Goal: Task Accomplishment & Management: Manage account settings

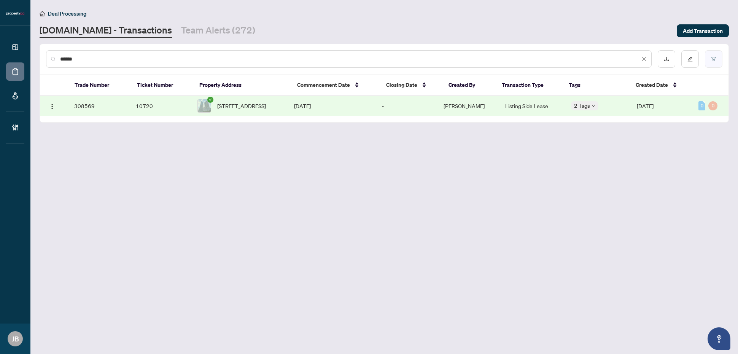
click at [716, 58] on icon "filter" at bounding box center [713, 58] width 5 height 5
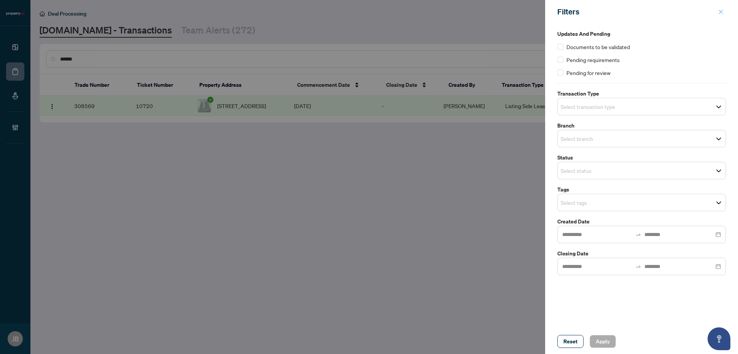
click at [721, 12] on icon "close" at bounding box center [721, 12] width 4 height 4
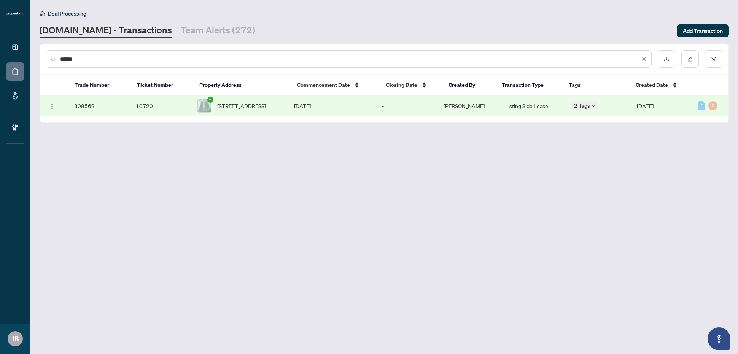
drag, startPoint x: 87, startPoint y: 57, endPoint x: 51, endPoint y: 57, distance: 36.2
click at [51, 57] on div "******" at bounding box center [349, 59] width 606 height 18
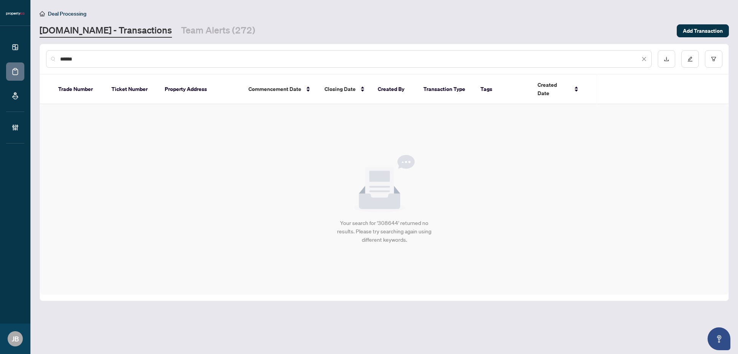
drag, startPoint x: 89, startPoint y: 57, endPoint x: 58, endPoint y: 56, distance: 30.9
click at [58, 56] on div "******" at bounding box center [349, 59] width 606 height 18
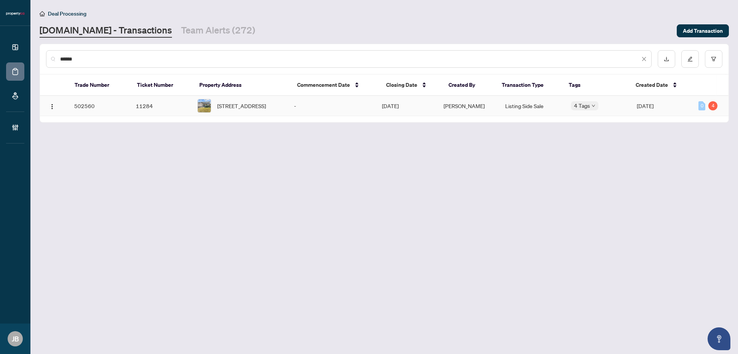
click at [461, 105] on span "Maja Ivankovic" at bounding box center [464, 105] width 41 height 7
drag, startPoint x: 98, startPoint y: 56, endPoint x: 46, endPoint y: 56, distance: 52.1
click at [46, 56] on div "******" at bounding box center [349, 59] width 606 height 18
paste input "text"
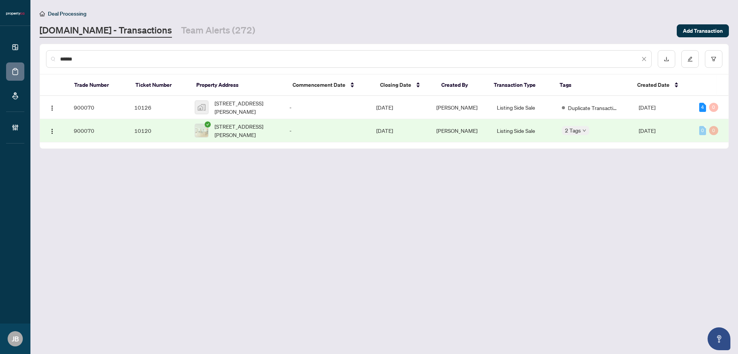
click at [524, 132] on td "Listing Side Sale" at bounding box center [523, 130] width 65 height 23
drag, startPoint x: 87, startPoint y: 59, endPoint x: 59, endPoint y: 59, distance: 27.8
click at [48, 57] on div "******" at bounding box center [349, 59] width 606 height 18
paste input "text"
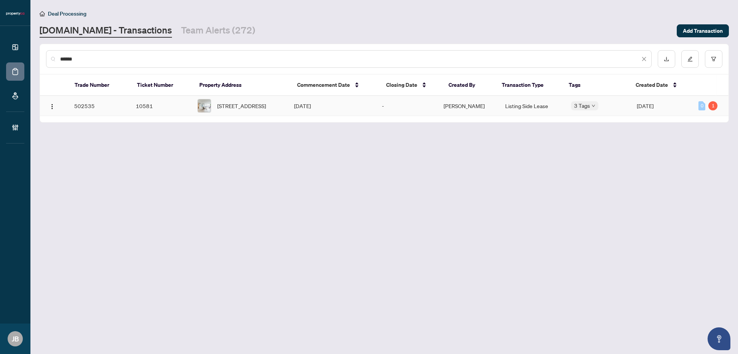
click at [477, 105] on span "Todd Armstrong" at bounding box center [464, 105] width 41 height 7
drag, startPoint x: 101, startPoint y: 59, endPoint x: 49, endPoint y: 58, distance: 52.5
click at [49, 58] on div "******" at bounding box center [349, 59] width 606 height 18
paste input "text"
click at [515, 107] on td "Listing Side Lease" at bounding box center [532, 107] width 66 height 23
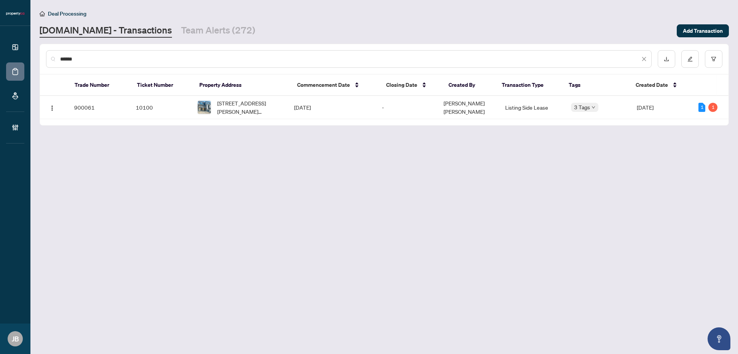
click at [154, 58] on input "******" at bounding box center [350, 59] width 580 height 8
drag, startPoint x: 102, startPoint y: 62, endPoint x: 56, endPoint y: 59, distance: 45.8
click at [56, 59] on div "******" at bounding box center [349, 59] width 606 height 18
paste input "text"
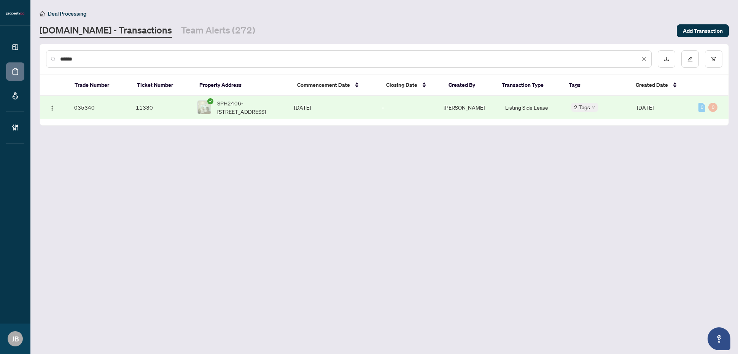
click at [515, 107] on td "Listing Side Lease" at bounding box center [532, 107] width 66 height 23
drag, startPoint x: 93, startPoint y: 56, endPoint x: 59, endPoint y: 57, distance: 33.9
click at [59, 57] on div "******" at bounding box center [349, 59] width 606 height 18
paste input "text"
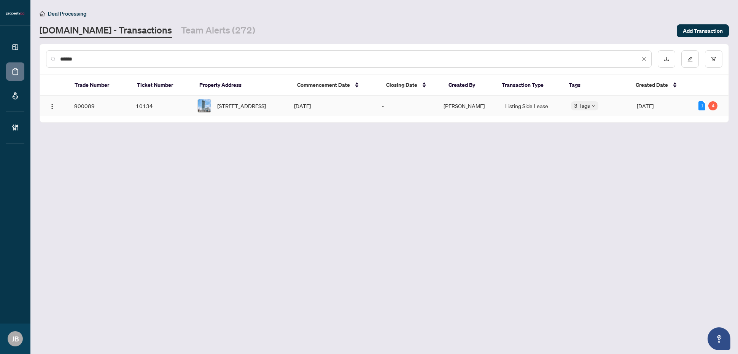
type input "******"
click at [533, 105] on td "Listing Side Lease" at bounding box center [532, 106] width 66 height 20
drag, startPoint x: 82, startPoint y: 60, endPoint x: 51, endPoint y: 59, distance: 31.2
click at [51, 59] on div "******" at bounding box center [349, 59] width 606 height 18
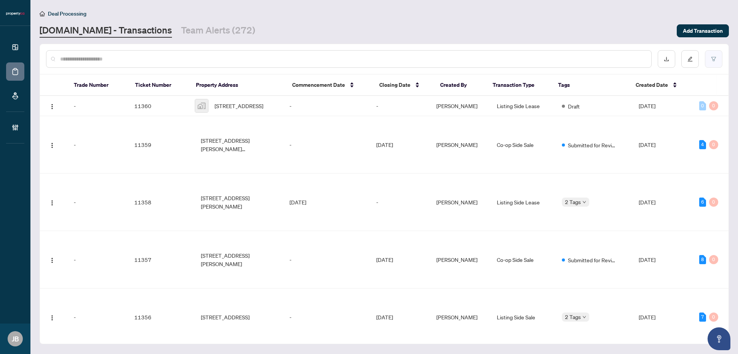
click at [714, 59] on icon "filter" at bounding box center [713, 58] width 5 height 5
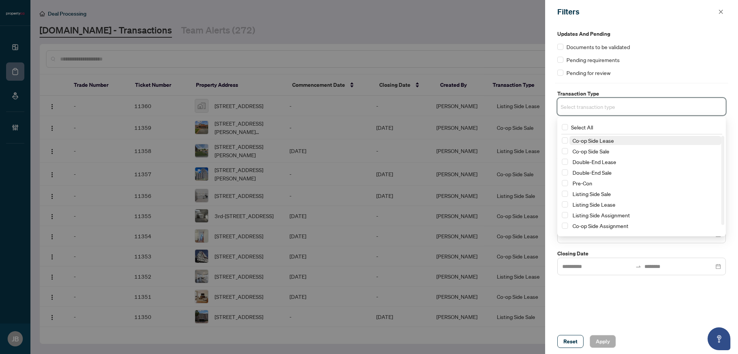
click at [582, 107] on input "search" at bounding box center [587, 106] width 53 height 9
click at [566, 163] on span "Select Double-End Lease" at bounding box center [565, 162] width 6 height 6
click at [564, 205] on span "Select Listing Side Lease" at bounding box center [565, 206] width 6 height 6
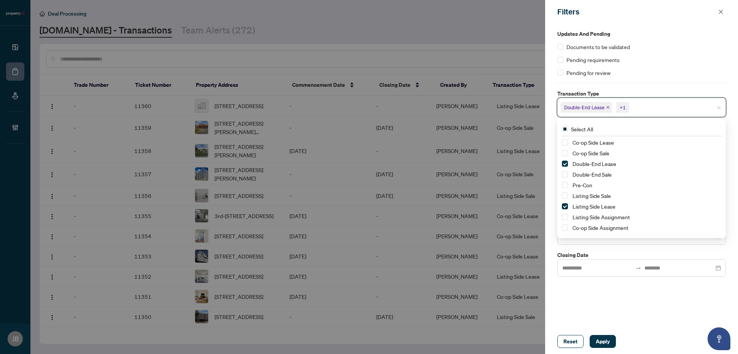
click at [598, 292] on div "Updates and Pending Documents to be validated Pending requirements Pending for …" at bounding box center [641, 176] width 193 height 305
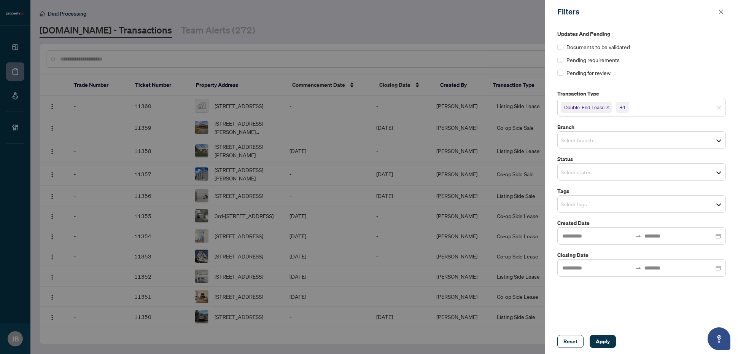
click at [590, 138] on input "search" at bounding box center [587, 140] width 53 height 9
click at [594, 297] on div "Updates and Pending Documents to be validated Pending requirements Pending for …" at bounding box center [641, 176] width 193 height 305
click at [590, 173] on input "search" at bounding box center [587, 173] width 53 height 9
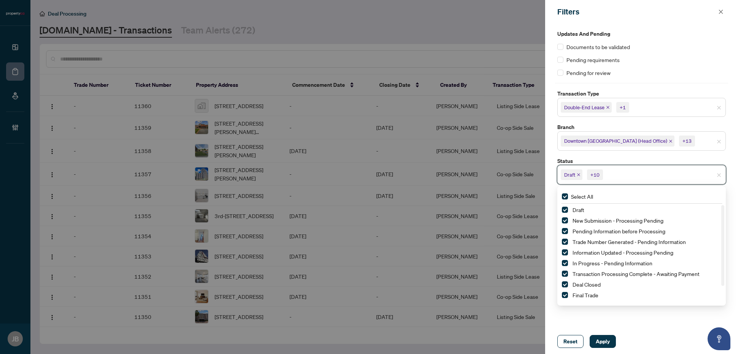
click at [582, 310] on div "Updates and Pending Documents to be validated Pending requirements Pending for …" at bounding box center [641, 176] width 193 height 305
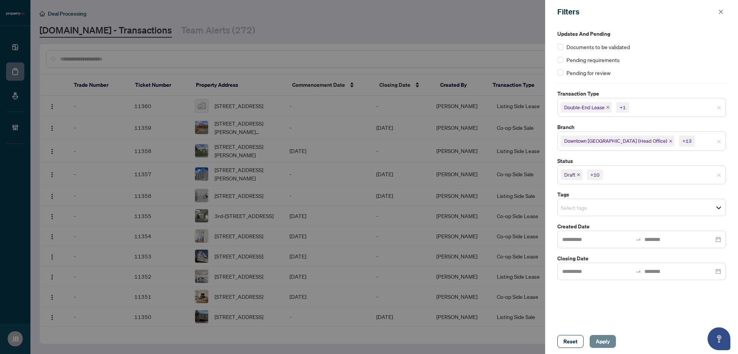
click at [608, 342] on span "Apply" at bounding box center [603, 341] width 14 height 12
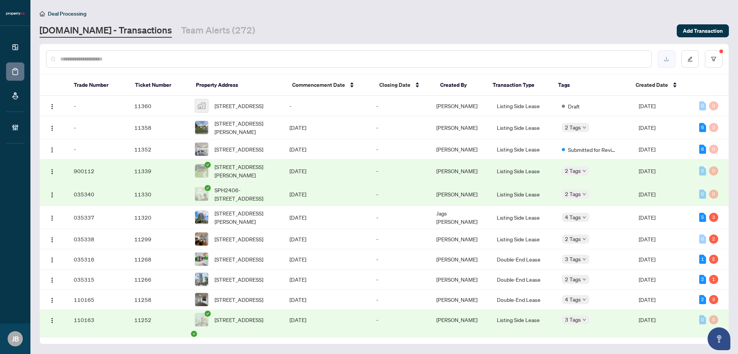
click at [670, 61] on button "button" at bounding box center [667, 59] width 18 height 18
click at [92, 56] on input "text" at bounding box center [352, 59] width 585 height 8
click at [716, 56] on icon "filter" at bounding box center [713, 58] width 5 height 5
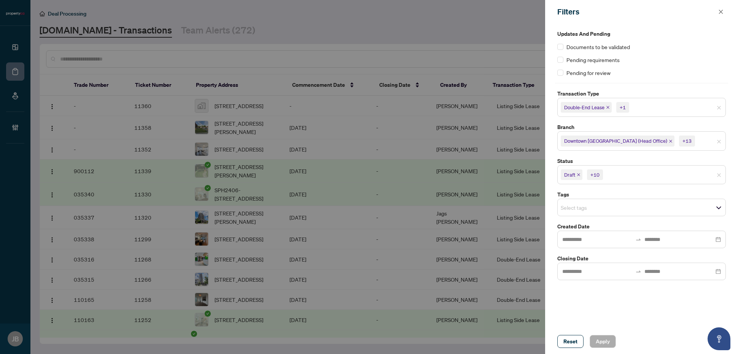
click at [627, 178] on input "search" at bounding box center [631, 174] width 53 height 9
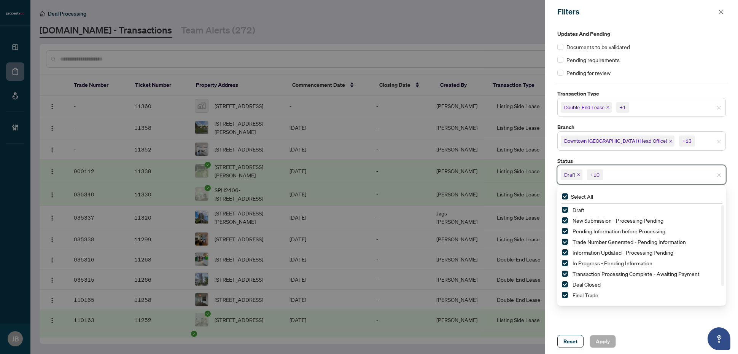
click at [598, 314] on div "Updates and Pending Documents to be validated Pending requirements Pending for …" at bounding box center [641, 176] width 193 height 305
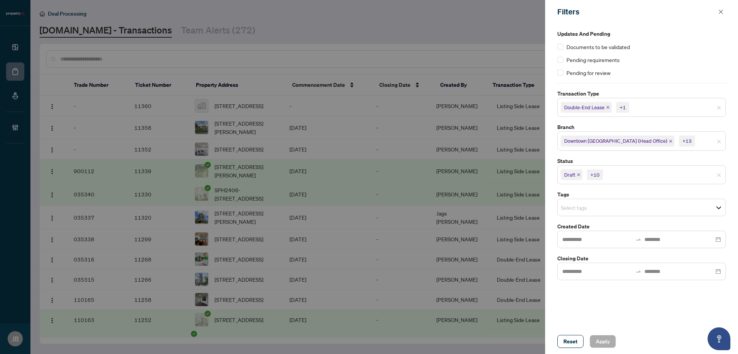
click at [639, 105] on input "search" at bounding box center [657, 107] width 53 height 9
click at [602, 338] on span "Apply" at bounding box center [603, 341] width 14 height 12
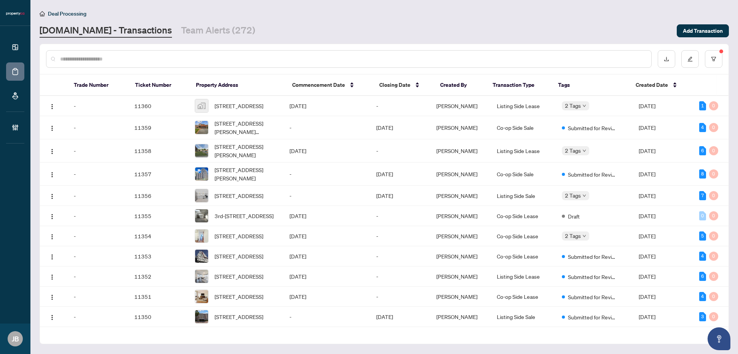
click at [94, 58] on input "text" at bounding box center [352, 59] width 585 height 8
paste input "******"
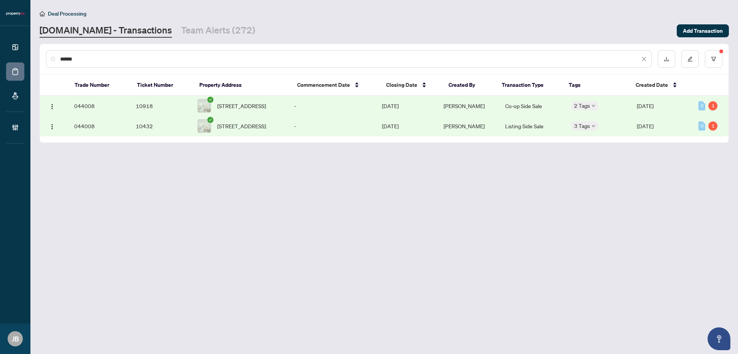
click at [528, 129] on td "Listing Side Sale" at bounding box center [532, 126] width 66 height 20
drag, startPoint x: 91, startPoint y: 59, endPoint x: 116, endPoint y: 61, distance: 24.8
click at [52, 60] on div "******" at bounding box center [349, 59] width 606 height 18
paste input "text"
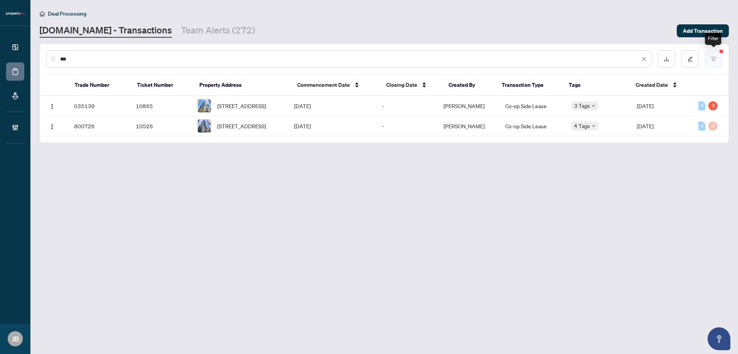
click at [716, 57] on button "button" at bounding box center [714, 59] width 18 height 18
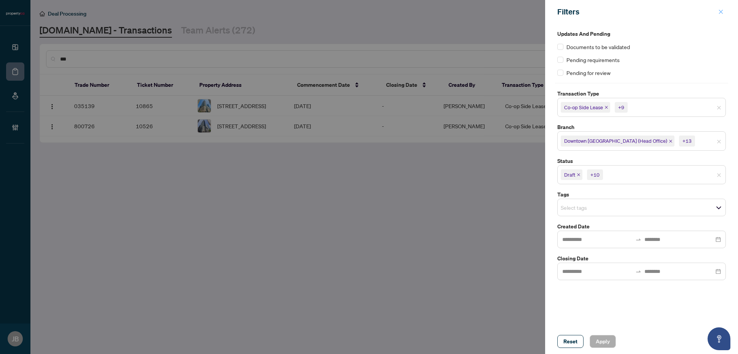
click at [722, 11] on icon "close" at bounding box center [721, 12] width 4 height 4
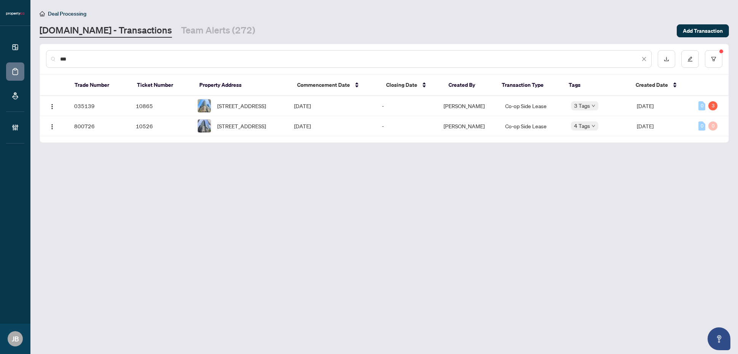
drag, startPoint x: 131, startPoint y: 57, endPoint x: 16, endPoint y: 54, distance: 115.0
click at [16, 54] on div "Dashboard Deal Processing Mortgage Referrals Brokerage Management JB Jean Belar…" at bounding box center [369, 177] width 738 height 354
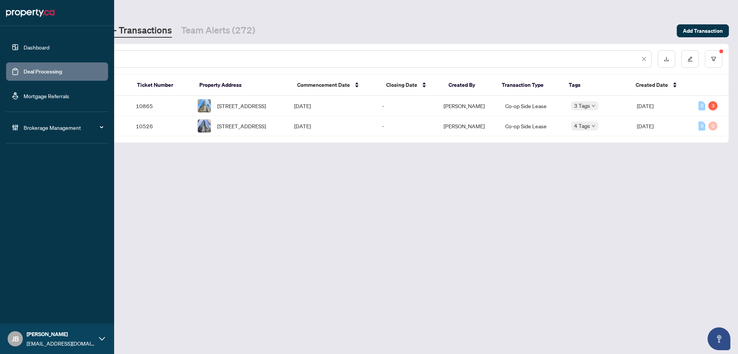
paste input "********"
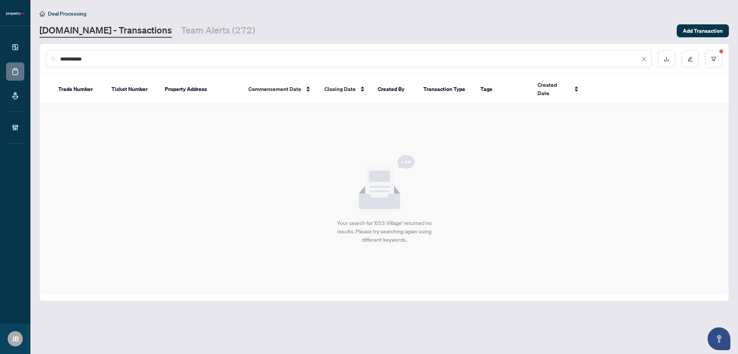
drag, startPoint x: 111, startPoint y: 55, endPoint x: 39, endPoint y: 54, distance: 71.9
click at [39, 54] on main "**********" at bounding box center [384, 177] width 708 height 354
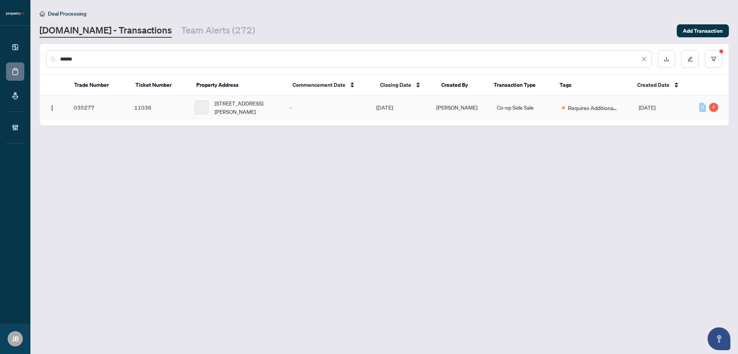
click at [411, 105] on td "Oct/21/2025" at bounding box center [400, 107] width 61 height 23
click at [88, 58] on input "******" at bounding box center [350, 59] width 580 height 8
drag, startPoint x: 92, startPoint y: 60, endPoint x: 54, endPoint y: 58, distance: 37.3
click at [54, 58] on div "******" at bounding box center [349, 59] width 606 height 18
paste input "******"
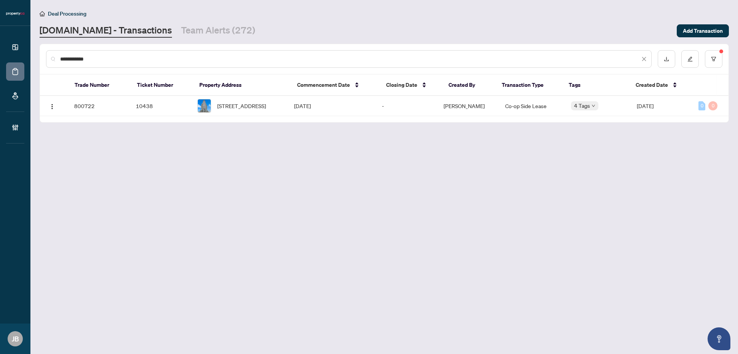
drag, startPoint x: 95, startPoint y: 56, endPoint x: 54, endPoint y: 57, distance: 41.5
click at [54, 57] on div "**********" at bounding box center [349, 59] width 606 height 18
click at [466, 105] on span "Glaston William" at bounding box center [464, 107] width 41 height 7
drag, startPoint x: 87, startPoint y: 56, endPoint x: 61, endPoint y: 57, distance: 25.9
click at [61, 57] on input "******" at bounding box center [350, 59] width 580 height 8
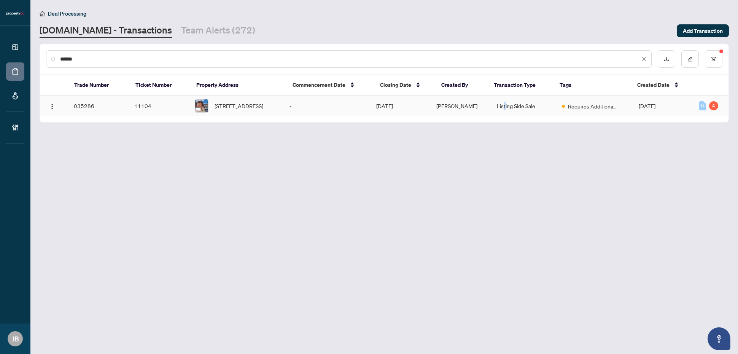
click at [502, 110] on td "Listing Side Sale" at bounding box center [523, 106] width 65 height 20
drag, startPoint x: 98, startPoint y: 59, endPoint x: 41, endPoint y: 61, distance: 57.5
click at [41, 61] on div "******" at bounding box center [384, 59] width 689 height 30
paste input "text"
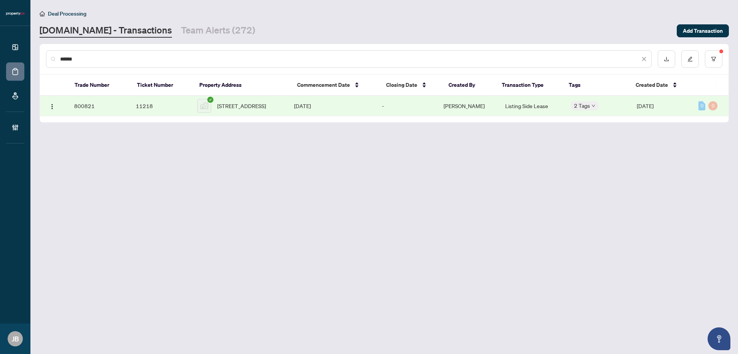
click at [462, 105] on span "Kaya Karakaya" at bounding box center [464, 105] width 41 height 7
drag, startPoint x: 86, startPoint y: 60, endPoint x: 61, endPoint y: 60, distance: 24.7
click at [61, 60] on input "******" at bounding box center [350, 59] width 580 height 8
paste input "text"
click at [527, 107] on td "Double-End Lease" at bounding box center [532, 106] width 66 height 20
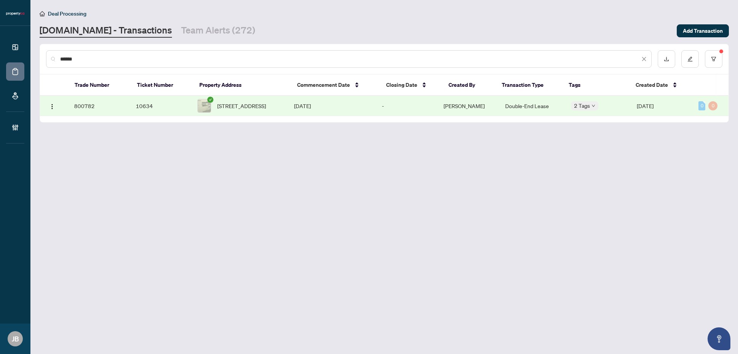
drag, startPoint x: 88, startPoint y: 57, endPoint x: 44, endPoint y: 55, distance: 43.8
click at [44, 55] on div "******" at bounding box center [384, 59] width 689 height 30
paste input "text"
click at [518, 104] on td "Listing Side Lease" at bounding box center [532, 106] width 66 height 20
drag, startPoint x: 102, startPoint y: 60, endPoint x: 49, endPoint y: 60, distance: 52.9
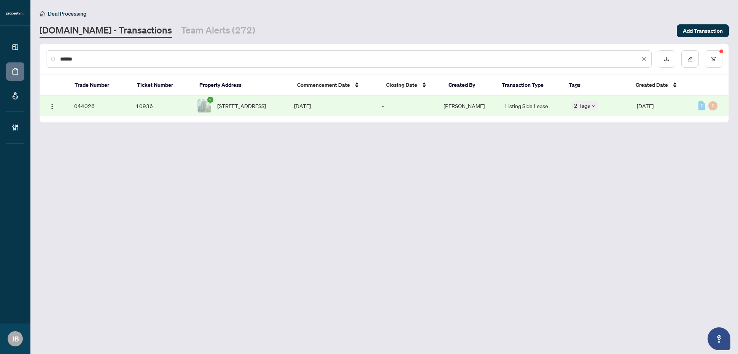
click at [49, 60] on div "******" at bounding box center [349, 59] width 606 height 18
paste input "text"
click at [514, 107] on td "Double-End Lease" at bounding box center [532, 106] width 66 height 20
drag, startPoint x: 84, startPoint y: 59, endPoint x: 49, endPoint y: 58, distance: 34.6
click at [49, 58] on div "******" at bounding box center [349, 59] width 606 height 18
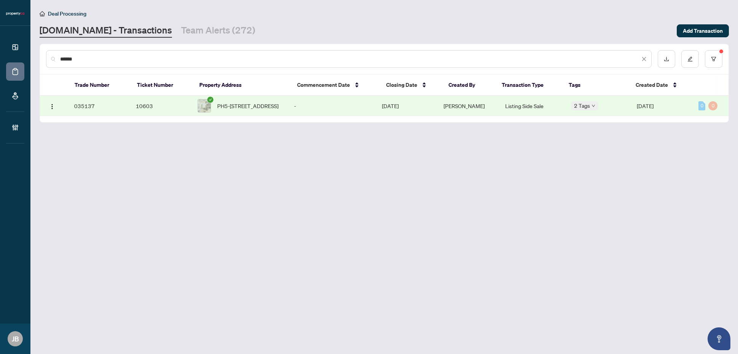
click at [518, 106] on td "Listing Side Sale" at bounding box center [532, 106] width 66 height 20
drag, startPoint x: 82, startPoint y: 58, endPoint x: 100, endPoint y: 57, distance: 17.9
click at [46, 56] on div "******" at bounding box center [349, 59] width 606 height 18
paste input "text"
click at [474, 105] on span "Zach Lahartinger" at bounding box center [464, 105] width 41 height 7
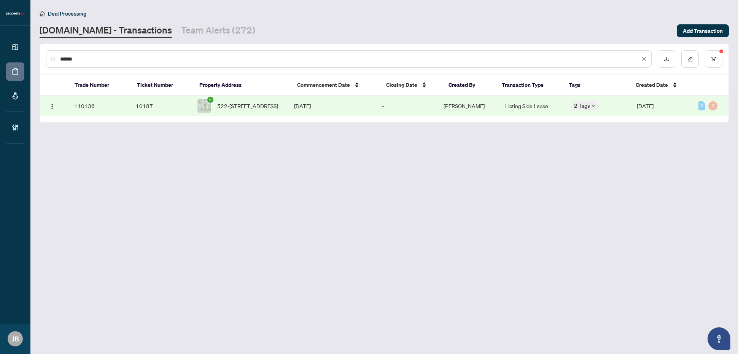
drag, startPoint x: 83, startPoint y: 57, endPoint x: 56, endPoint y: 59, distance: 27.4
click at [54, 59] on div "******" at bounding box center [349, 59] width 606 height 18
paste input "text"
click at [478, 112] on td "Arvin Reyes T." at bounding box center [469, 107] width 62 height 23
drag, startPoint x: 101, startPoint y: 56, endPoint x: 49, endPoint y: 58, distance: 52.2
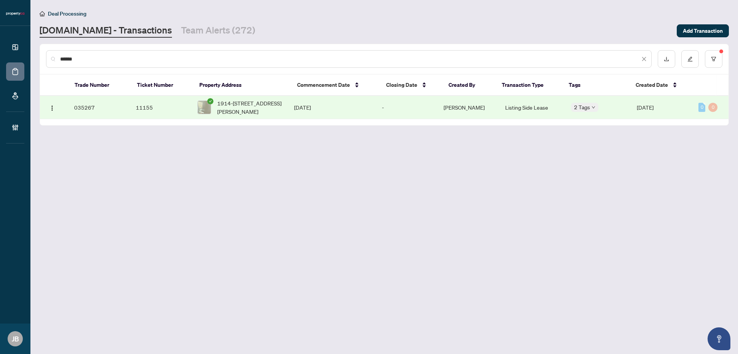
click at [49, 58] on div "******" at bounding box center [349, 59] width 606 height 18
paste input "text"
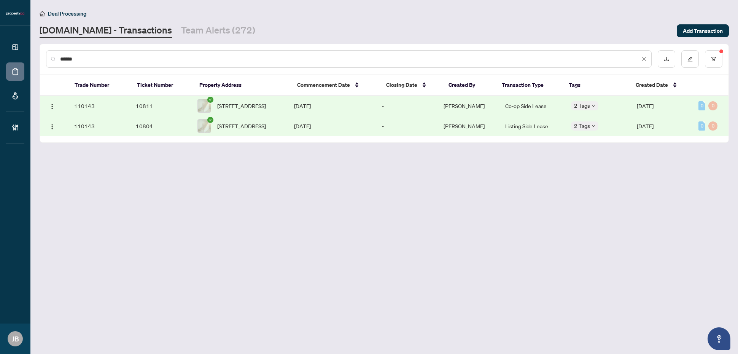
click at [524, 133] on td "Listing Side Lease" at bounding box center [532, 126] width 66 height 20
drag, startPoint x: 80, startPoint y: 58, endPoint x: 18, endPoint y: 54, distance: 62.6
click at [18, 54] on div "Dashboard Deal Processing Mortgage Referrals Brokerage Management JB Jean Belar…" at bounding box center [369, 177] width 738 height 354
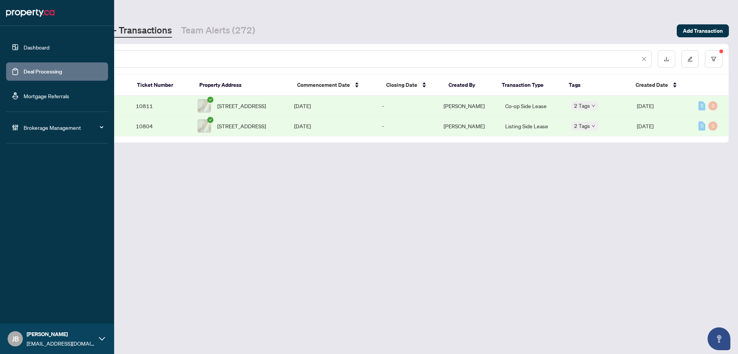
paste input "text"
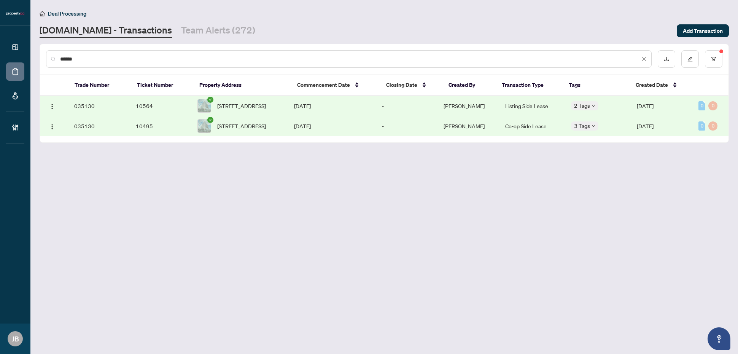
type input "******"
click at [531, 106] on td "Listing Side Lease" at bounding box center [532, 106] width 66 height 20
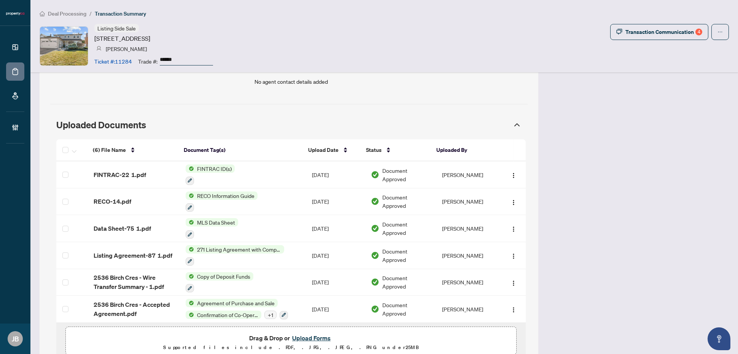
scroll to position [598, 0]
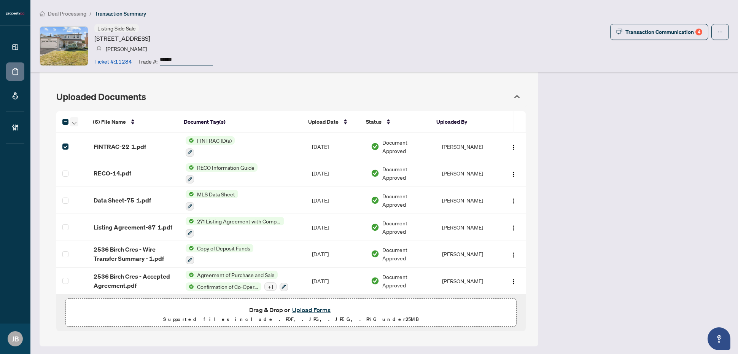
click at [72, 124] on icon "button" at bounding box center [74, 123] width 5 height 3
click at [97, 134] on span "Open Selected in New Tab(s)" at bounding box center [110, 136] width 68 height 8
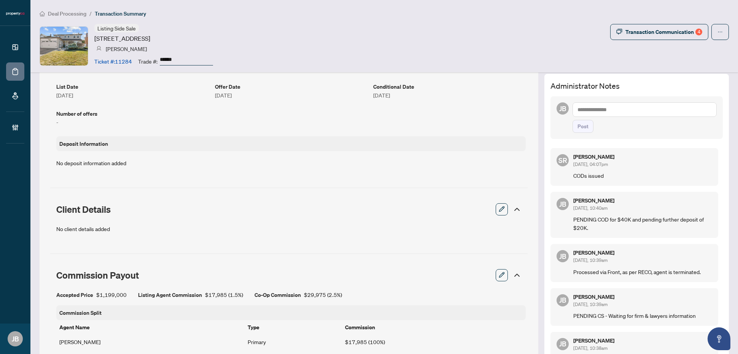
scroll to position [217, 0]
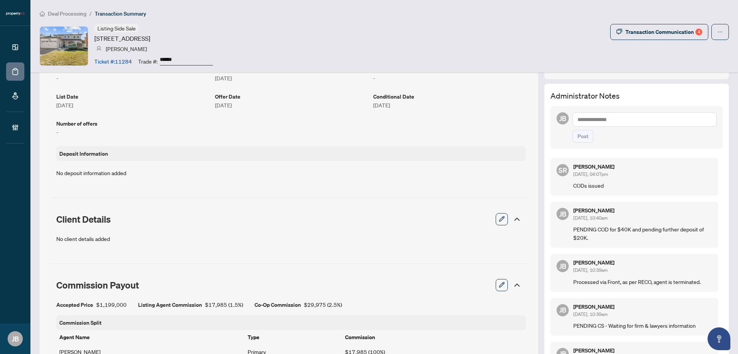
click at [620, 122] on textarea at bounding box center [645, 119] width 144 height 14
click at [610, 125] on span "Alexis Macilwain" at bounding box center [628, 124] width 64 height 7
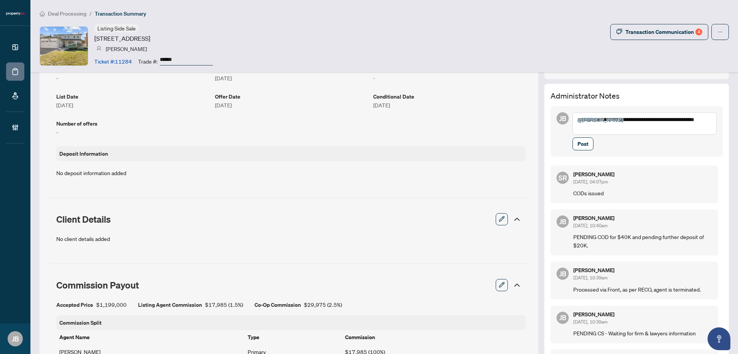
click at [631, 129] on textarea "**********" at bounding box center [645, 123] width 144 height 22
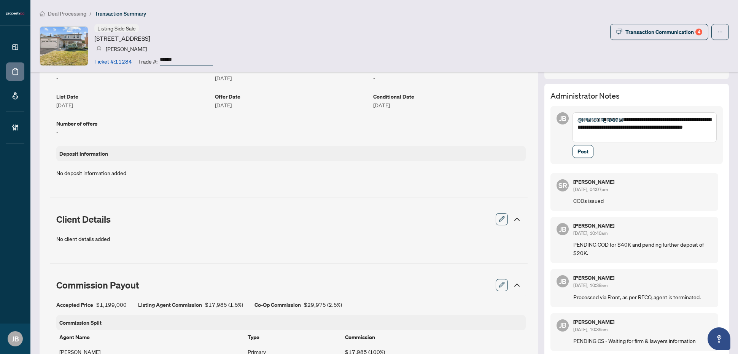
click at [630, 128] on textarea "**********" at bounding box center [645, 127] width 144 height 30
click at [667, 136] on textarea "**********" at bounding box center [645, 127] width 144 height 30
type textarea "**********"
click at [578, 151] on span "Post" at bounding box center [583, 151] width 11 height 12
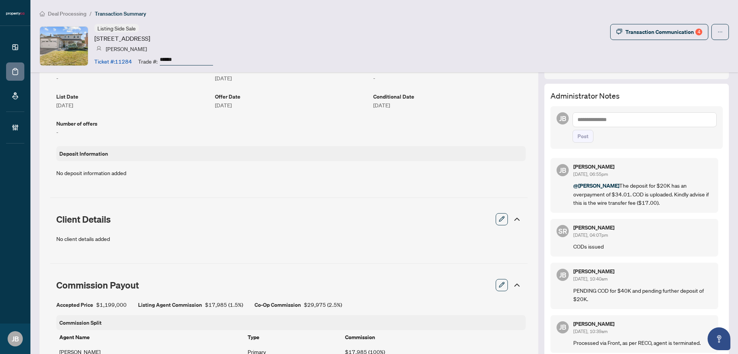
click at [626, 117] on textarea at bounding box center [645, 119] width 144 height 14
type textarea "*"
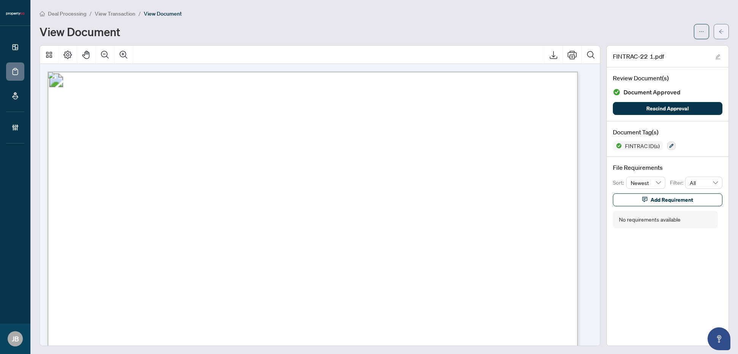
click at [719, 32] on icon "arrow-left" at bounding box center [721, 31] width 5 height 5
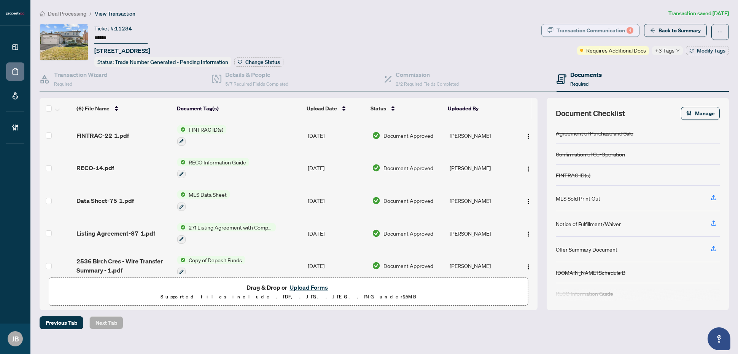
click at [617, 29] on div "Transaction Communication 4" at bounding box center [595, 30] width 77 height 12
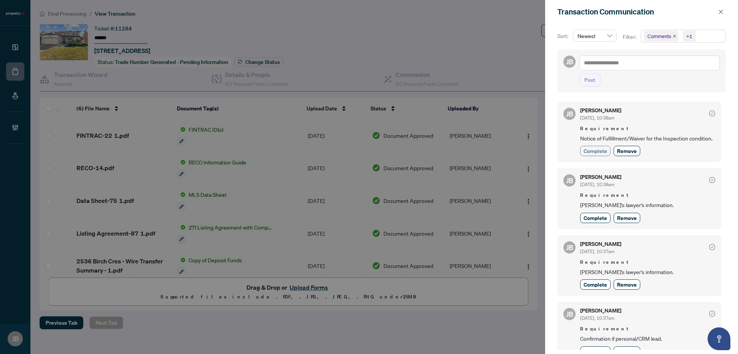
click at [590, 155] on span "Complete" at bounding box center [596, 151] width 24 height 8
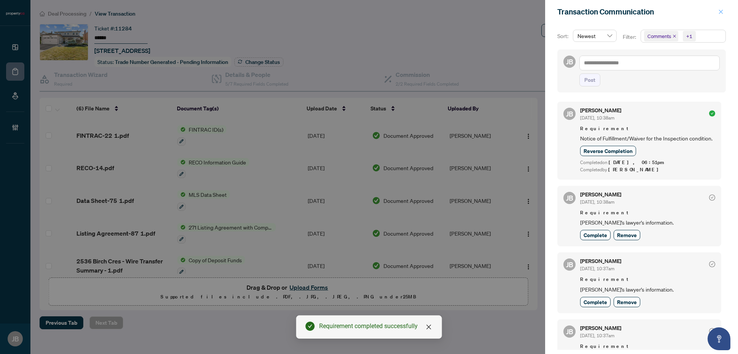
click at [722, 12] on icon "close" at bounding box center [721, 12] width 4 height 4
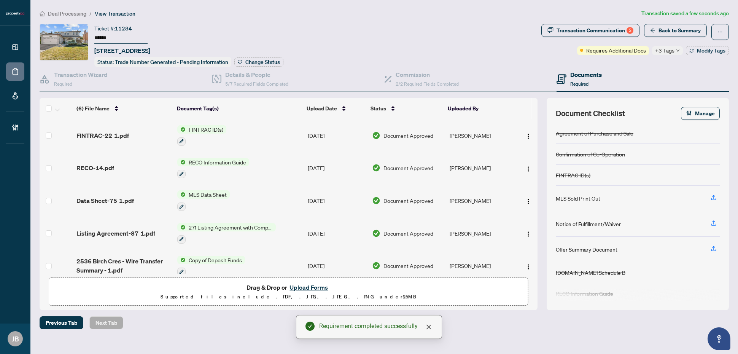
click at [316, 287] on button "Upload Forms" at bounding box center [308, 287] width 43 height 10
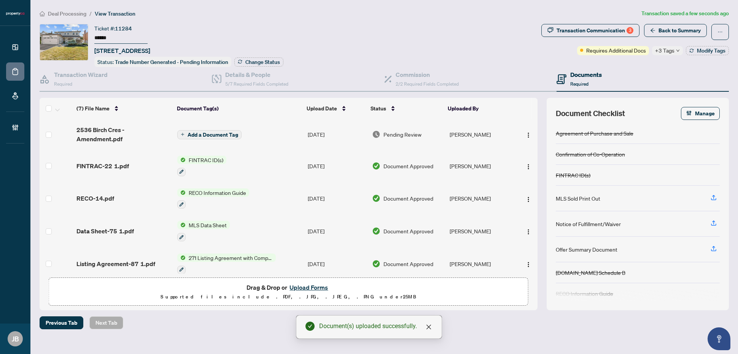
click at [414, 132] on span "Pending Review" at bounding box center [403, 134] width 38 height 8
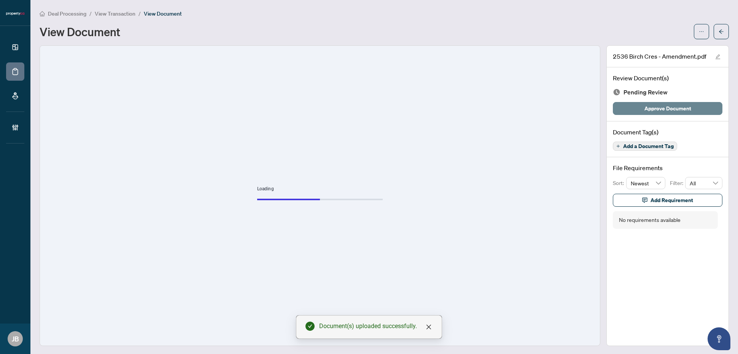
click at [669, 111] on span "Approve Document" at bounding box center [668, 108] width 47 height 12
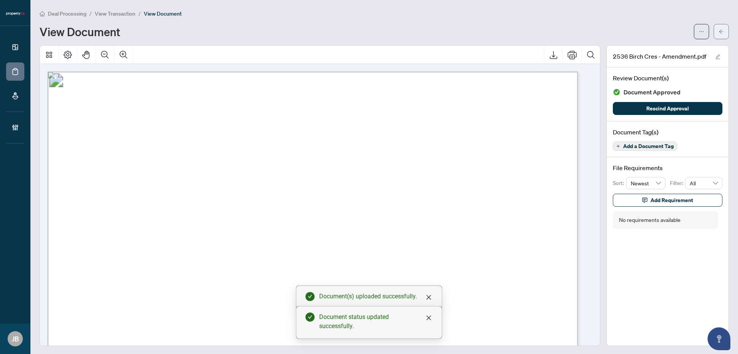
click at [717, 30] on button "button" at bounding box center [721, 31] width 15 height 15
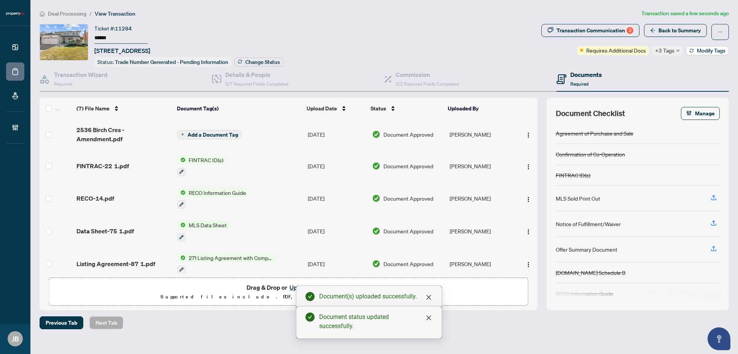
click at [718, 52] on span "Modify Tags" at bounding box center [711, 50] width 29 height 5
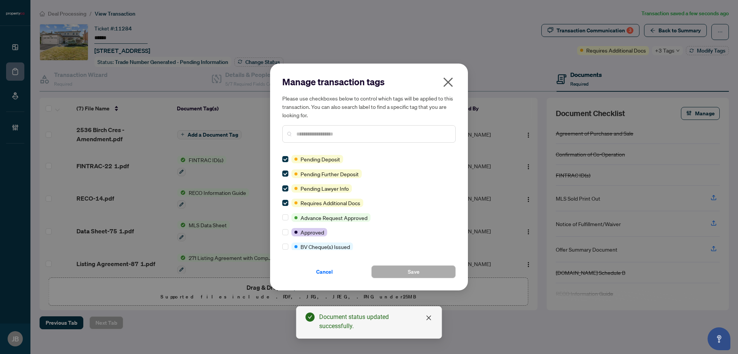
click at [448, 81] on icon "close" at bounding box center [449, 83] width 10 height 10
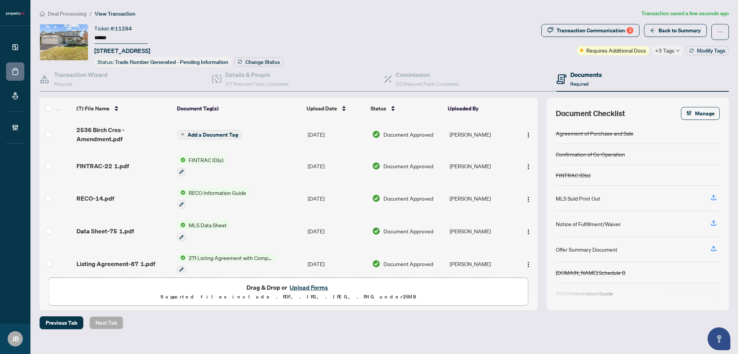
scroll to position [71, 0]
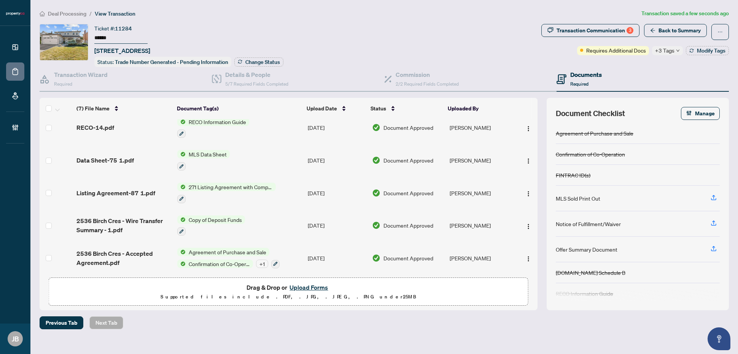
click at [415, 254] on span "Document Approved" at bounding box center [409, 258] width 50 height 8
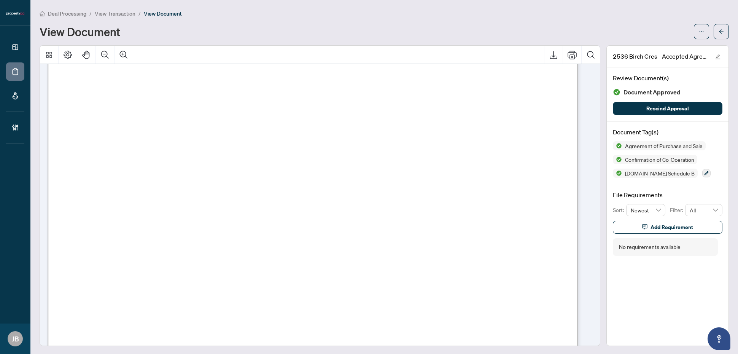
scroll to position [1760, 0]
click at [719, 32] on icon "arrow-left" at bounding box center [721, 31] width 5 height 5
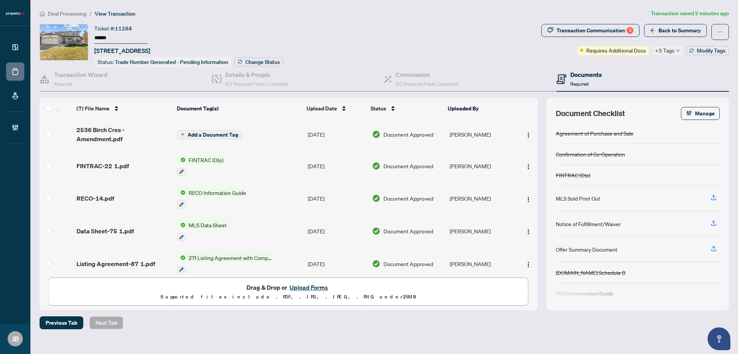
click at [316, 285] on button "Upload Forms" at bounding box center [308, 287] width 43 height 10
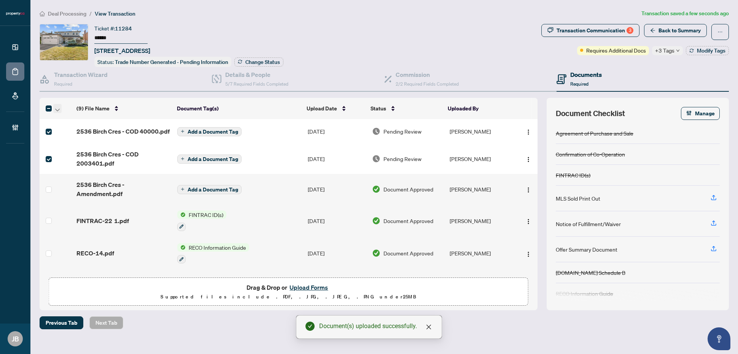
click at [56, 105] on span "button" at bounding box center [57, 108] width 5 height 8
click at [101, 123] on span "Open Selected in New Tab(s)" at bounding box center [93, 120] width 68 height 8
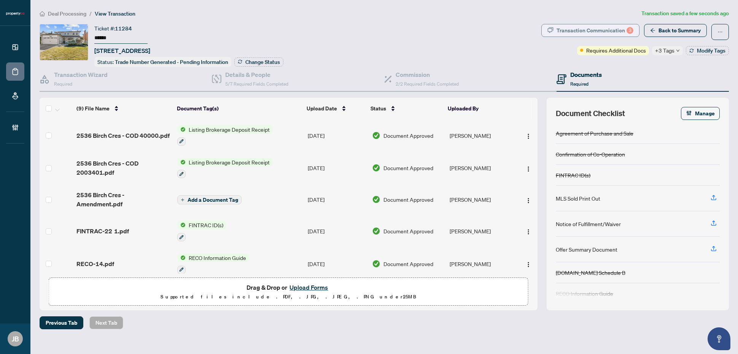
click at [580, 26] on div "Transaction Communication 3" at bounding box center [595, 30] width 77 height 12
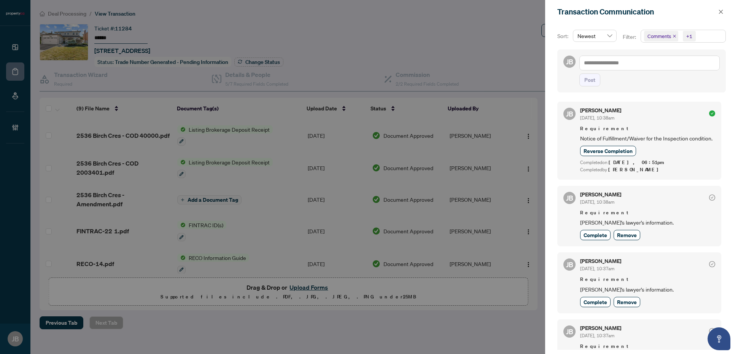
click at [721, 30] on div "Comments +1" at bounding box center [683, 36] width 85 height 13
click at [647, 68] on span "Select Comments" at bounding box center [649, 68] width 6 height 6
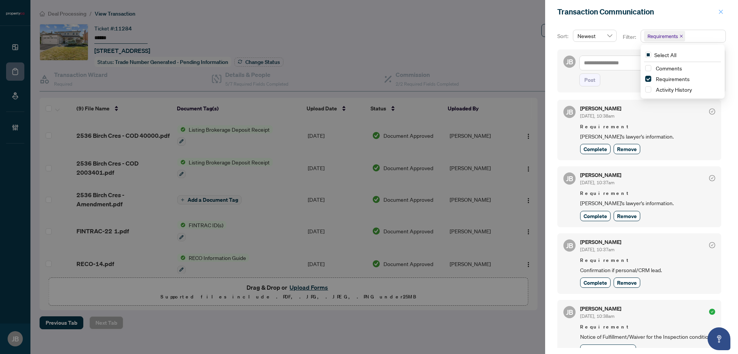
click at [720, 11] on icon "close" at bounding box center [721, 11] width 5 height 5
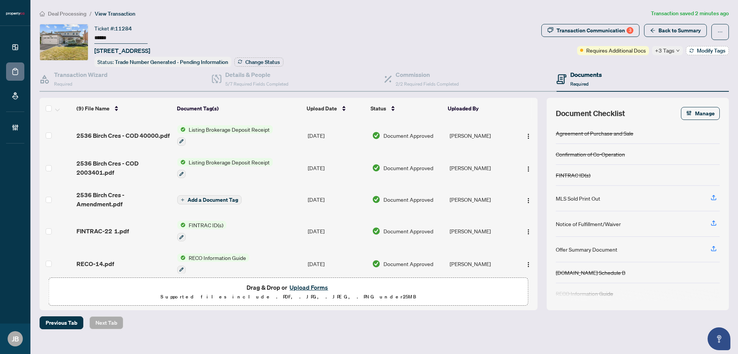
click at [698, 48] on span "Modify Tags" at bounding box center [711, 50] width 29 height 5
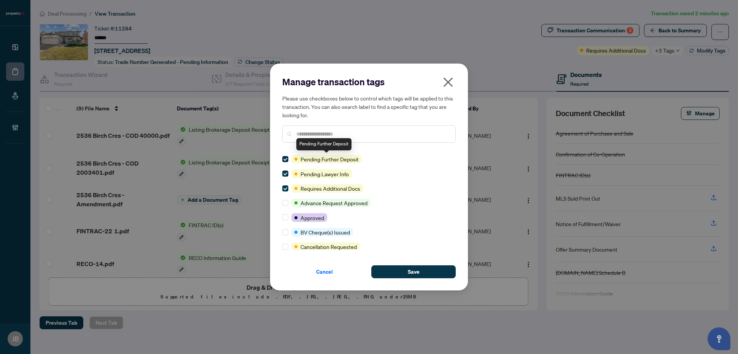
click at [322, 135] on input "text" at bounding box center [373, 134] width 153 height 8
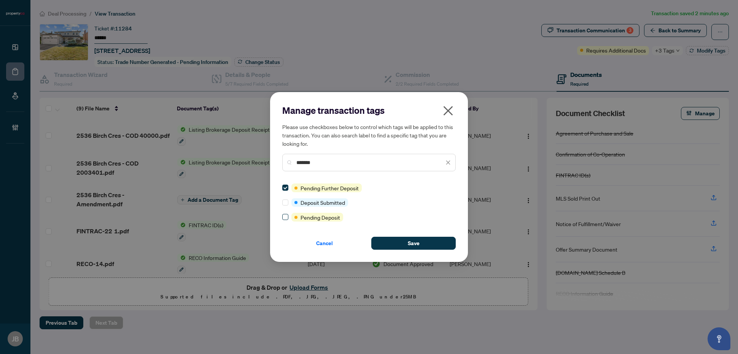
type input "*******"
click at [403, 241] on button "Save" at bounding box center [413, 243] width 84 height 13
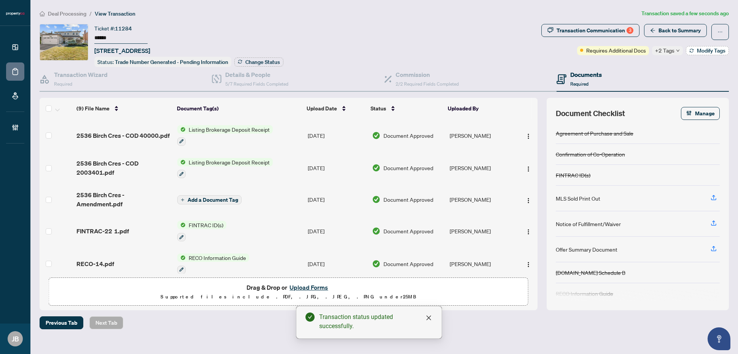
click at [713, 49] on span "Modify Tags" at bounding box center [711, 50] width 29 height 5
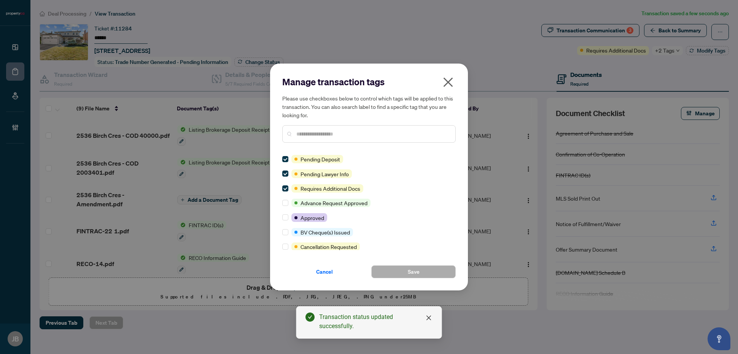
click at [449, 83] on icon "close" at bounding box center [449, 83] width 10 height 10
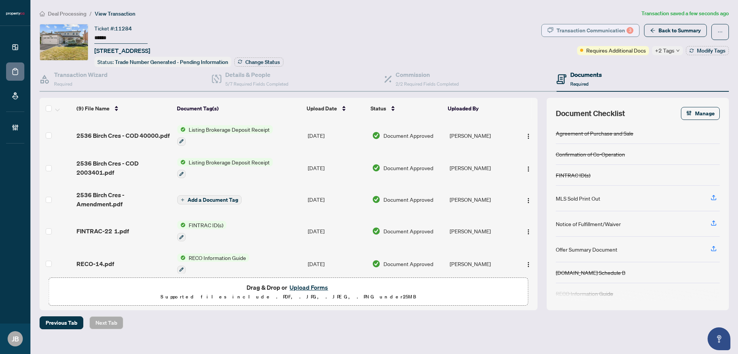
click at [596, 32] on div "Transaction Communication 3" at bounding box center [595, 30] width 77 height 12
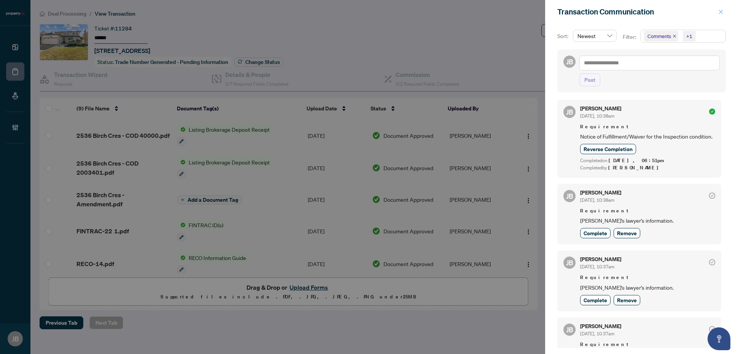
click at [722, 10] on icon "close" at bounding box center [721, 11] width 5 height 5
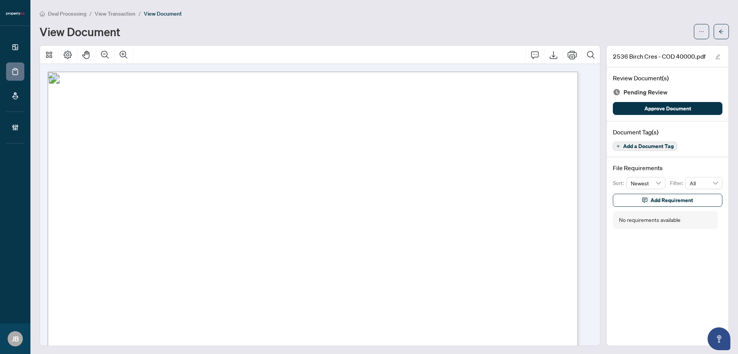
click at [662, 147] on span "Add a Document Tag" at bounding box center [648, 145] width 51 height 5
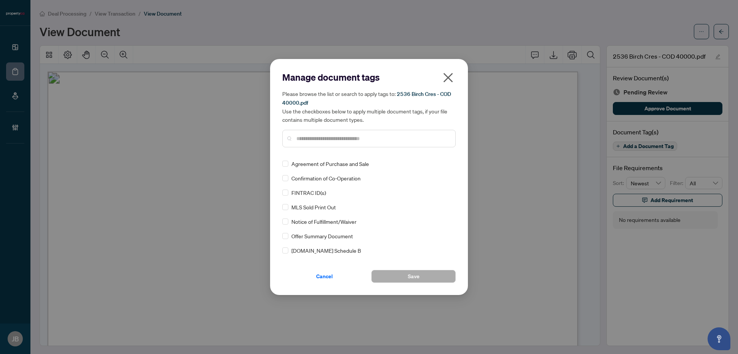
click at [320, 140] on input "text" at bounding box center [373, 138] width 153 height 8
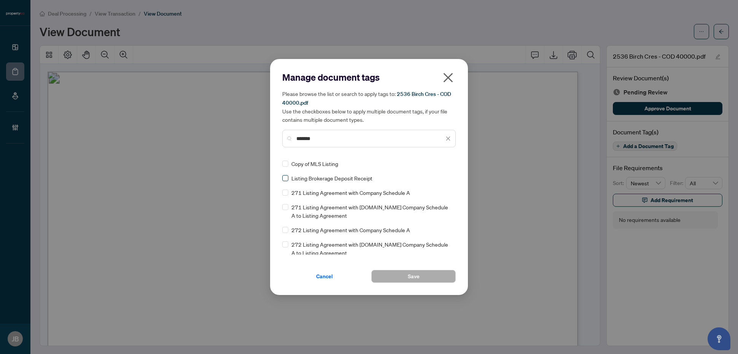
type input "*******"
click at [446, 162] on icon at bounding box center [448, 163] width 5 height 3
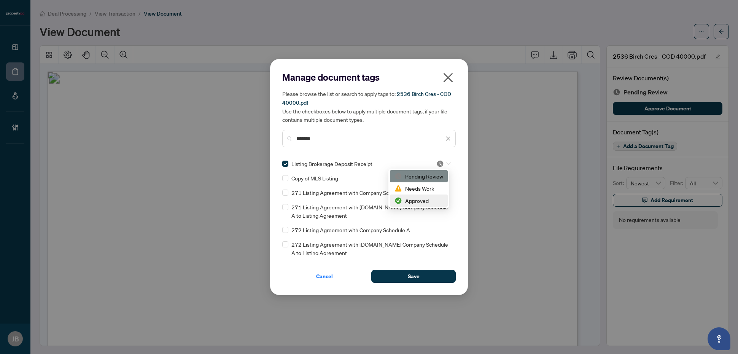
click at [425, 201] on div "Approved" at bounding box center [419, 200] width 49 height 8
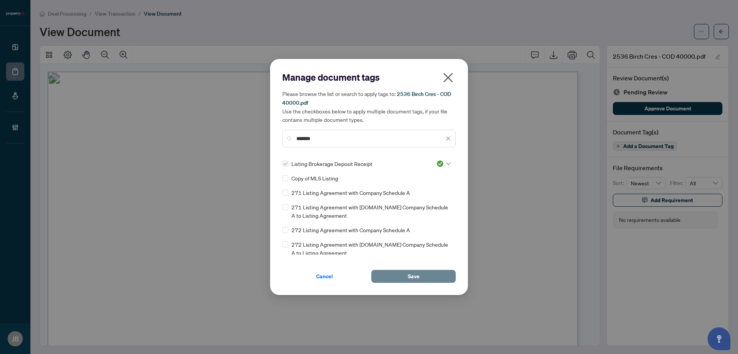
click at [410, 274] on span "Save" at bounding box center [414, 276] width 12 height 12
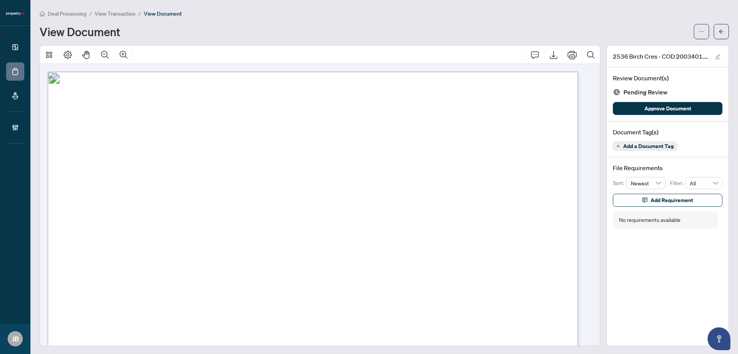
click at [657, 147] on span "Add a Document Tag" at bounding box center [648, 145] width 51 height 5
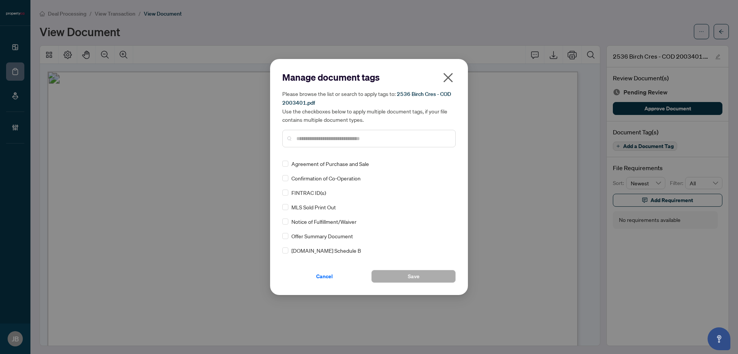
click at [322, 139] on input "text" at bounding box center [373, 138] width 153 height 8
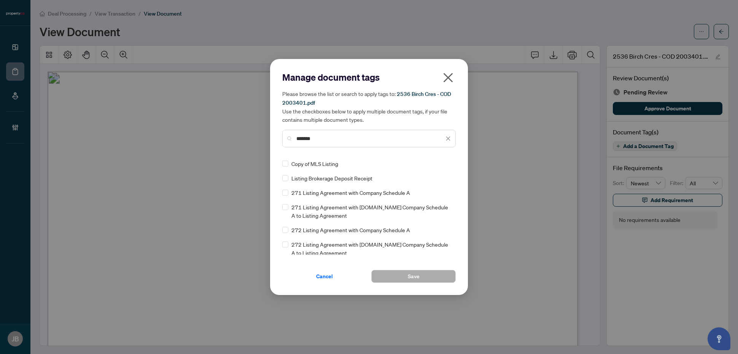
type input "*******"
click at [446, 162] on icon at bounding box center [448, 163] width 5 height 3
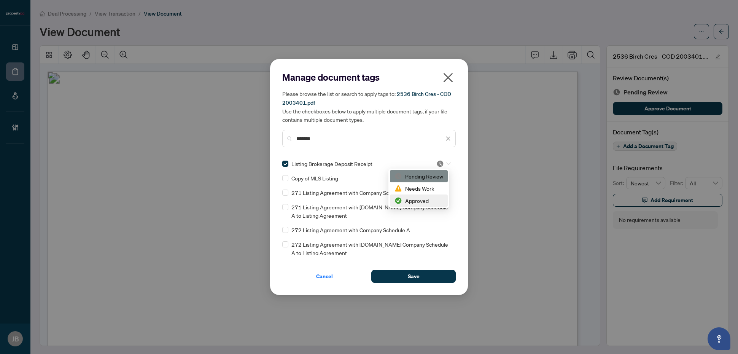
click at [428, 201] on div "Approved" at bounding box center [419, 200] width 49 height 8
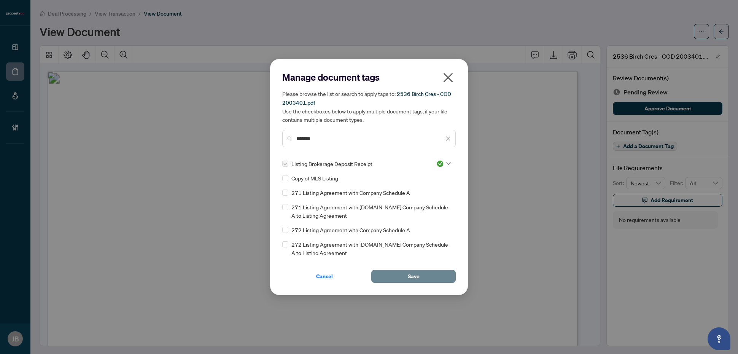
click at [398, 274] on button "Save" at bounding box center [413, 276] width 84 height 13
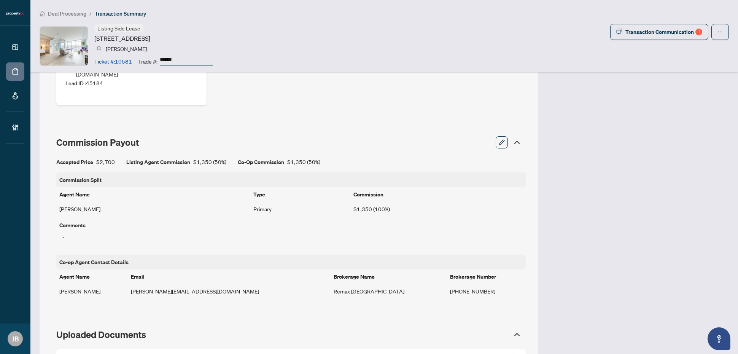
scroll to position [523, 0]
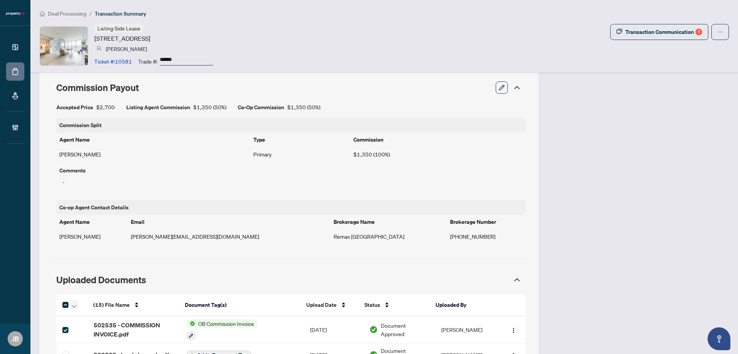
click at [75, 305] on icon "button" at bounding box center [74, 306] width 5 height 3
click at [107, 303] on span "Open Selected in New Tab(s)" at bounding box center [110, 303] width 68 height 8
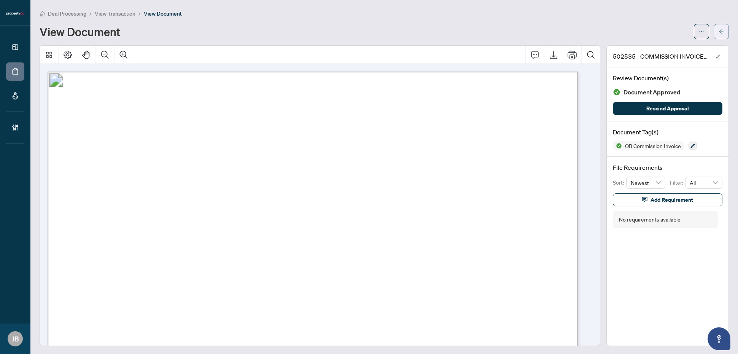
click at [718, 30] on button "button" at bounding box center [721, 31] width 15 height 15
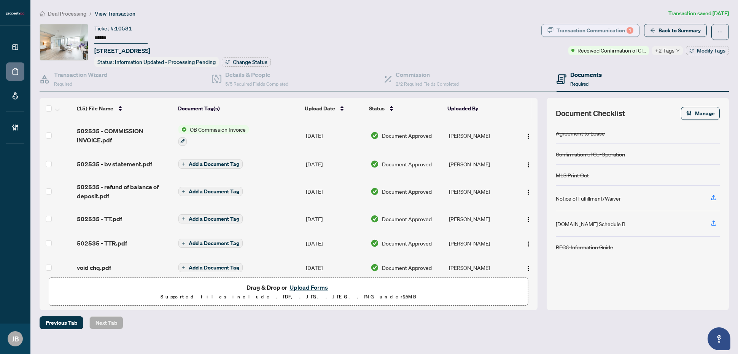
click at [612, 26] on div "Transaction Communication 1" at bounding box center [595, 30] width 77 height 12
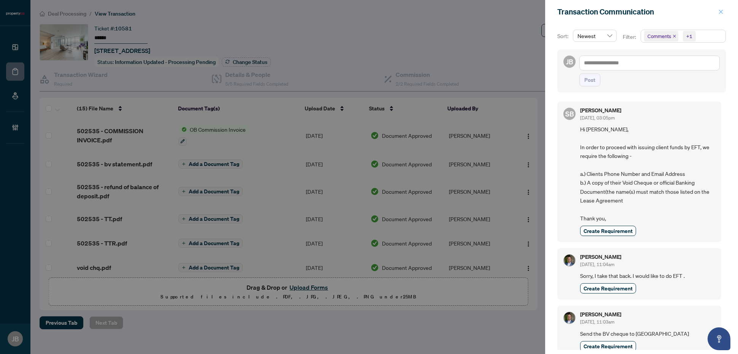
click at [722, 12] on icon "close" at bounding box center [721, 11] width 5 height 5
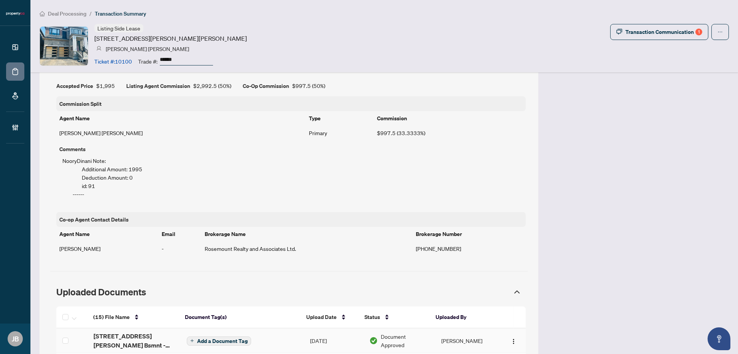
scroll to position [619, 0]
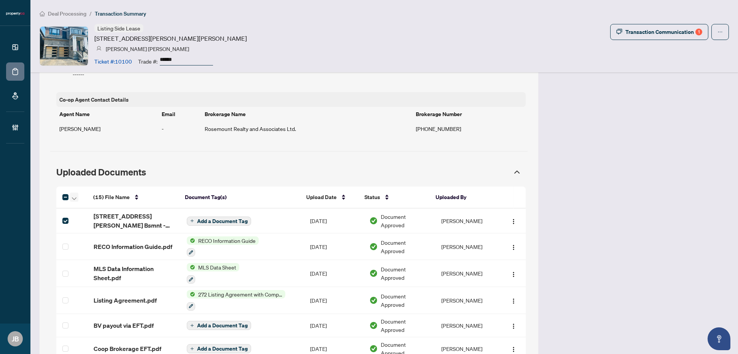
click at [75, 198] on icon "button" at bounding box center [74, 198] width 5 height 3
click at [110, 212] on span "Open Selected in New Tab(s)" at bounding box center [110, 212] width 68 height 8
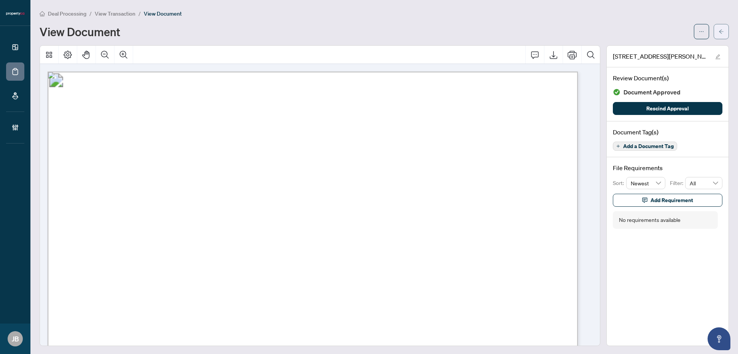
click at [719, 33] on icon "arrow-left" at bounding box center [721, 31] width 5 height 5
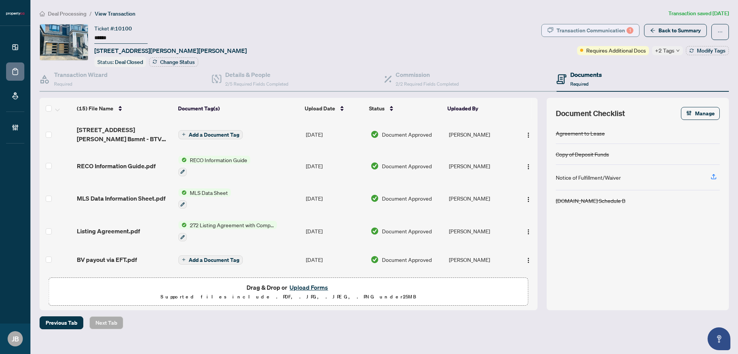
click at [597, 30] on div "Transaction Communication 1" at bounding box center [595, 30] width 77 height 12
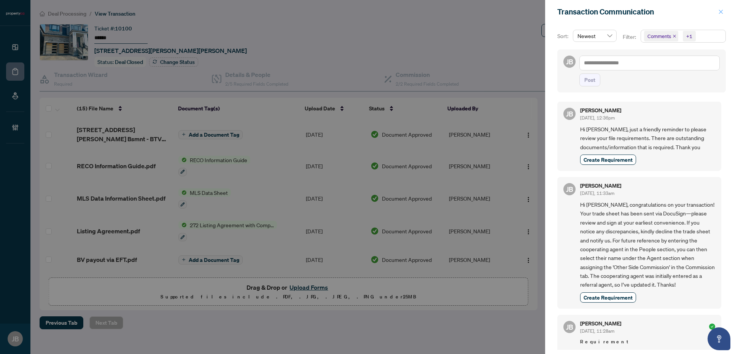
click at [721, 12] on icon "close" at bounding box center [721, 12] width 4 height 4
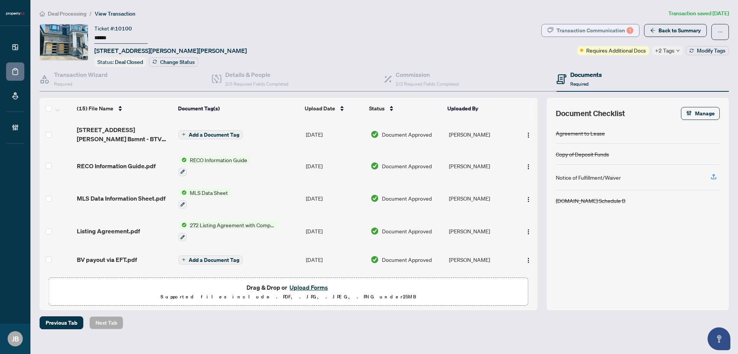
click at [613, 31] on div "Transaction Communication 1" at bounding box center [595, 30] width 77 height 12
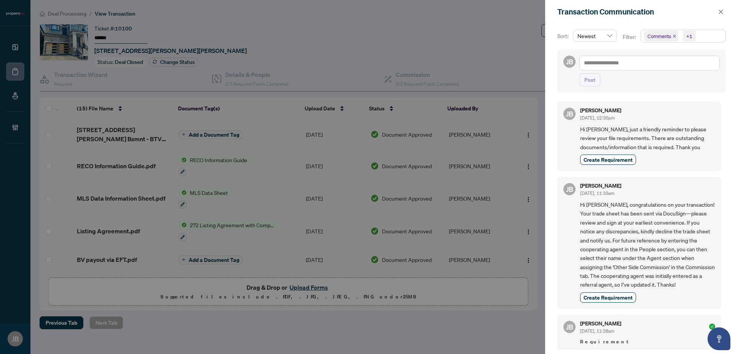
drag, startPoint x: 716, startPoint y: 37, endPoint x: 697, endPoint y: 65, distance: 34.3
click at [716, 37] on span "Comments +1" at bounding box center [683, 36] width 84 height 12
click at [646, 66] on span "Select Comments" at bounding box center [649, 68] width 6 height 6
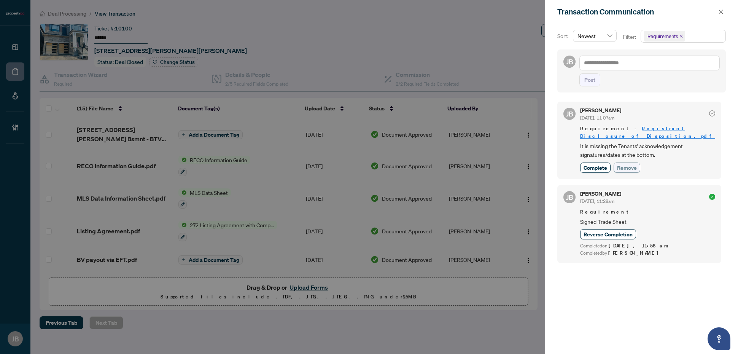
click at [634, 164] on span "Remove" at bounding box center [627, 168] width 20 height 8
click at [720, 8] on span "button" at bounding box center [721, 12] width 5 height 12
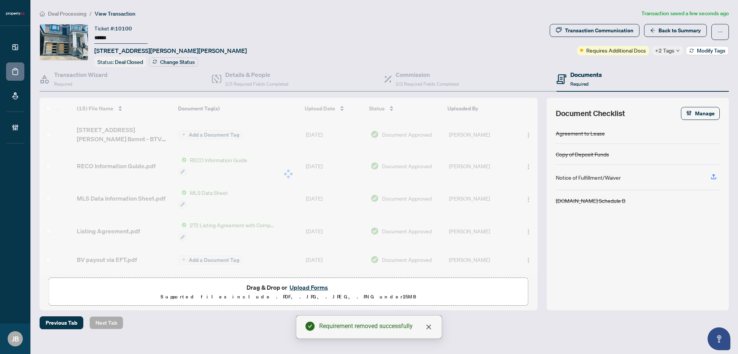
click at [714, 52] on span "Modify Tags" at bounding box center [711, 50] width 29 height 5
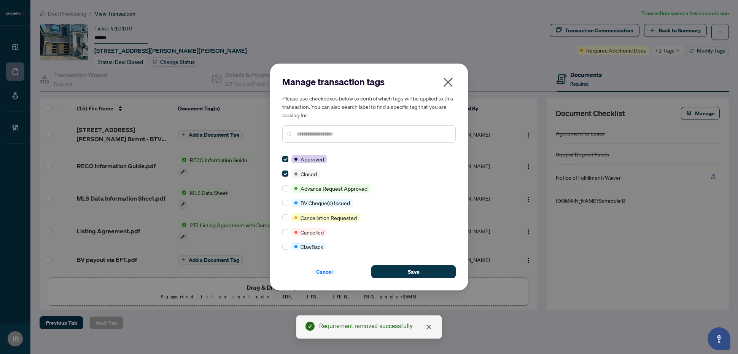
click at [330, 134] on input "text" at bounding box center [373, 134] width 153 height 8
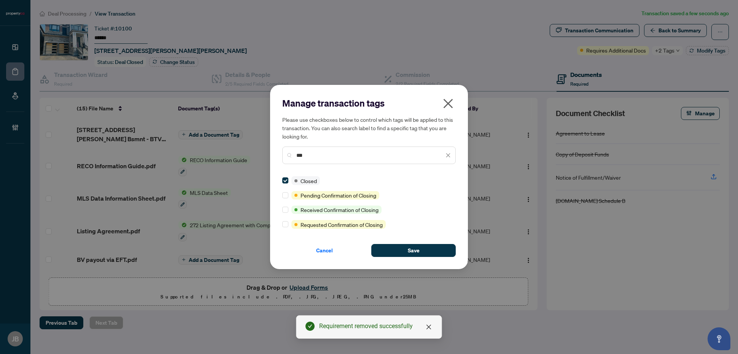
type input "***"
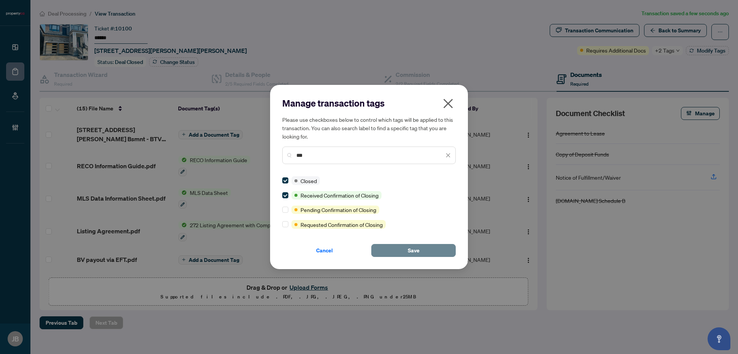
click at [385, 246] on button "Save" at bounding box center [413, 250] width 84 height 13
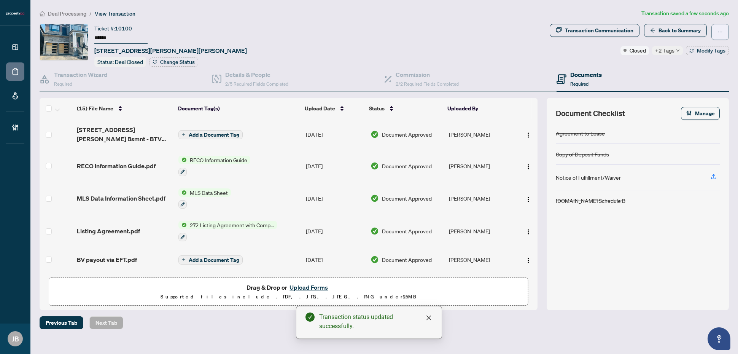
click at [725, 36] on button "button" at bounding box center [721, 32] width 18 height 16
click at [681, 73] on span "Submit for Completion" at bounding box center [694, 73] width 58 height 8
type textarea "**********"
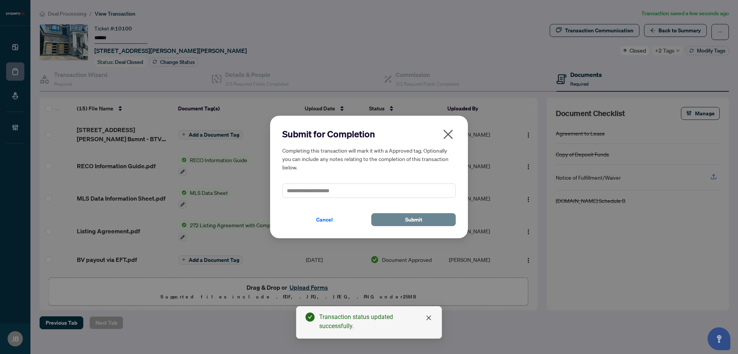
click at [421, 217] on span "Submit" at bounding box center [413, 220] width 17 height 12
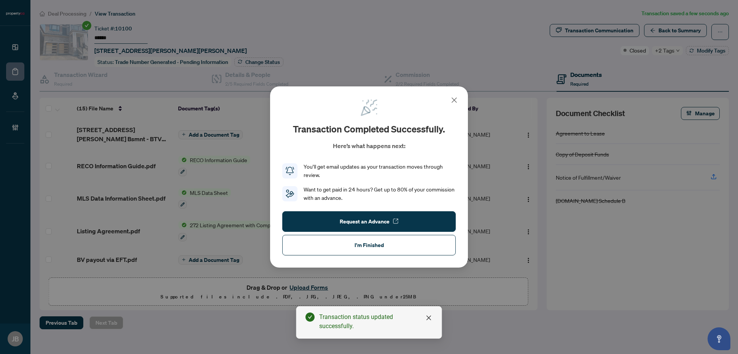
click at [269, 63] on div "Transaction completed successfully. Here’s what happens next: You’ll get email …" at bounding box center [369, 177] width 738 height 354
click at [404, 251] on button "I'm Finished" at bounding box center [369, 245] width 174 height 21
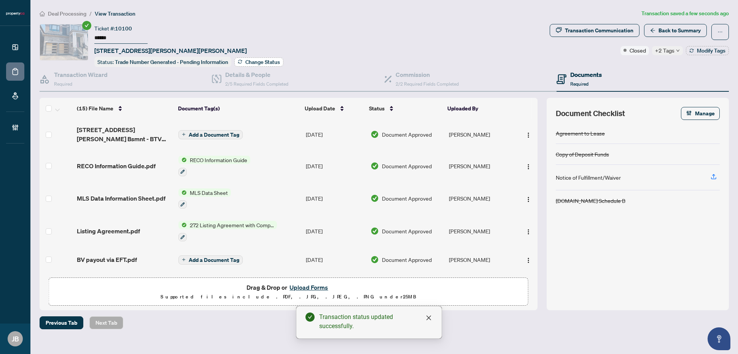
click at [269, 62] on span "Change Status" at bounding box center [263, 61] width 35 height 5
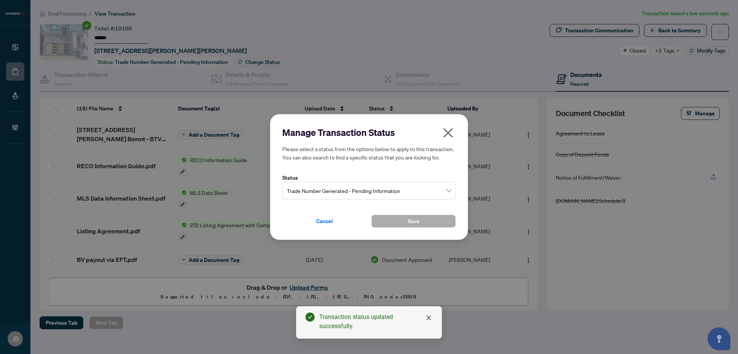
click at [349, 188] on span "Trade Number Generated - Pending Information" at bounding box center [369, 190] width 164 height 14
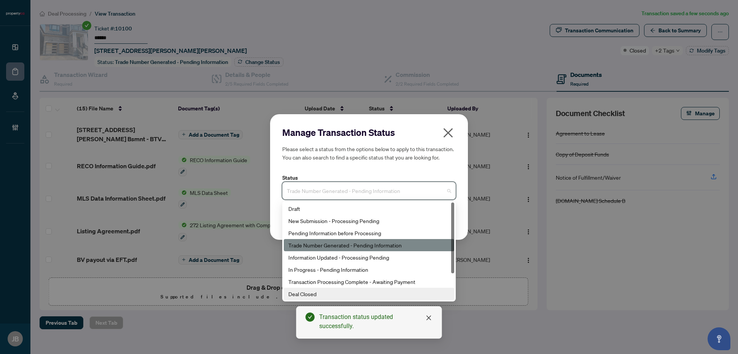
click at [321, 293] on div "Deal Closed" at bounding box center [369, 294] width 161 height 8
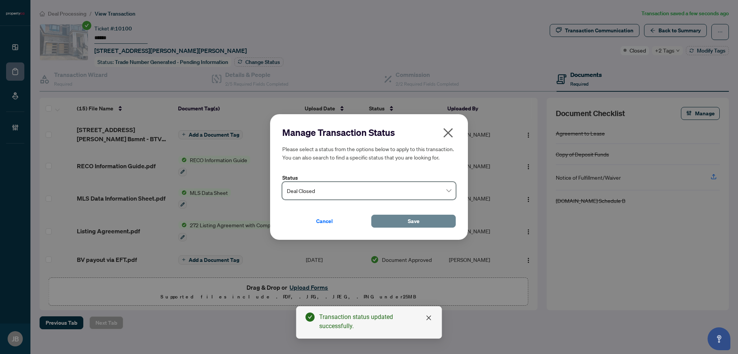
click at [408, 222] on span "Save" at bounding box center [414, 221] width 12 height 12
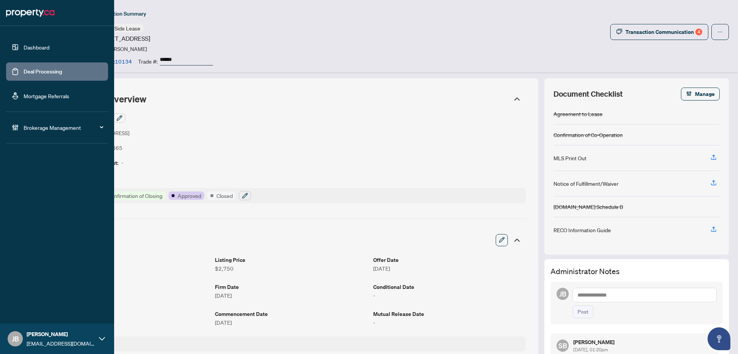
click at [24, 72] on link "Deal Processing" at bounding box center [43, 71] width 38 height 7
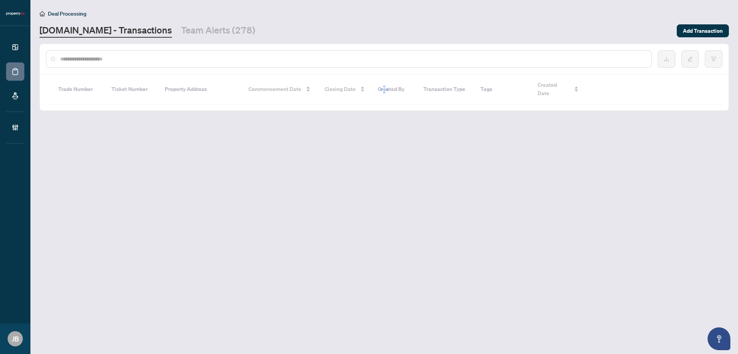
click at [174, 60] on input "text" at bounding box center [352, 59] width 585 height 8
paste input "******"
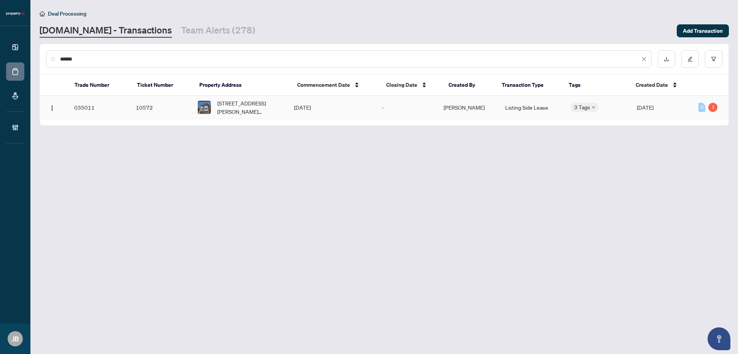
type input "******"
click at [470, 105] on span "[PERSON_NAME]" at bounding box center [464, 107] width 41 height 7
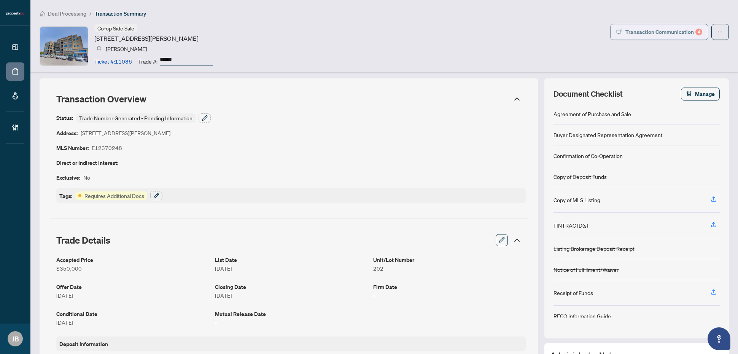
click at [660, 29] on div "Transaction Communication 4" at bounding box center [664, 32] width 77 height 12
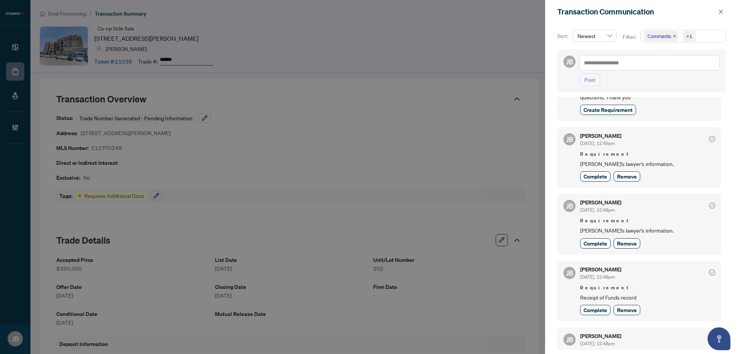
scroll to position [95, 0]
click at [595, 242] on span "Complete" at bounding box center [596, 243] width 24 height 8
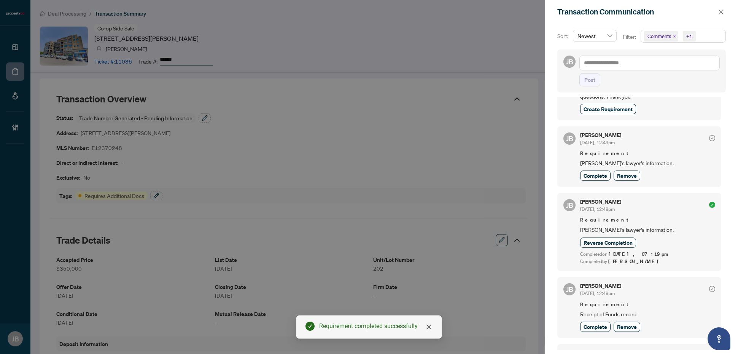
scroll to position [285, 0]
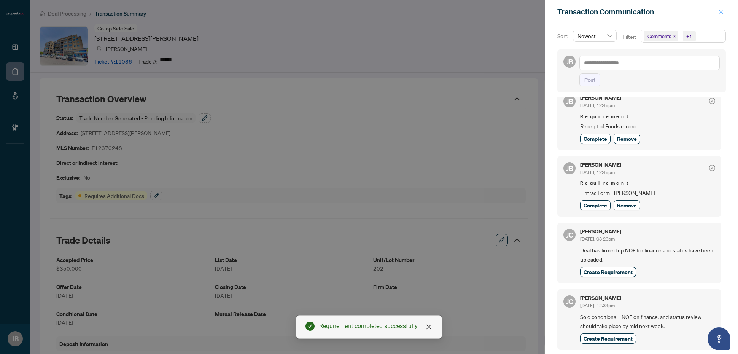
click at [723, 9] on icon "close" at bounding box center [721, 11] width 5 height 5
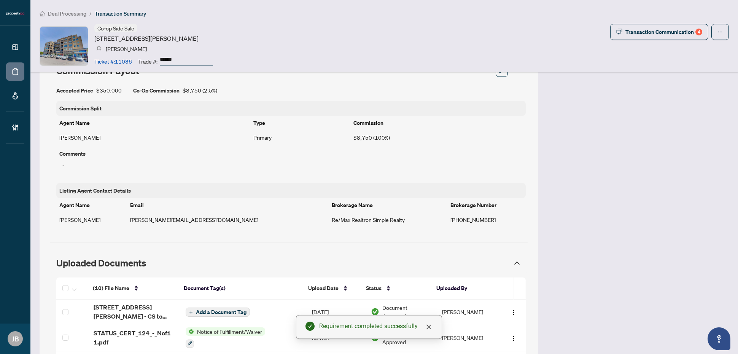
scroll to position [666, 0]
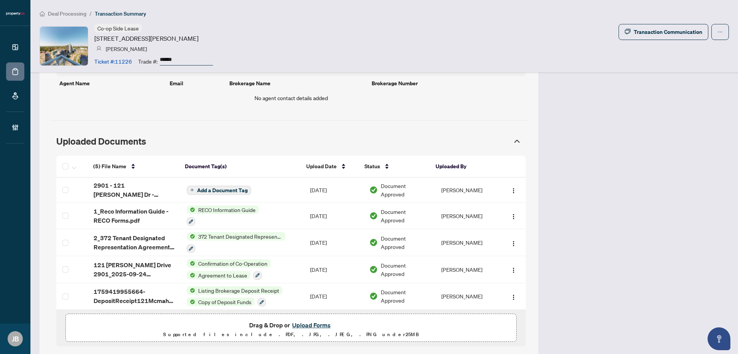
scroll to position [653, 0]
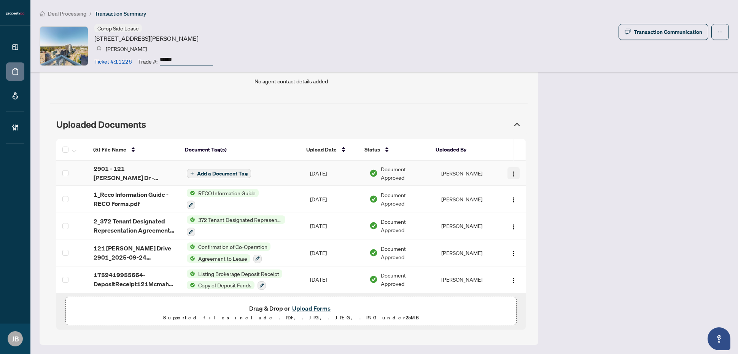
click at [511, 176] on img "button" at bounding box center [514, 174] width 6 height 6
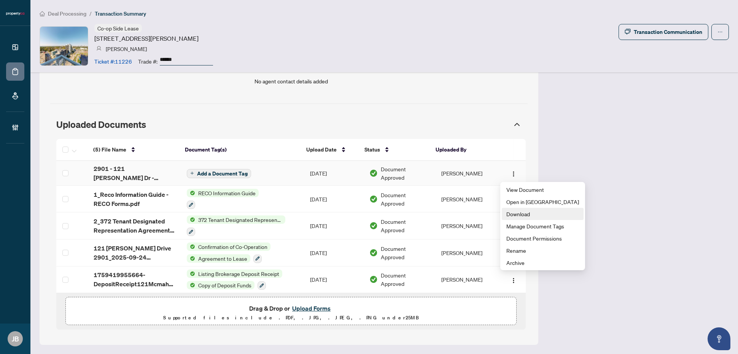
click at [526, 214] on span "Download" at bounding box center [543, 214] width 73 height 8
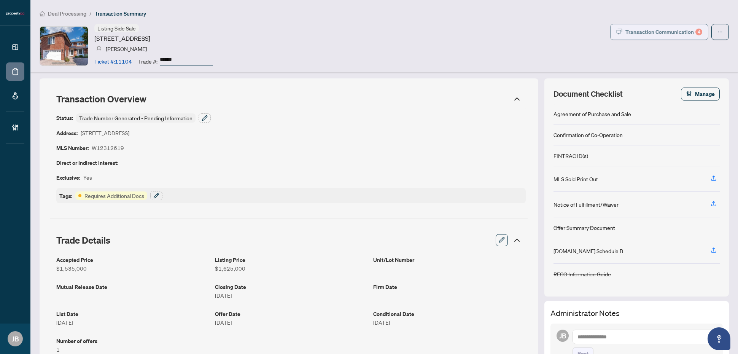
click at [671, 31] on div "Transaction Communication 4" at bounding box center [664, 32] width 77 height 12
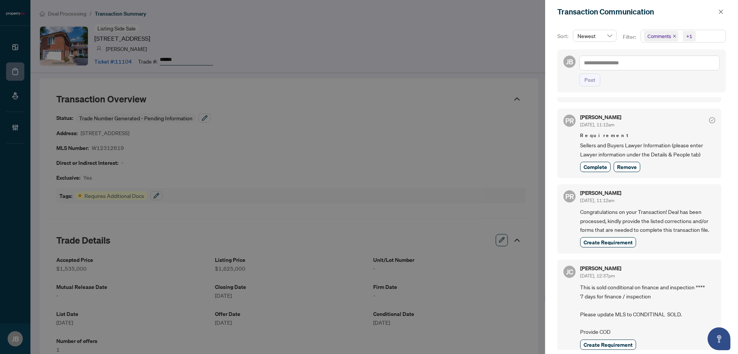
scroll to position [2, 0]
drag, startPoint x: 723, startPoint y: 10, endPoint x: 733, endPoint y: 18, distance: 13.0
click at [723, 10] on icon "close" at bounding box center [721, 11] width 5 height 5
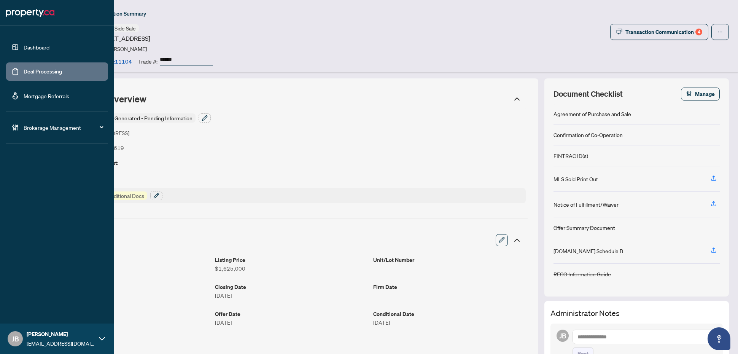
click at [24, 69] on link "Deal Processing" at bounding box center [43, 71] width 38 height 7
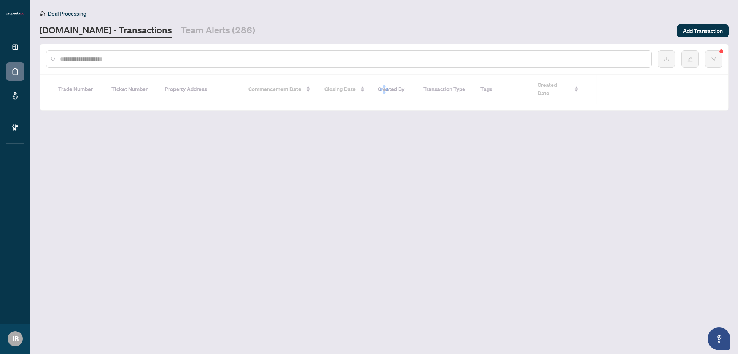
click at [183, 60] on input "text" at bounding box center [352, 59] width 585 height 8
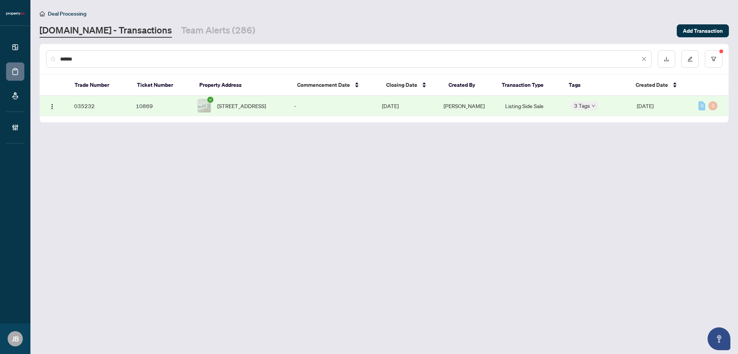
type input "******"
click at [469, 109] on span "[PERSON_NAME]" at bounding box center [464, 105] width 41 height 7
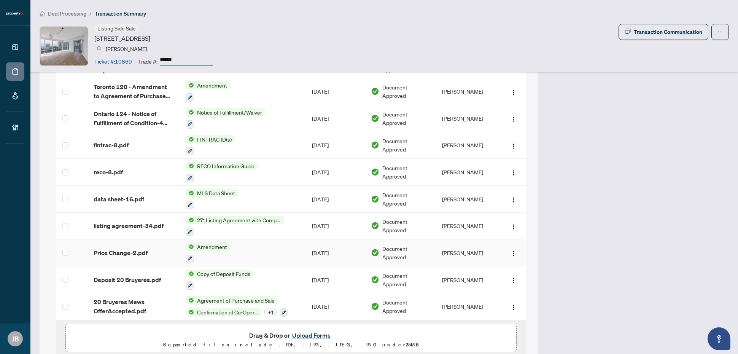
scroll to position [859, 0]
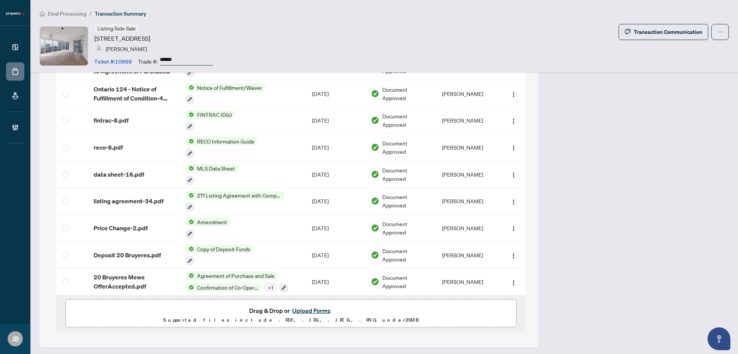
click at [310, 308] on button "Upload Forms" at bounding box center [311, 311] width 43 height 10
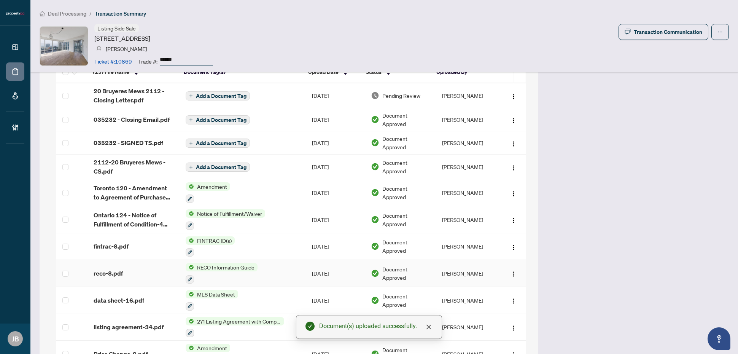
scroll to position [622, 0]
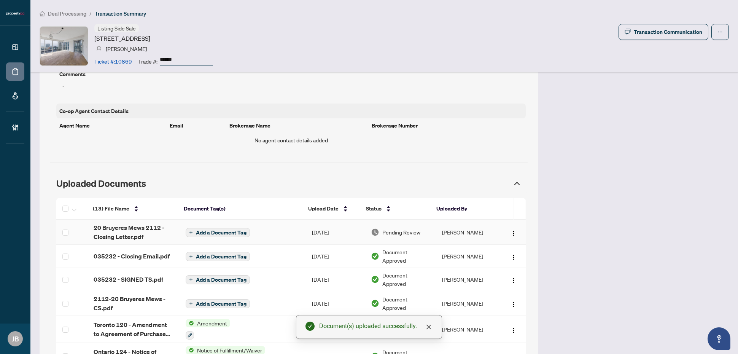
click at [440, 232] on td "[PERSON_NAME]" at bounding box center [467, 232] width 63 height 25
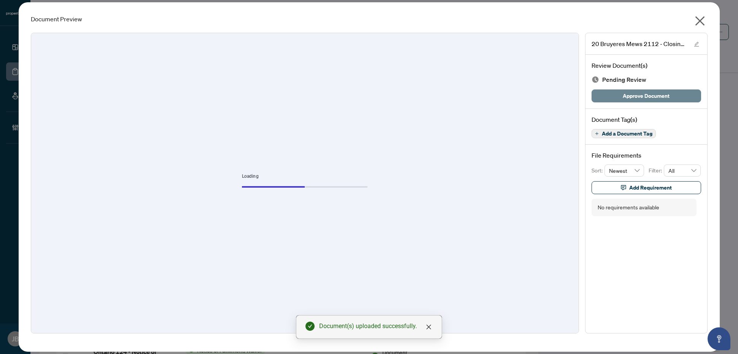
click at [649, 98] on span "Approve Document" at bounding box center [646, 96] width 47 height 12
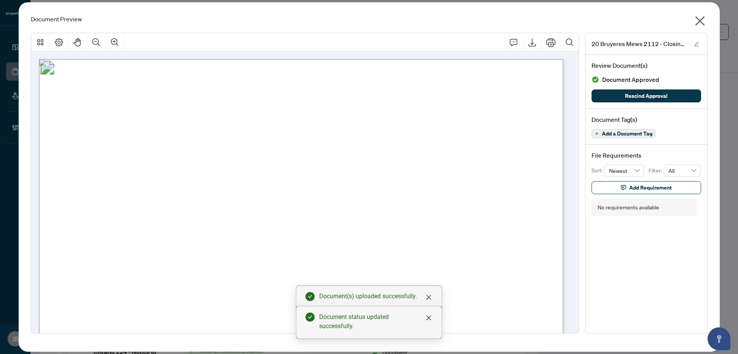
click at [698, 16] on icon "close" at bounding box center [700, 21] width 12 height 12
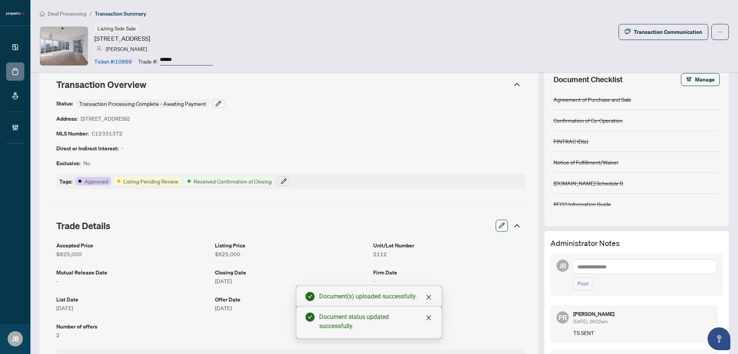
scroll to position [0, 0]
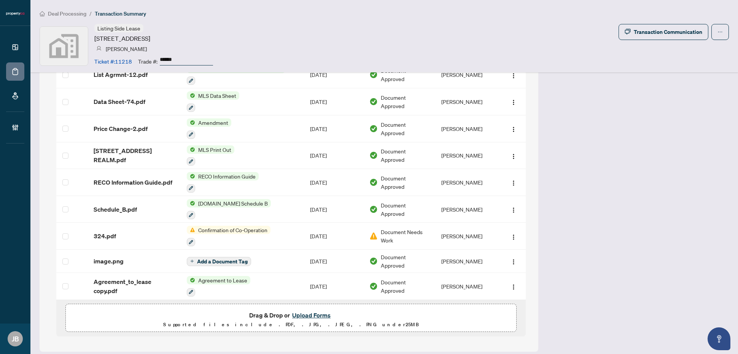
scroll to position [895, 0]
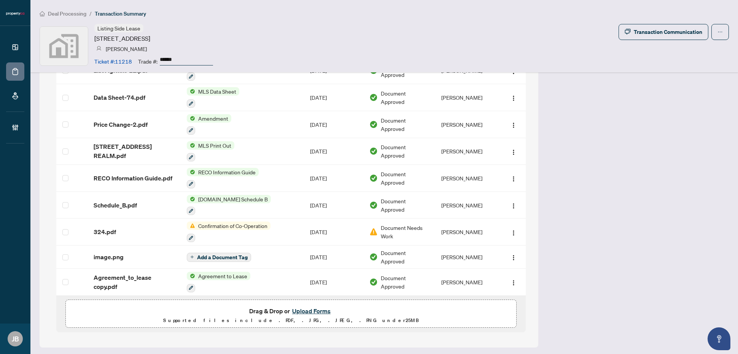
click at [306, 311] on button "Upload Forms" at bounding box center [311, 311] width 43 height 10
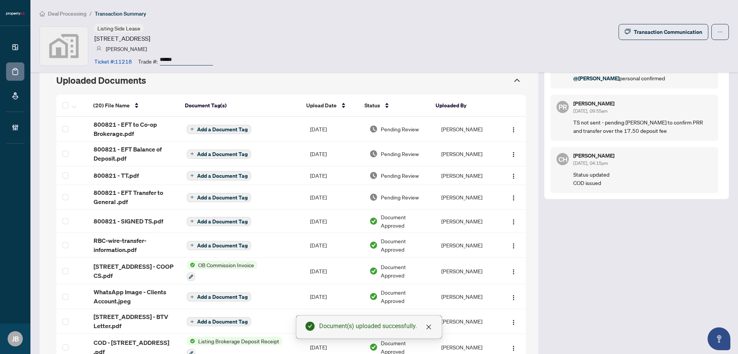
scroll to position [657, 0]
click at [73, 105] on span "button" at bounding box center [74, 106] width 5 height 8
click at [98, 121] on span "Open Selected in New Tab(s)" at bounding box center [110, 120] width 68 height 8
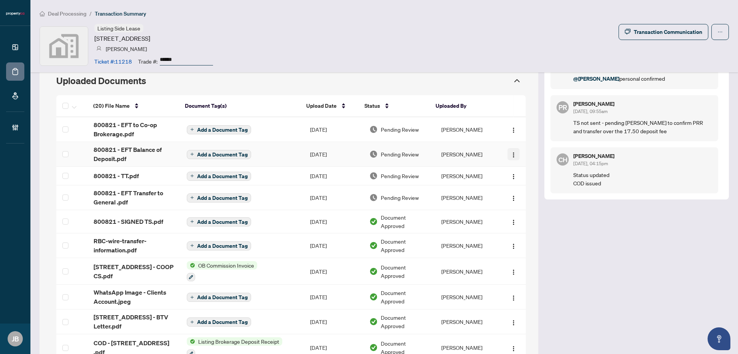
click at [511, 153] on img "button" at bounding box center [514, 155] width 6 height 6
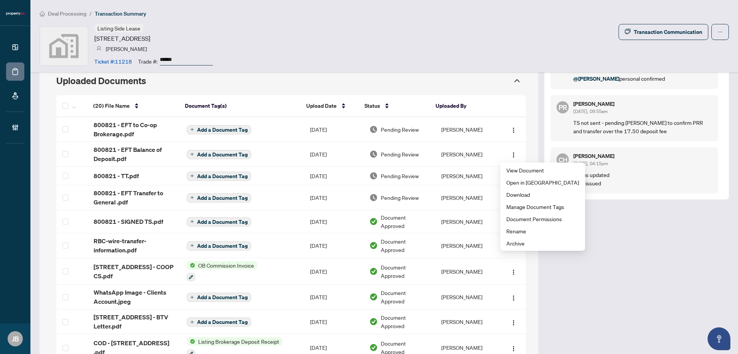
click at [474, 45] on div "Listing Side Lease [STREET_ADDRESS] [PERSON_NAME] Ticket #: 11218 Trade #: ****…" at bounding box center [385, 46] width 690 height 44
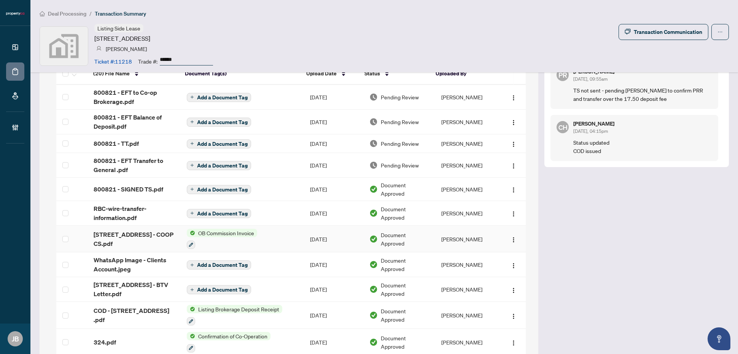
scroll to position [705, 0]
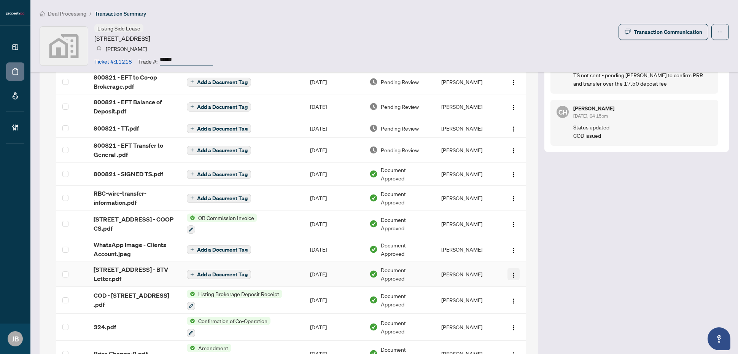
click at [511, 277] on img "button" at bounding box center [514, 275] width 6 height 6
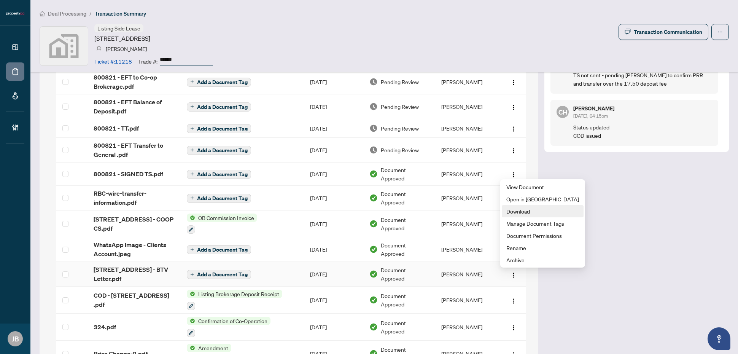
click at [532, 212] on span "Download" at bounding box center [543, 211] width 73 height 8
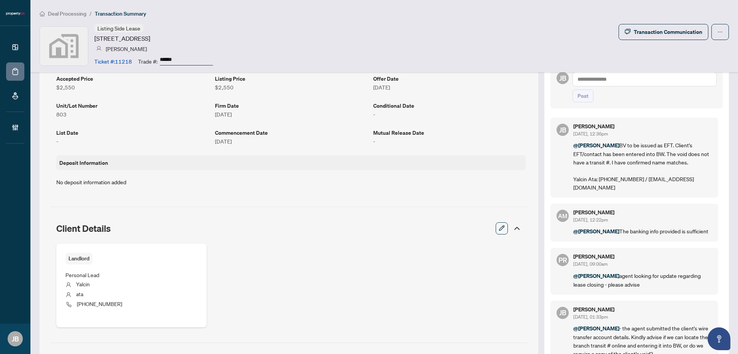
scroll to position [134, 0]
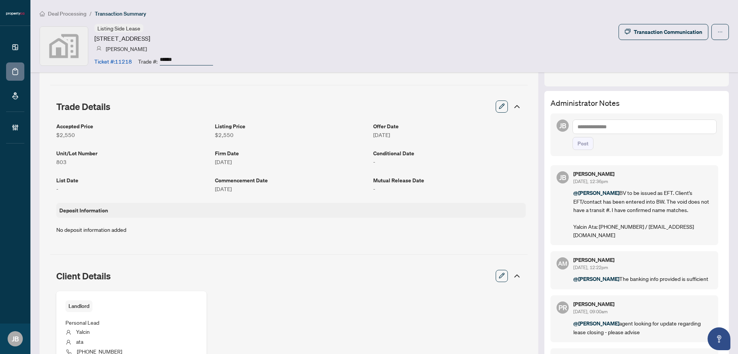
click at [627, 124] on textarea at bounding box center [645, 127] width 144 height 14
paste textarea "**********"
type textarea "**********"
click at [578, 145] on span "Post" at bounding box center [583, 143] width 11 height 12
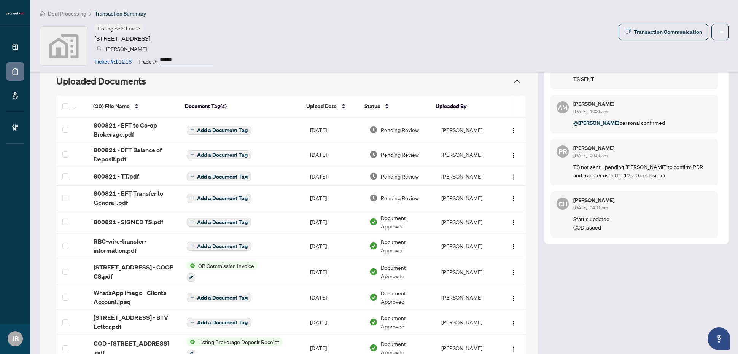
scroll to position [657, 0]
click at [73, 108] on icon "button" at bounding box center [74, 107] width 5 height 3
click at [101, 122] on span "Open Selected in New Tab(s)" at bounding box center [110, 120] width 68 height 8
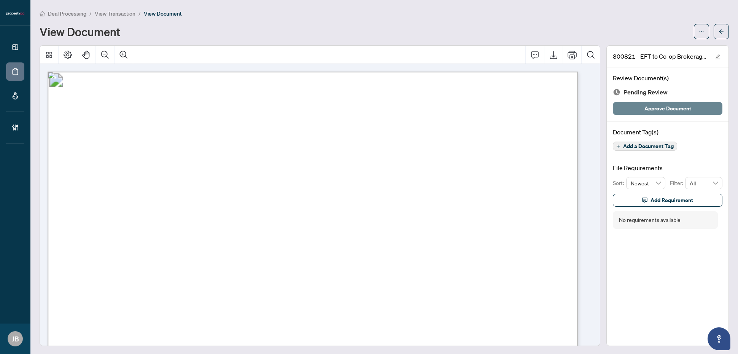
click at [655, 110] on span "Approve Document" at bounding box center [668, 108] width 47 height 12
click at [650, 109] on span "Approve Document" at bounding box center [668, 108] width 47 height 12
drag, startPoint x: 651, startPoint y: 113, endPoint x: 654, endPoint y: 105, distance: 8.7
click at [652, 113] on span "Approve Document" at bounding box center [668, 108] width 47 height 12
click at [665, 105] on span "Approve Document" at bounding box center [668, 108] width 47 height 12
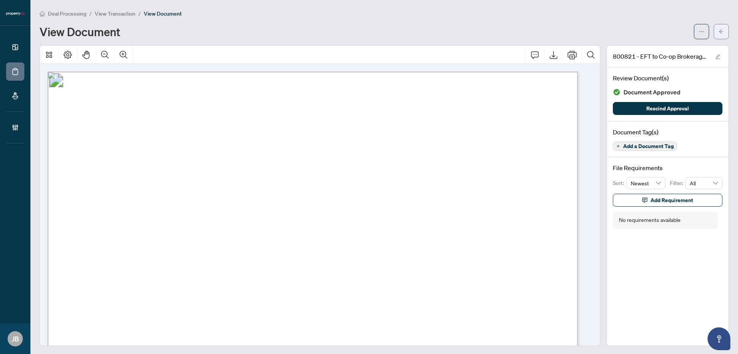
click at [721, 31] on button "button" at bounding box center [721, 31] width 15 height 15
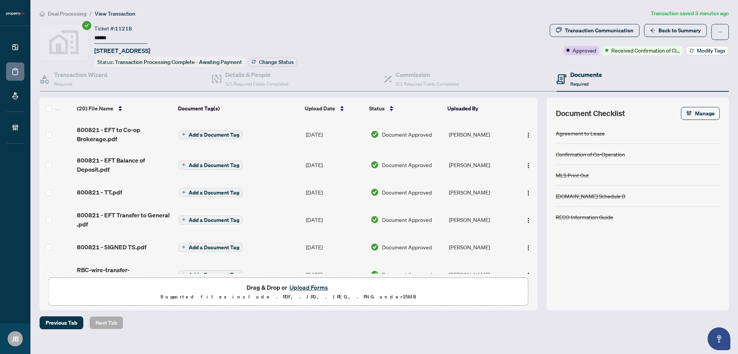
click at [708, 49] on span "Modify Tags" at bounding box center [711, 50] width 29 height 5
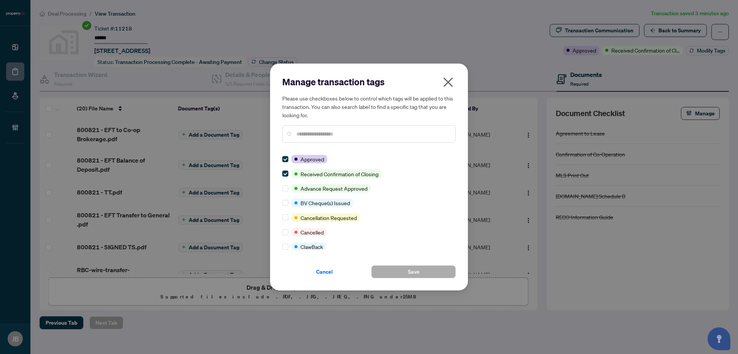
click at [346, 135] on input "text" at bounding box center [373, 134] width 153 height 8
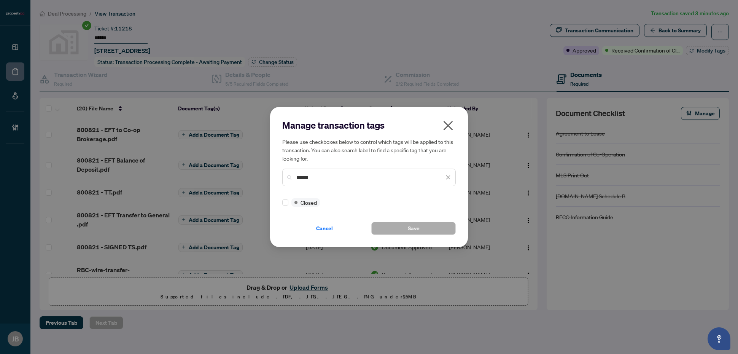
type input "******"
click at [406, 230] on button "Save" at bounding box center [413, 228] width 84 height 13
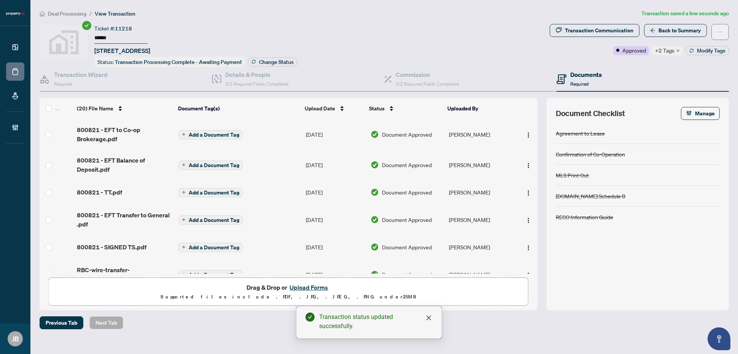
click at [720, 30] on icon "ellipsis" at bounding box center [720, 31] width 5 height 5
click at [451, 21] on div "Deal Processing / View Transaction Transaction saved a few seconds ago Ticket #…" at bounding box center [385, 169] width 696 height 320
click at [267, 59] on span "Change Status" at bounding box center [276, 61] width 35 height 5
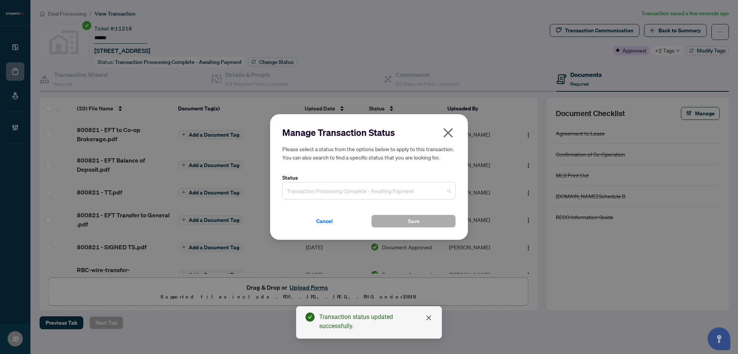
click at [348, 190] on span "Transaction Processing Complete - Awaiting Payment" at bounding box center [369, 190] width 164 height 14
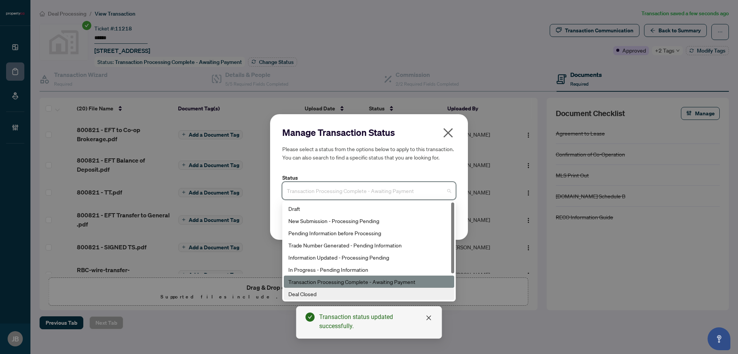
click at [309, 293] on div "Deal Closed" at bounding box center [369, 294] width 161 height 8
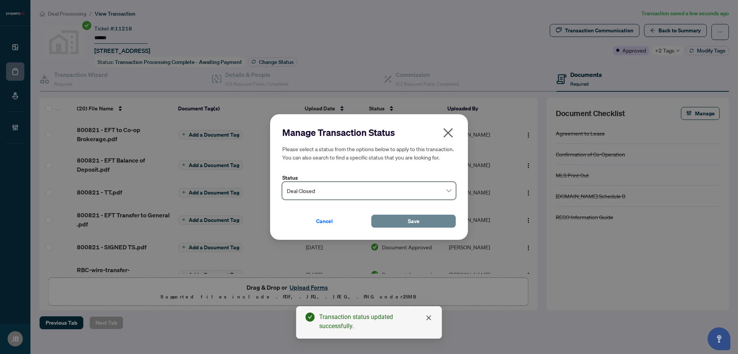
drag, startPoint x: 408, startPoint y: 221, endPoint x: 476, endPoint y: 236, distance: 69.2
click at [409, 221] on span "Save" at bounding box center [414, 221] width 12 height 12
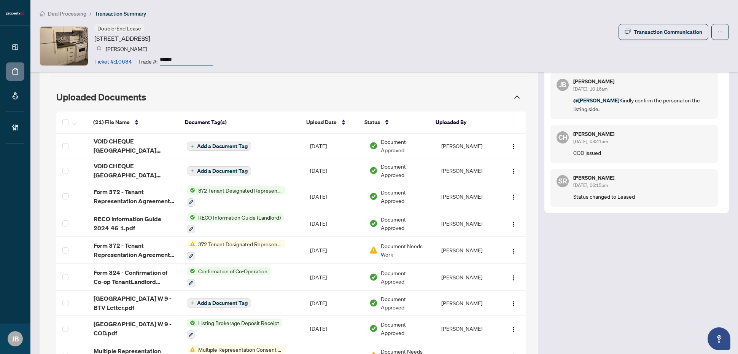
scroll to position [666, 0]
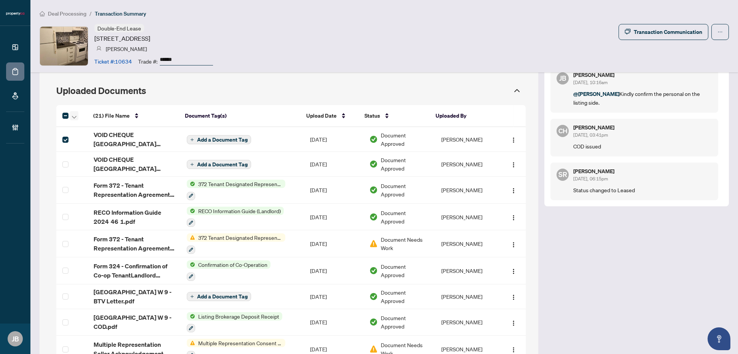
click at [74, 117] on icon "button" at bounding box center [74, 117] width 5 height 3
click at [91, 130] on span "Open Selected in New Tab(s)" at bounding box center [110, 130] width 68 height 8
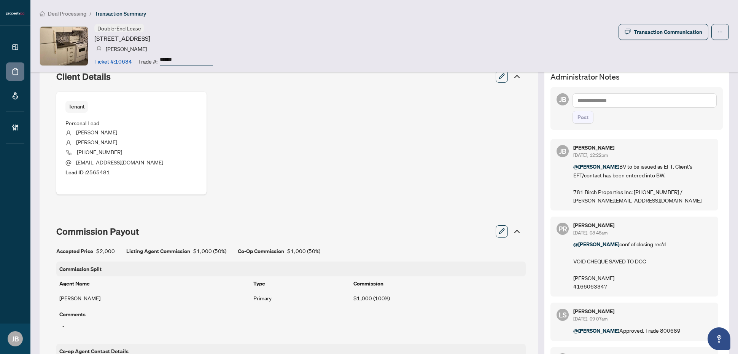
scroll to position [285, 0]
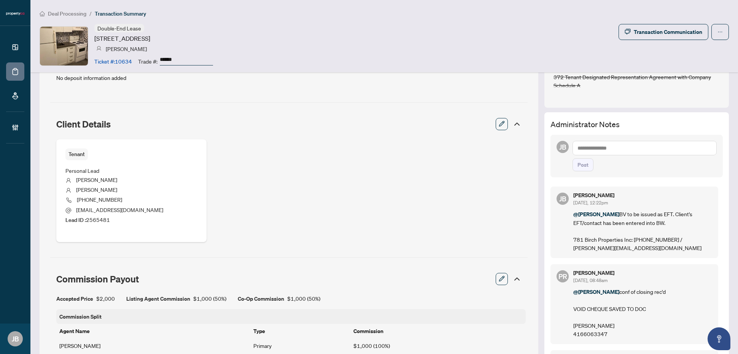
click at [609, 148] on textarea at bounding box center [645, 148] width 144 height 14
paste textarea "**********"
type textarea "**********"
click at [578, 167] on span "Post" at bounding box center [583, 165] width 11 height 12
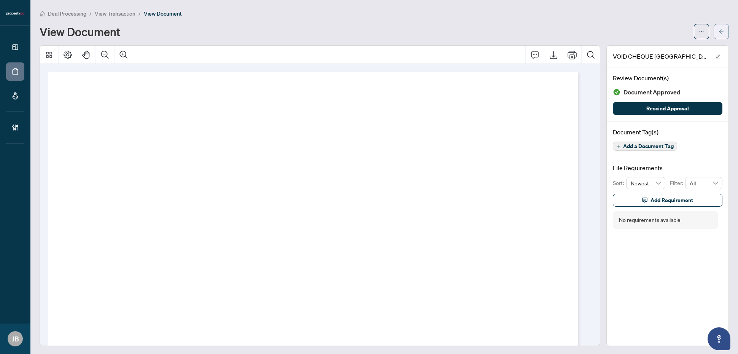
click at [718, 30] on button "button" at bounding box center [721, 31] width 15 height 15
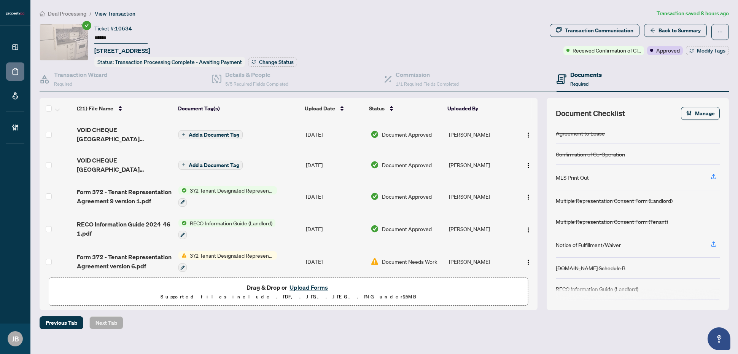
click at [320, 285] on button "Upload Forms" at bounding box center [308, 287] width 43 height 10
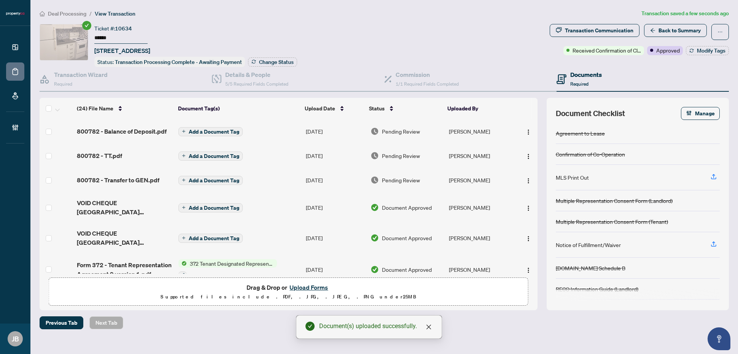
click at [52, 178] on td at bounding box center [57, 180] width 34 height 24
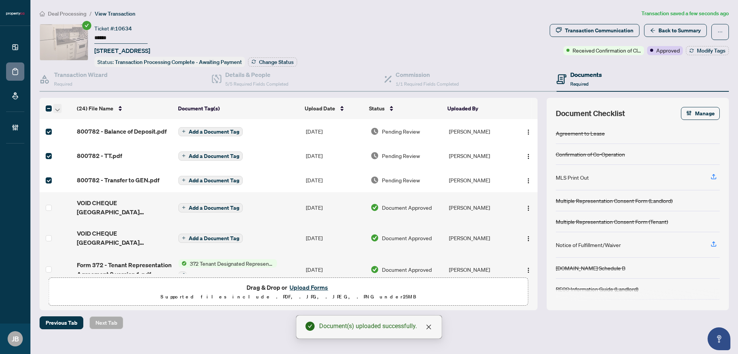
click at [58, 108] on icon "button" at bounding box center [57, 109] width 5 height 3
click at [91, 120] on span "Open Selected in New Tab(s)" at bounding box center [93, 120] width 68 height 8
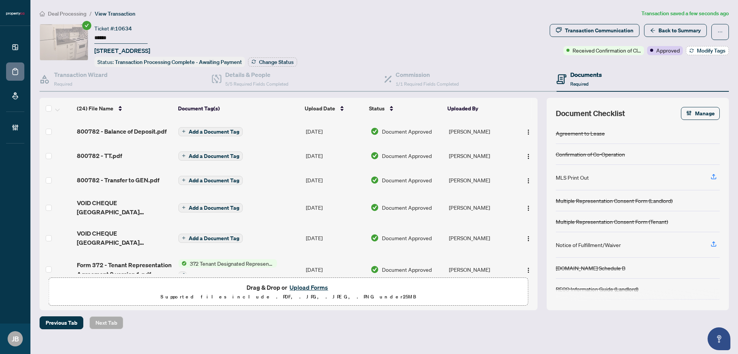
click at [709, 51] on span "Modify Tags" at bounding box center [711, 50] width 29 height 5
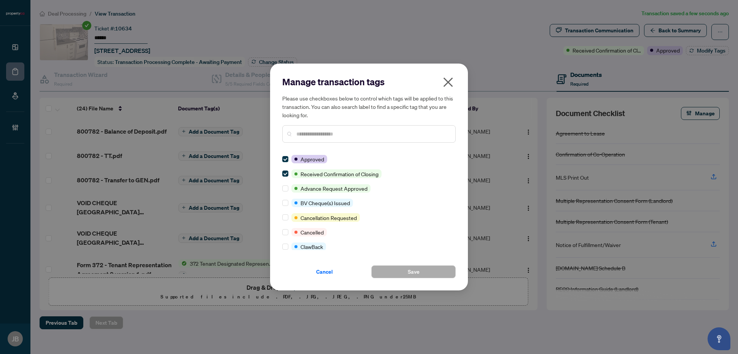
click at [336, 135] on input "text" at bounding box center [373, 134] width 153 height 8
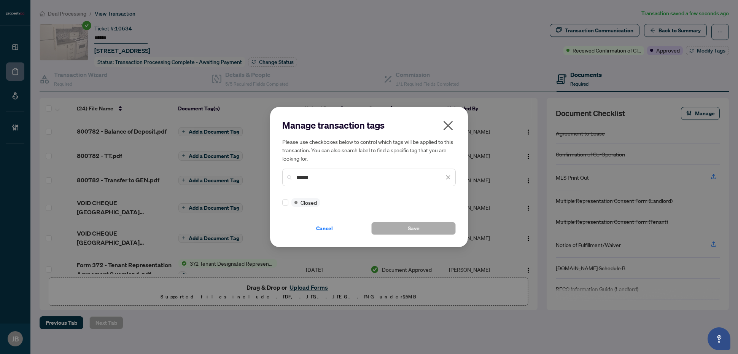
type input "******"
drag, startPoint x: 395, startPoint y: 228, endPoint x: 459, endPoint y: 197, distance: 70.5
click at [396, 228] on button "Save" at bounding box center [413, 228] width 84 height 13
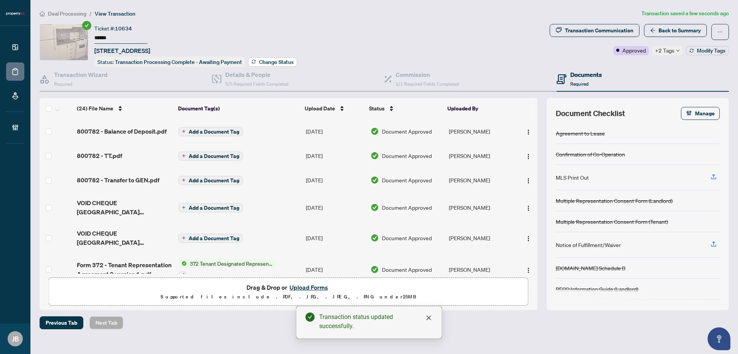
click at [278, 61] on span "Change Status" at bounding box center [276, 61] width 35 height 5
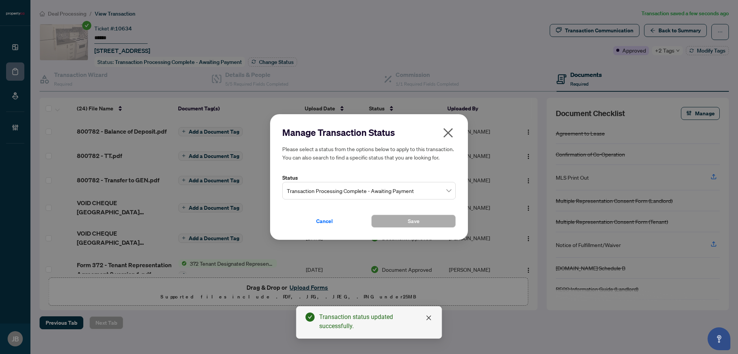
click at [337, 189] on span "Transaction Processing Complete - Awaiting Payment" at bounding box center [369, 190] width 164 height 14
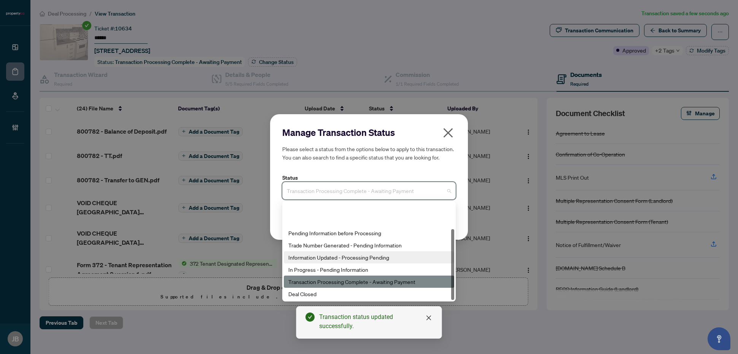
scroll to position [37, 0]
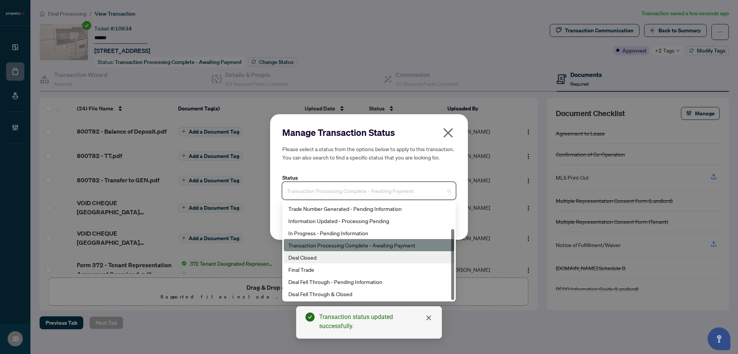
click at [317, 257] on div "Deal Closed" at bounding box center [369, 257] width 161 height 8
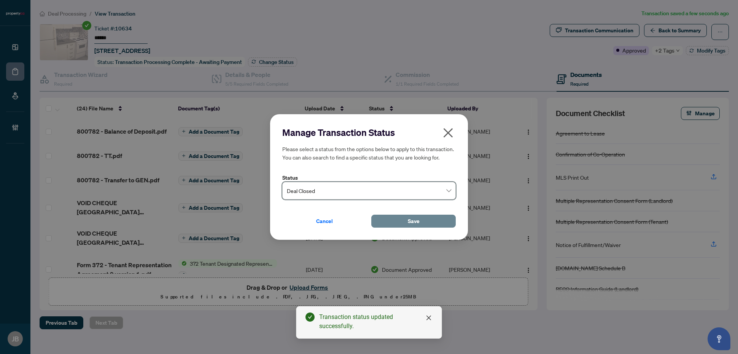
click at [413, 220] on span "Save" at bounding box center [414, 221] width 12 height 12
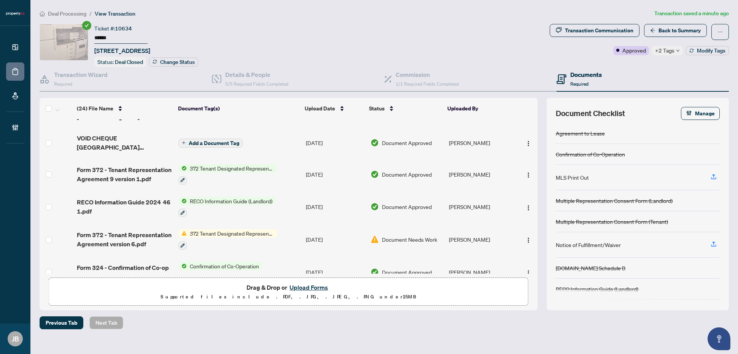
scroll to position [143, 0]
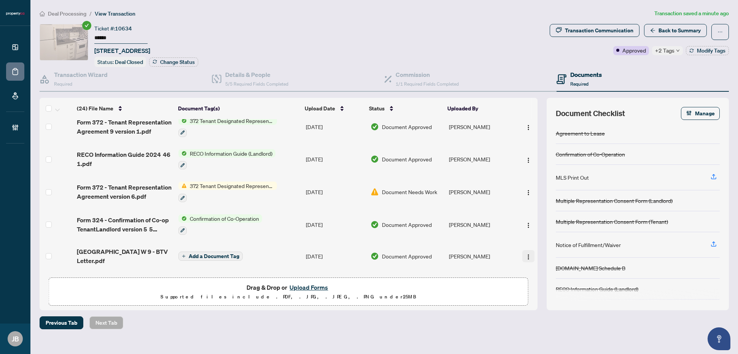
click at [528, 255] on img "button" at bounding box center [529, 257] width 6 height 6
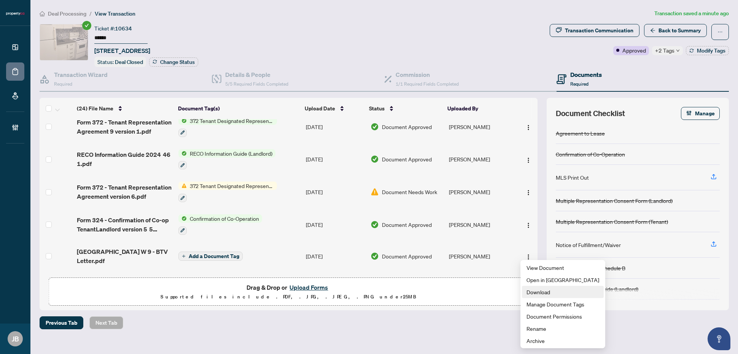
click at [542, 294] on span "Download" at bounding box center [563, 292] width 73 height 8
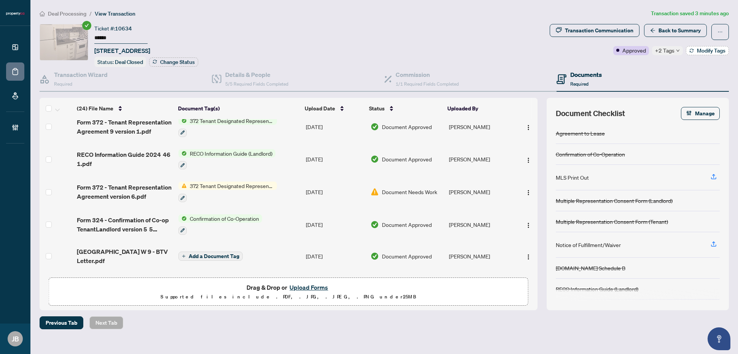
click at [695, 51] on button "Modify Tags" at bounding box center [707, 50] width 43 height 9
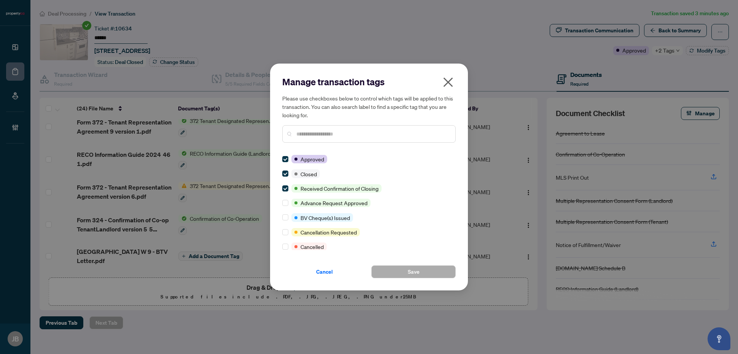
drag, startPoint x: 449, startPoint y: 82, endPoint x: 274, endPoint y: 74, distance: 174.9
click at [449, 81] on icon "close" at bounding box center [449, 83] width 10 height 10
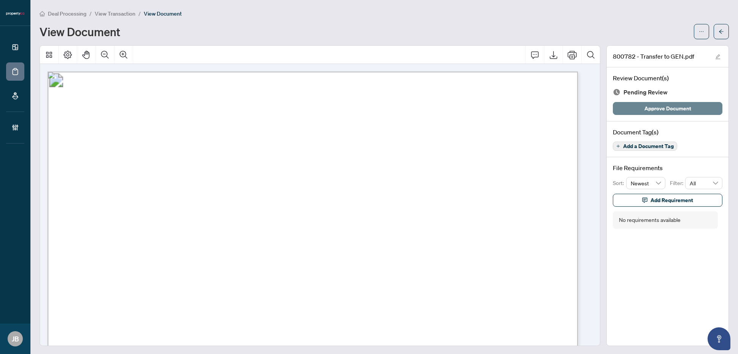
click at [655, 105] on span "Approve Document" at bounding box center [668, 108] width 47 height 12
click at [678, 104] on span "Approve Document" at bounding box center [668, 108] width 47 height 12
click at [661, 108] on span "Approve Document" at bounding box center [668, 108] width 47 height 12
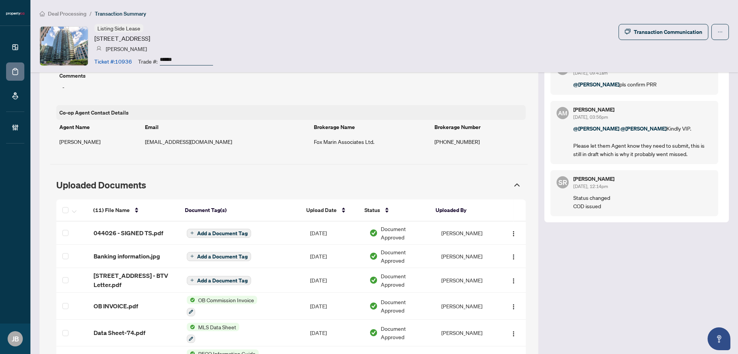
scroll to position [666, 0]
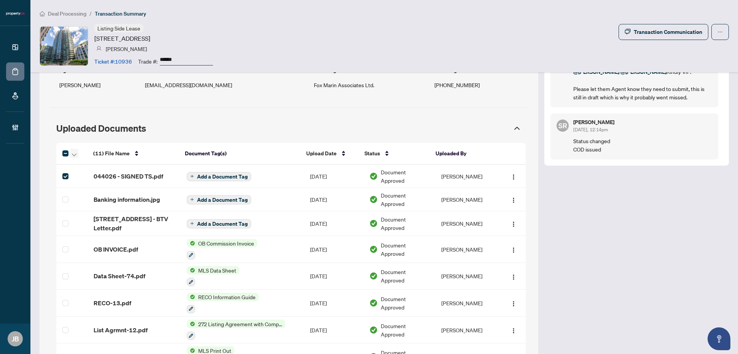
click at [74, 153] on icon "button" at bounding box center [74, 154] width 5 height 3
click at [101, 158] on span "Open Selected in New Tab(s)" at bounding box center [110, 160] width 68 height 8
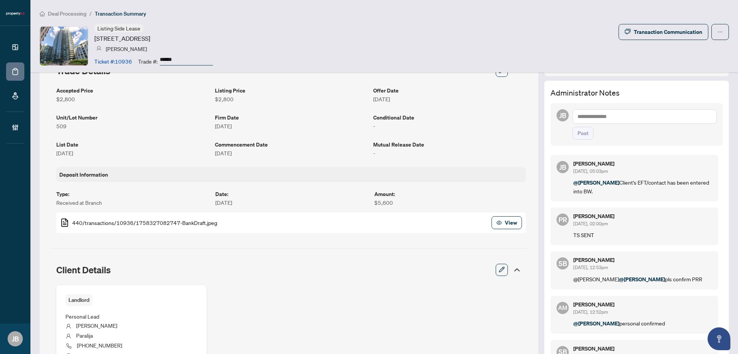
scroll to position [48, 0]
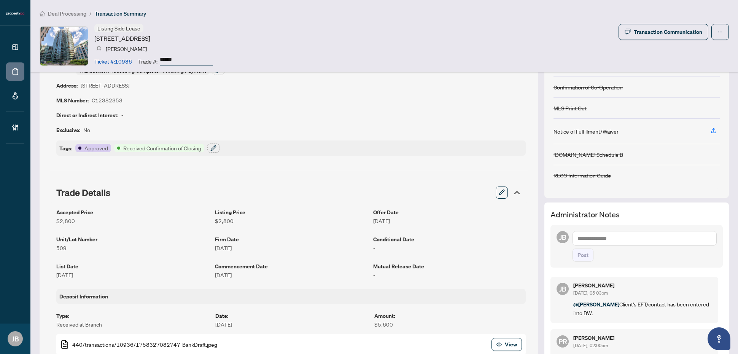
click at [585, 239] on textarea at bounding box center [645, 238] width 144 height 14
paste textarea "**********"
type textarea "**********"
click at [578, 253] on span "Post" at bounding box center [583, 255] width 11 height 12
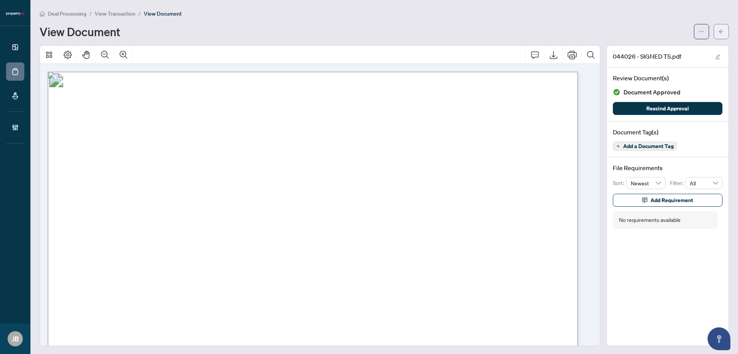
click at [719, 26] on span "button" at bounding box center [721, 32] width 5 height 12
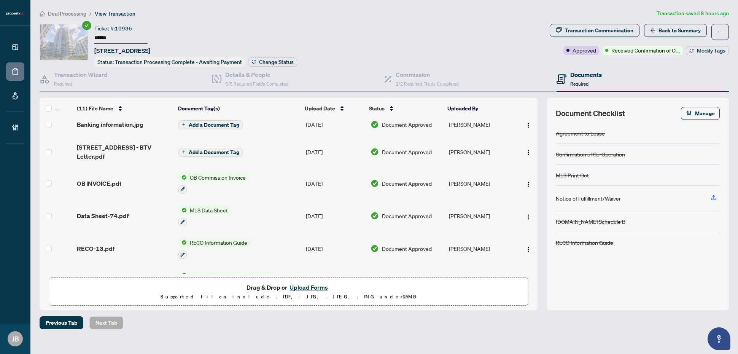
scroll to position [48, 0]
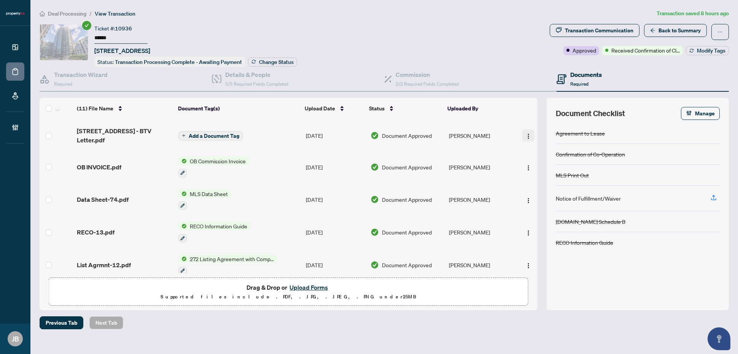
click at [527, 134] on img "button" at bounding box center [529, 136] width 6 height 6
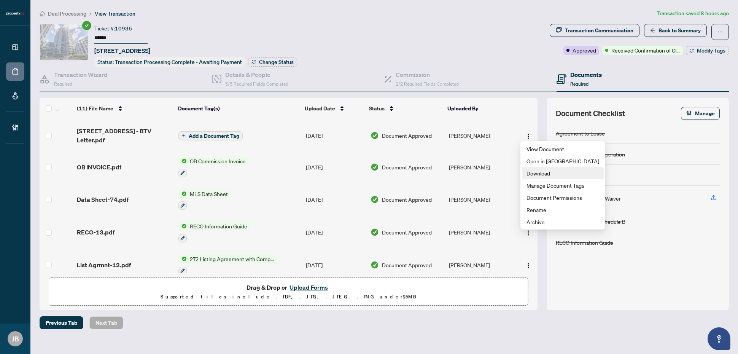
click at [532, 175] on span "Download" at bounding box center [563, 173] width 73 height 8
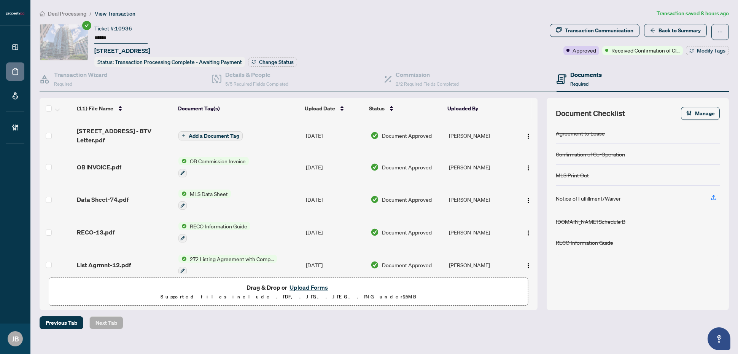
click at [320, 286] on button "Upload Forms" at bounding box center [308, 287] width 43 height 10
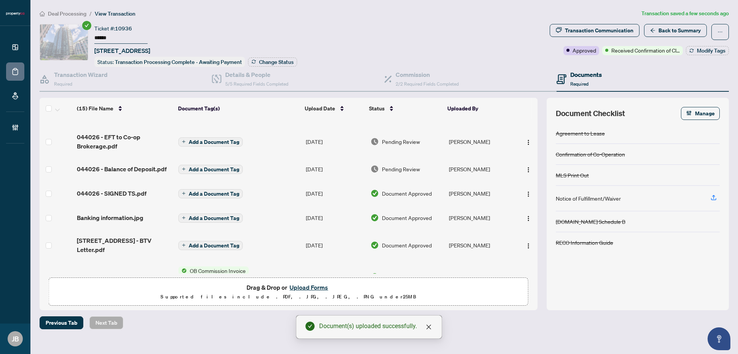
click at [52, 214] on td at bounding box center [57, 218] width 34 height 24
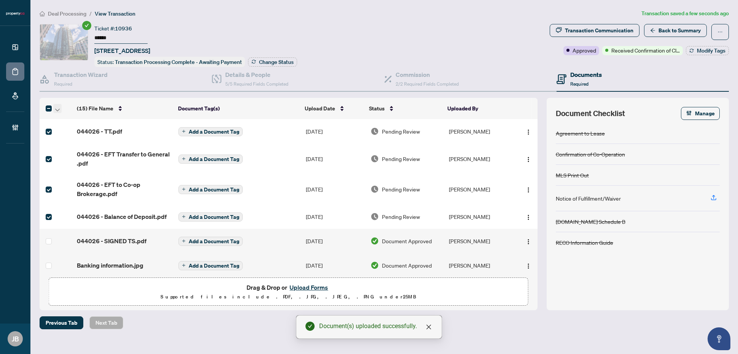
click at [58, 105] on span "button" at bounding box center [57, 108] width 5 height 8
click at [84, 121] on span "Open Selected in New Tab(s)" at bounding box center [93, 120] width 68 height 8
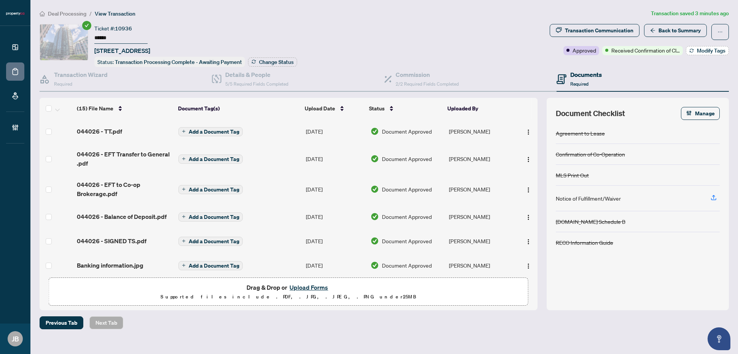
click at [711, 49] on span "Modify Tags" at bounding box center [711, 50] width 29 height 5
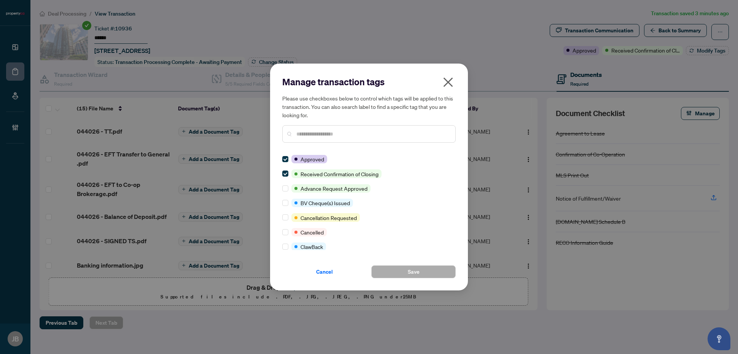
click at [366, 135] on input "text" at bounding box center [373, 134] width 153 height 8
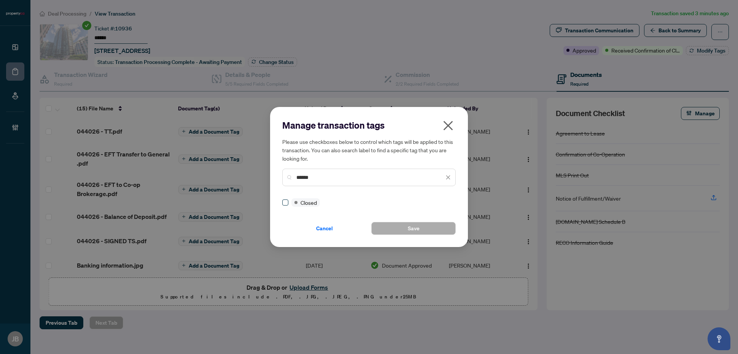
type input "******"
click at [419, 228] on button "Save" at bounding box center [413, 228] width 84 height 13
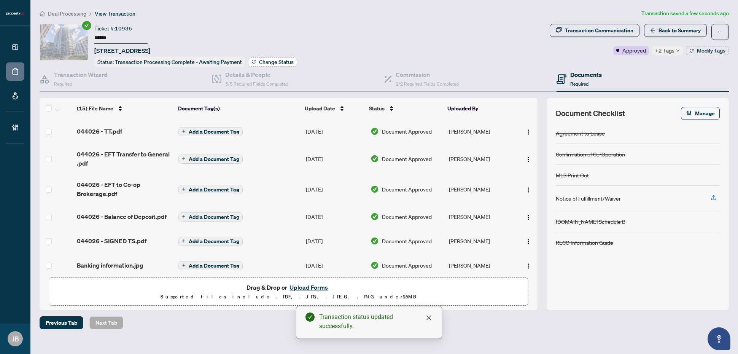
click at [287, 61] on span "Change Status" at bounding box center [276, 61] width 35 height 5
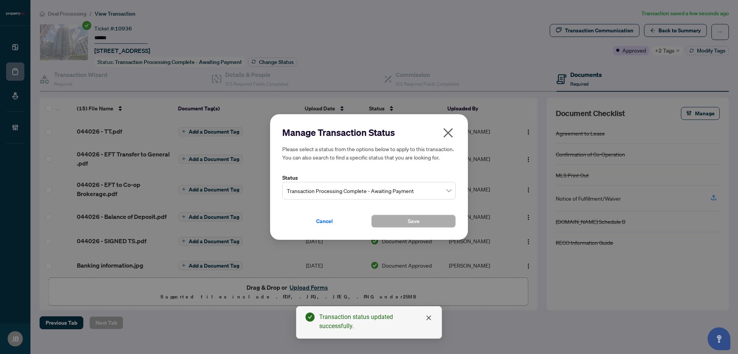
click at [372, 191] on span "Transaction Processing Complete - Awaiting Payment" at bounding box center [369, 190] width 164 height 14
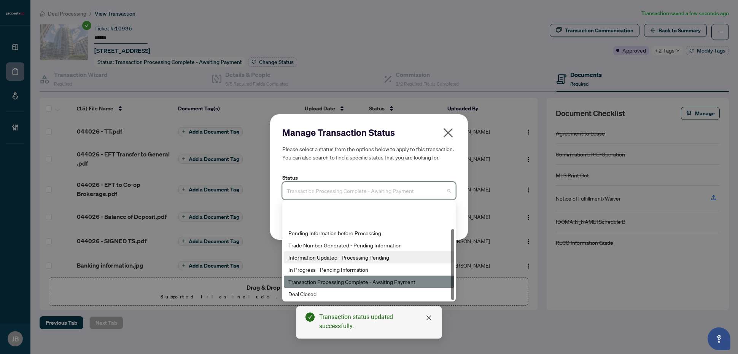
scroll to position [37, 0]
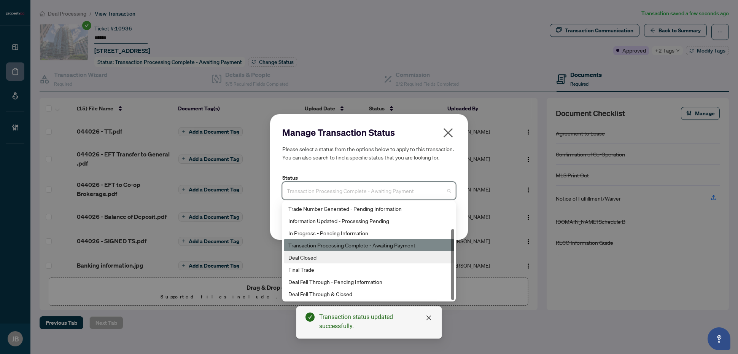
click at [314, 257] on div "Deal Closed" at bounding box center [369, 257] width 161 height 8
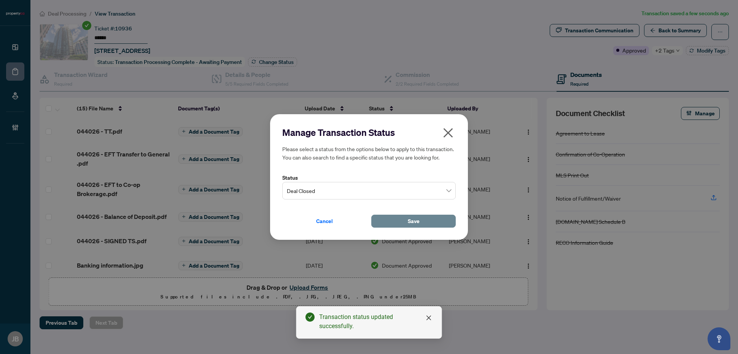
click at [395, 222] on button "Save" at bounding box center [413, 221] width 84 height 13
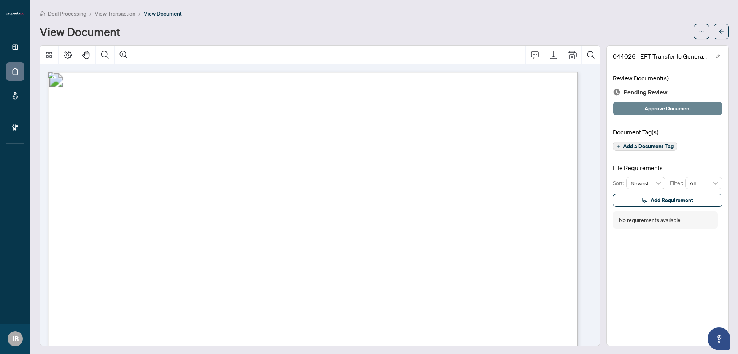
click at [645, 105] on span "Approve Document" at bounding box center [668, 108] width 47 height 12
click at [656, 106] on span "Approve Document" at bounding box center [668, 108] width 47 height 12
click at [651, 108] on span "Approve Document" at bounding box center [668, 108] width 47 height 12
click at [672, 107] on span "Approve Document" at bounding box center [668, 108] width 47 height 12
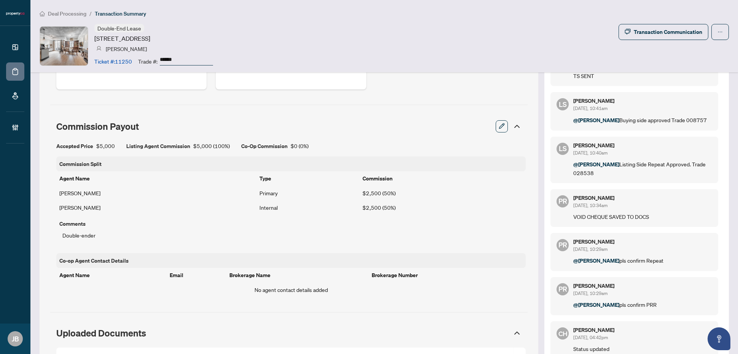
scroll to position [619, 0]
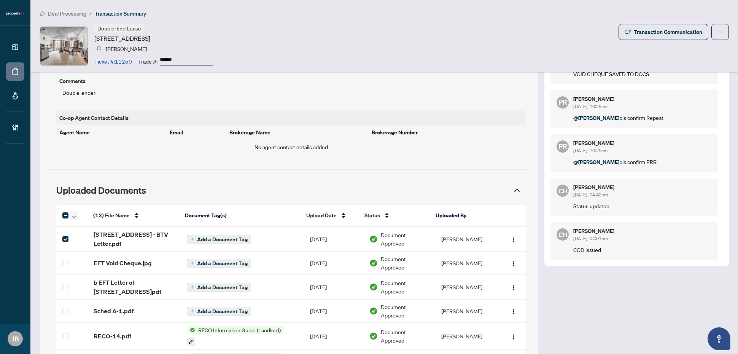
click at [75, 215] on icon "button" at bounding box center [74, 216] width 5 height 3
click at [101, 219] on span "Open Selected in New Tab(s)" at bounding box center [110, 222] width 68 height 8
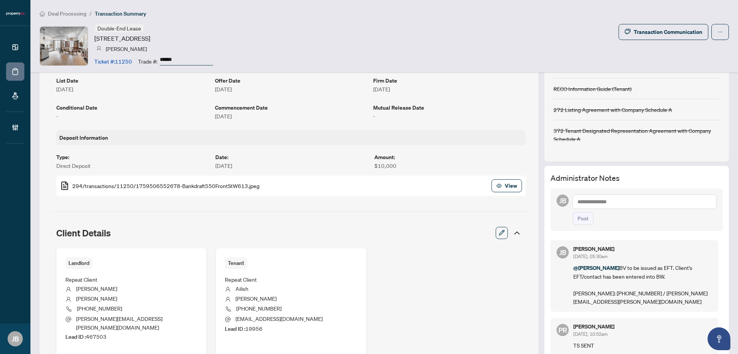
scroll to position [190, 0]
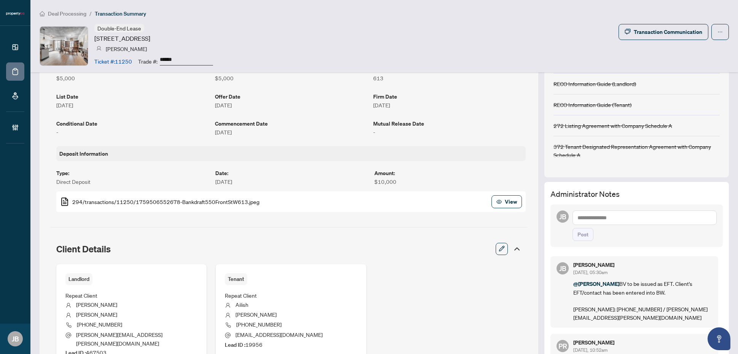
click at [609, 218] on textarea at bounding box center [645, 217] width 144 height 14
type textarea "**********"
click at [578, 235] on span "Post" at bounding box center [583, 234] width 11 height 12
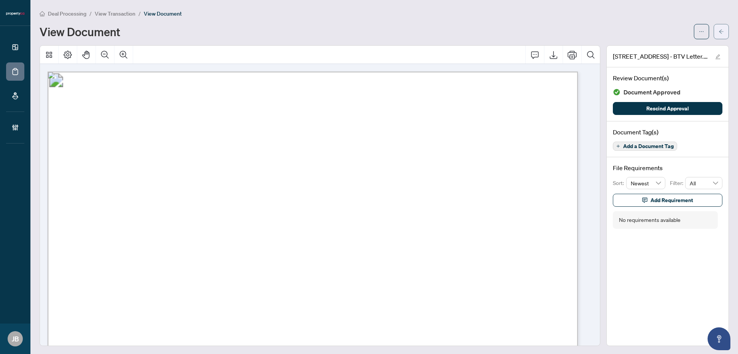
click at [719, 33] on icon "arrow-left" at bounding box center [721, 31] width 5 height 5
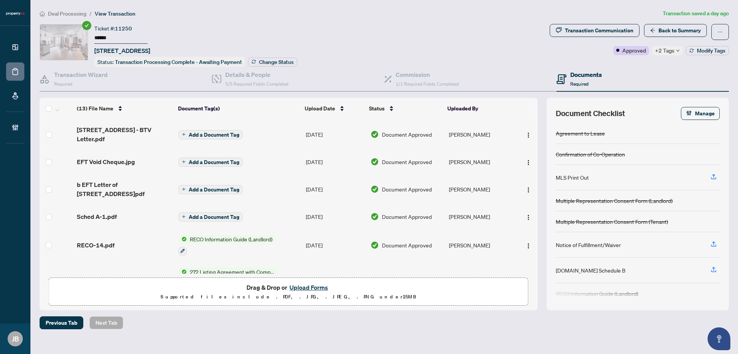
click at [318, 285] on button "Upload Forms" at bounding box center [308, 287] width 43 height 10
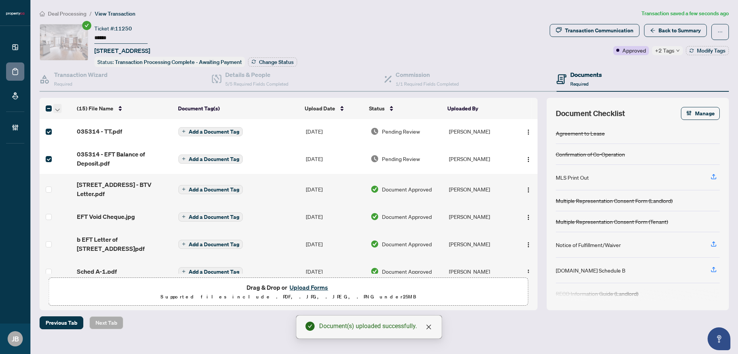
click at [57, 108] on icon "button" at bounding box center [57, 109] width 5 height 3
click at [89, 120] on span "Open Selected in New Tab(s)" at bounding box center [93, 120] width 68 height 8
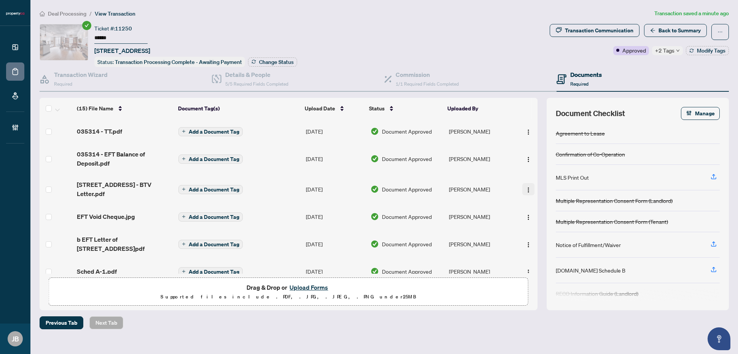
click at [526, 187] on img "button" at bounding box center [529, 190] width 6 height 6
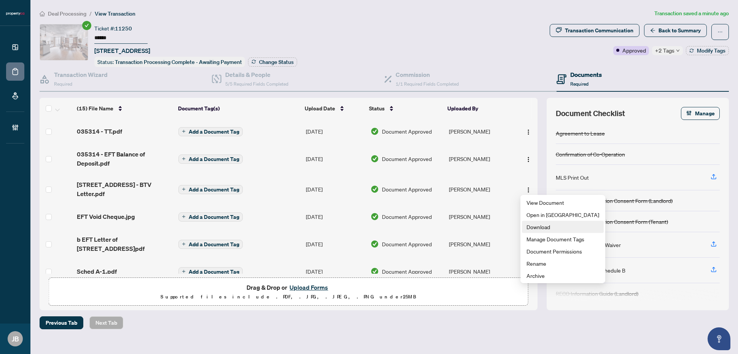
click at [550, 227] on span "Download" at bounding box center [563, 227] width 73 height 8
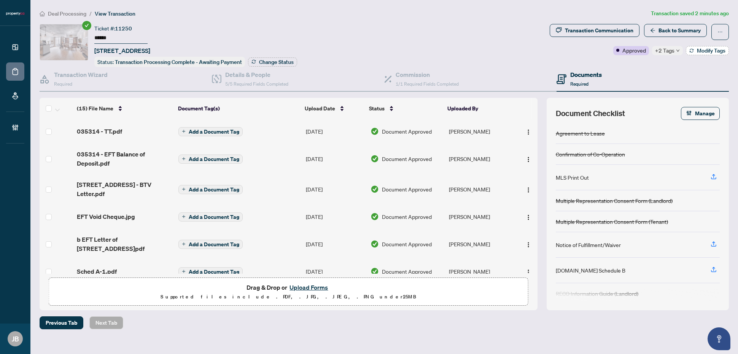
click at [714, 53] on span "Modify Tags" at bounding box center [711, 50] width 29 height 5
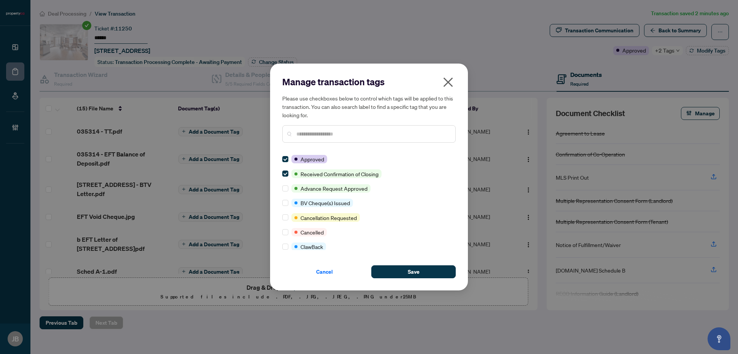
click at [313, 134] on input "text" at bounding box center [373, 134] width 153 height 8
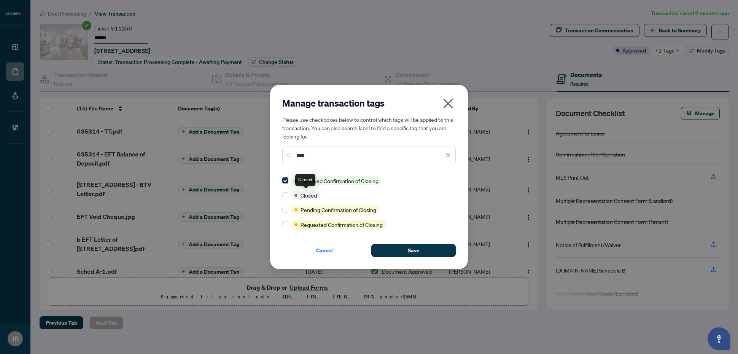
type input "****"
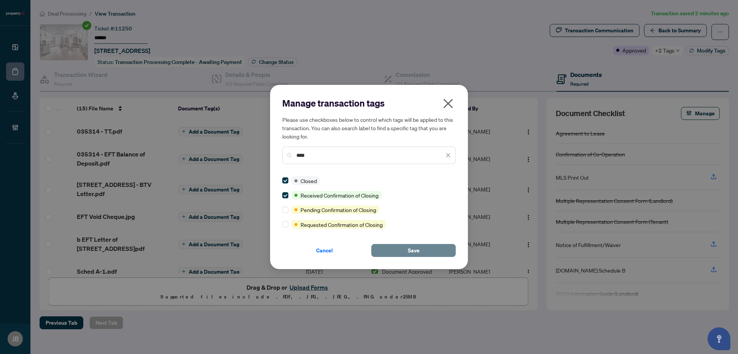
click at [391, 252] on button "Save" at bounding box center [413, 250] width 84 height 13
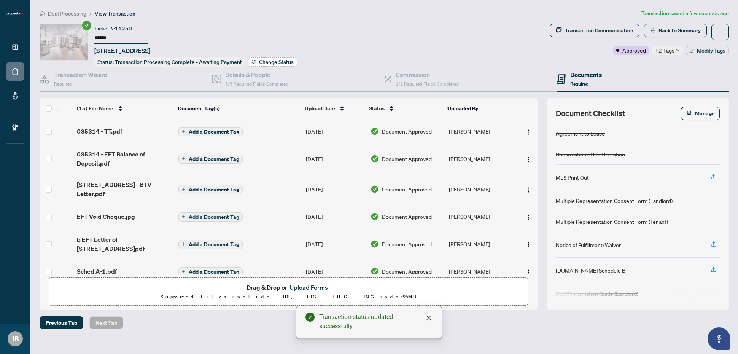
click at [287, 63] on span "Change Status" at bounding box center [276, 61] width 35 height 5
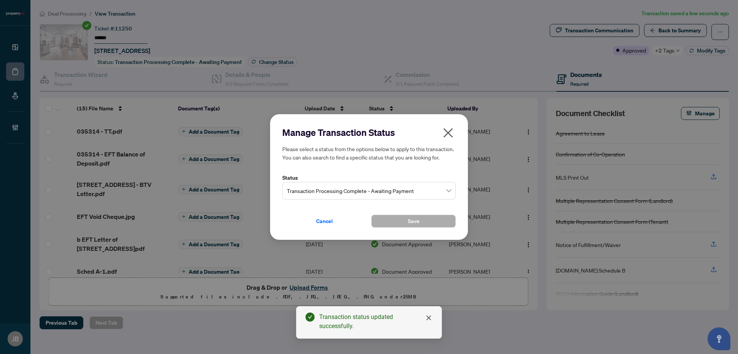
click at [376, 186] on span "Transaction Processing Complete - Awaiting Payment" at bounding box center [369, 190] width 164 height 14
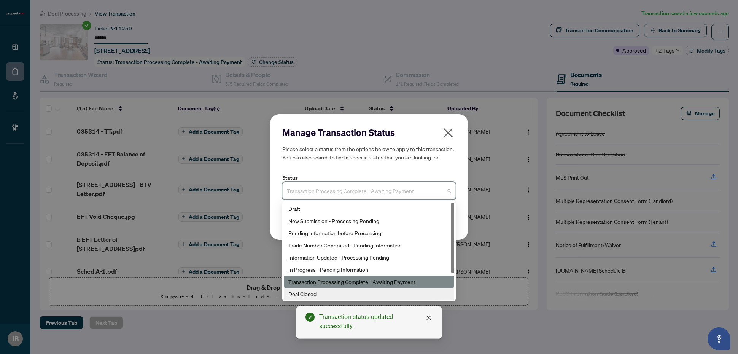
click at [343, 292] on div "Deal Closed" at bounding box center [369, 294] width 161 height 8
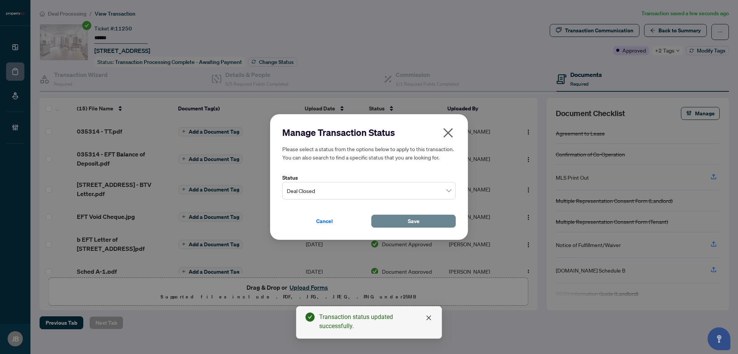
click at [400, 220] on button "Save" at bounding box center [413, 221] width 84 height 13
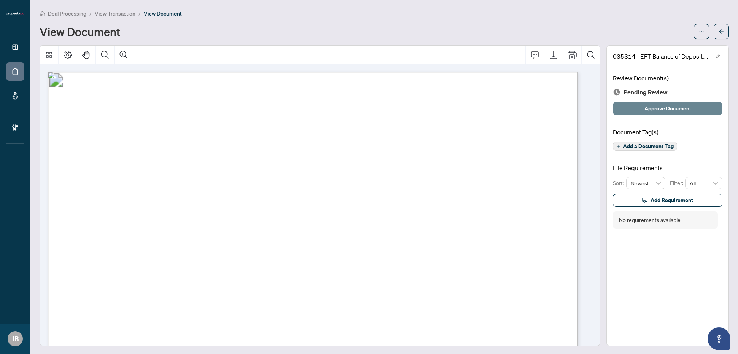
click at [662, 108] on span "Approve Document" at bounding box center [668, 108] width 47 height 12
click at [630, 108] on button "Approve Document" at bounding box center [668, 108] width 110 height 13
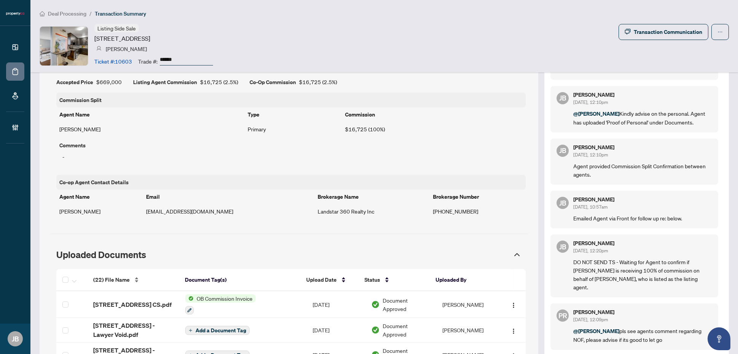
scroll to position [666, 0]
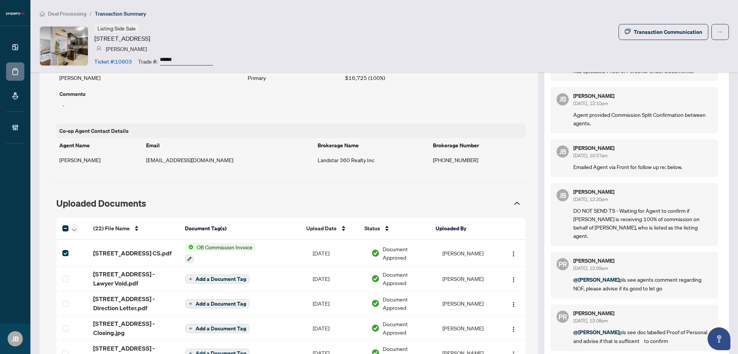
click at [73, 229] on icon "button" at bounding box center [74, 229] width 5 height 3
click at [105, 243] on span "Open Selected in New Tab(s)" at bounding box center [110, 243] width 68 height 8
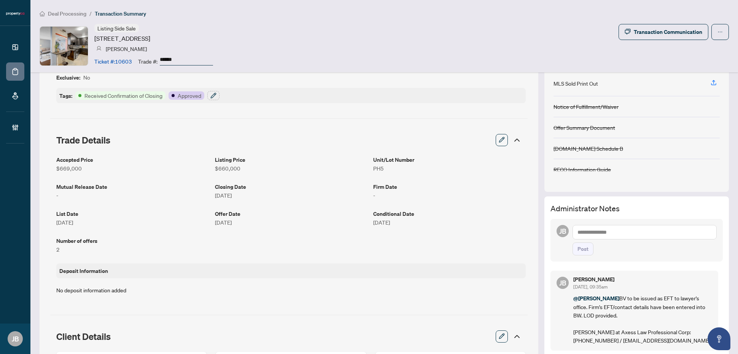
scroll to position [48, 0]
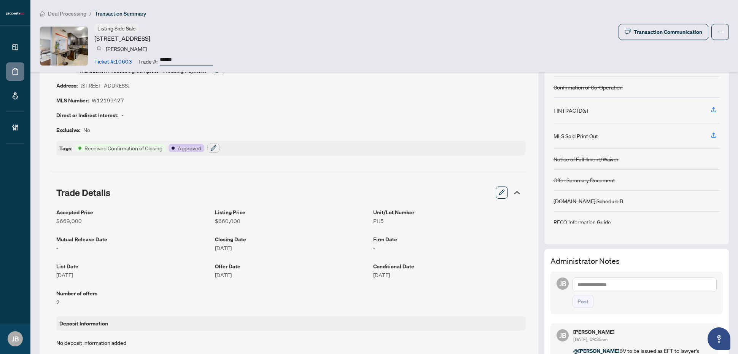
click at [609, 286] on textarea at bounding box center [645, 284] width 144 height 14
paste textarea "**********"
type textarea "**********"
click at [578, 303] on span "Post" at bounding box center [583, 301] width 11 height 12
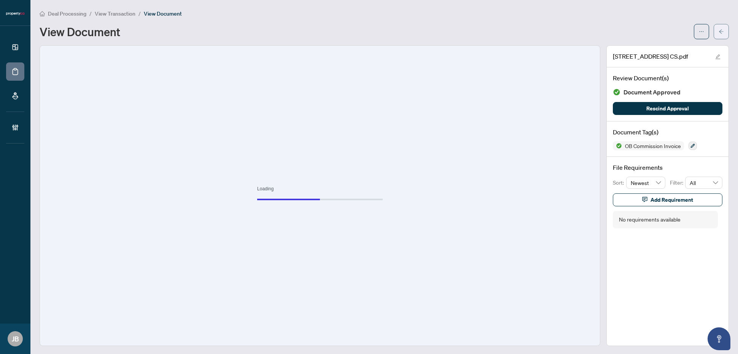
click at [719, 29] on icon "arrow-left" at bounding box center [721, 31] width 5 height 5
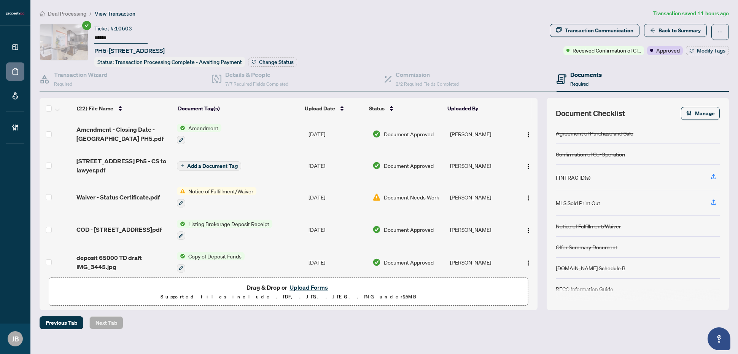
scroll to position [238, 0]
click at [528, 166] on img "button" at bounding box center [529, 166] width 6 height 6
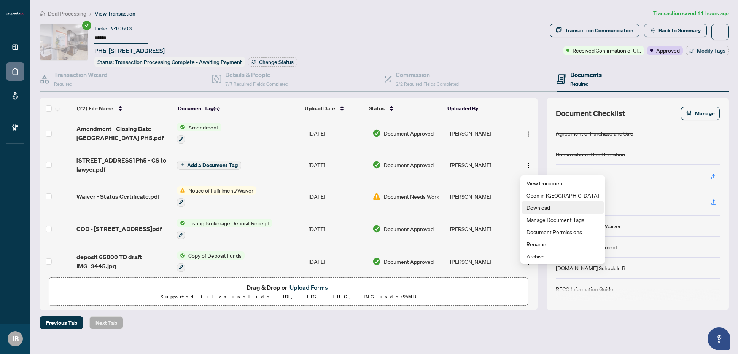
click at [545, 208] on span "Download" at bounding box center [563, 207] width 73 height 8
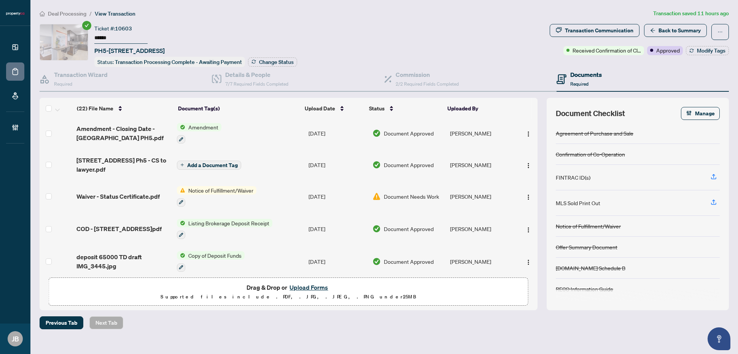
click at [317, 284] on button "Upload Forms" at bounding box center [308, 287] width 43 height 10
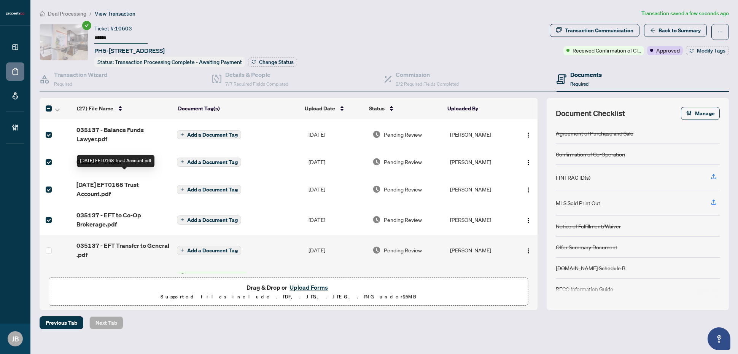
scroll to position [48, 0]
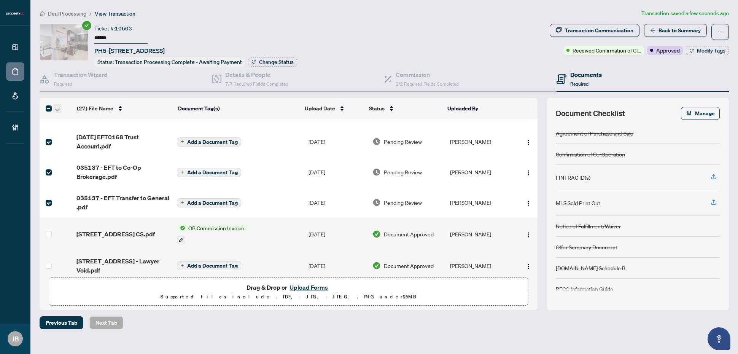
click at [56, 108] on icon "button" at bounding box center [57, 109] width 5 height 3
click at [93, 119] on span "Open Selected in New Tab(s)" at bounding box center [93, 120] width 68 height 8
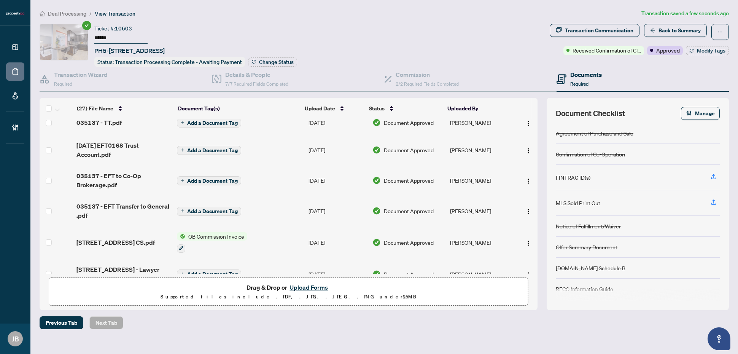
scroll to position [0, 0]
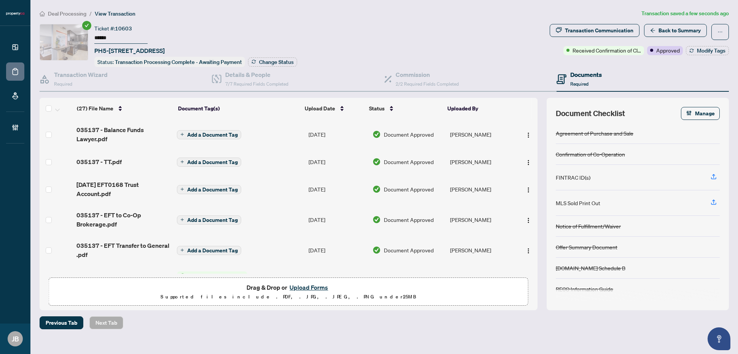
click at [393, 187] on span "Document Approved" at bounding box center [409, 189] width 50 height 8
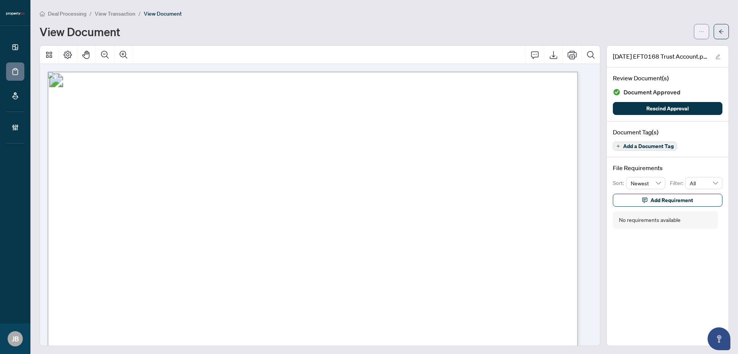
click at [694, 29] on button "button" at bounding box center [701, 31] width 15 height 15
click at [647, 96] on span "Archive" at bounding box center [667, 96] width 58 height 8
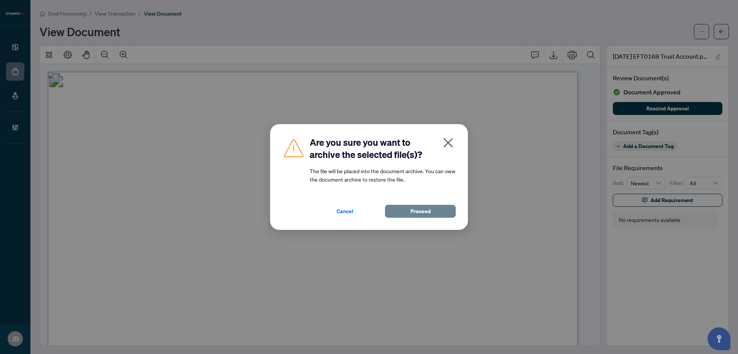
click at [427, 211] on span "Proceed" at bounding box center [421, 211] width 20 height 12
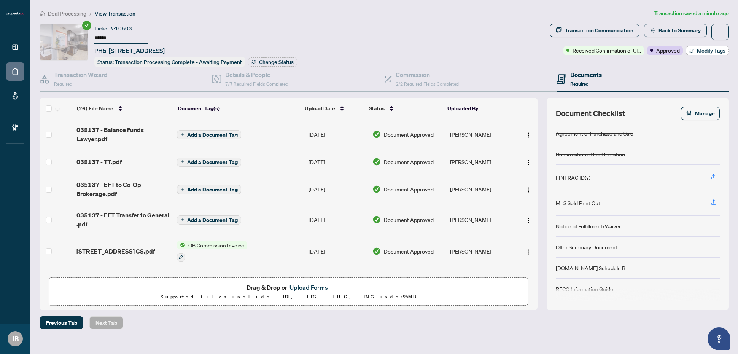
click at [713, 50] on span "Modify Tags" at bounding box center [711, 50] width 29 height 5
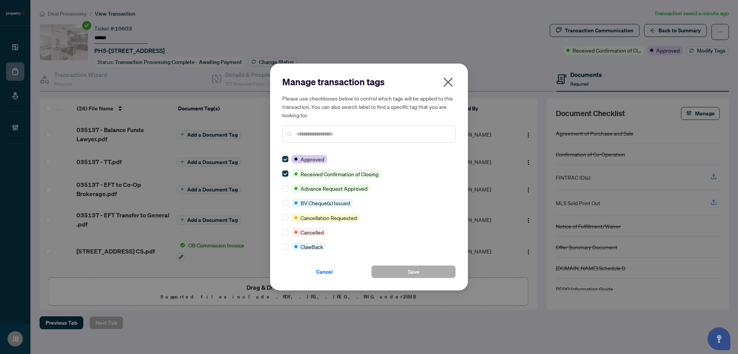
click at [370, 136] on input "text" at bounding box center [373, 134] width 153 height 8
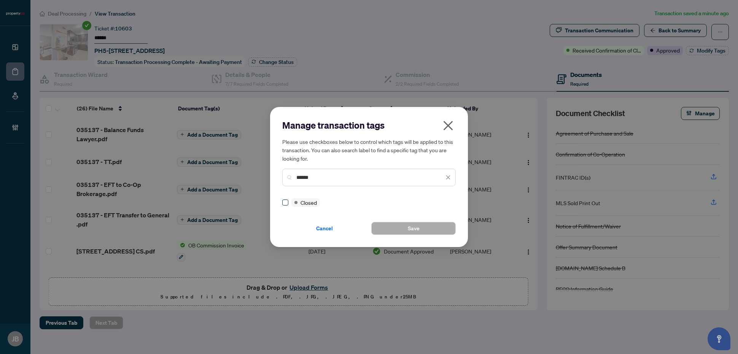
type input "******"
click at [430, 226] on button "Save" at bounding box center [413, 228] width 84 height 13
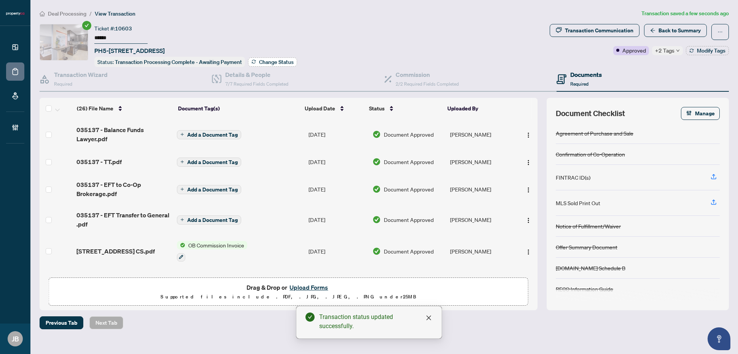
click at [269, 63] on span "Change Status" at bounding box center [276, 61] width 35 height 5
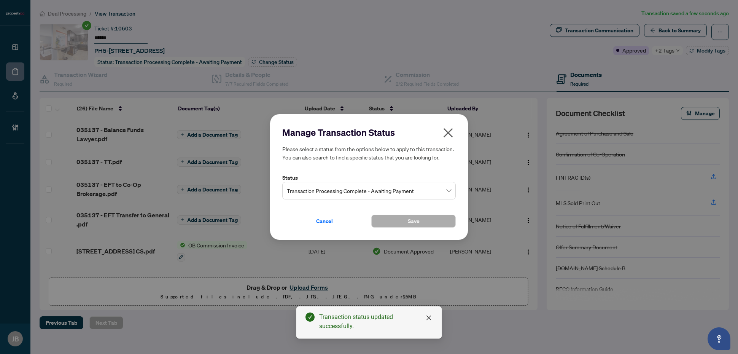
click at [361, 193] on span "Transaction Processing Complete - Awaiting Payment" at bounding box center [369, 190] width 164 height 14
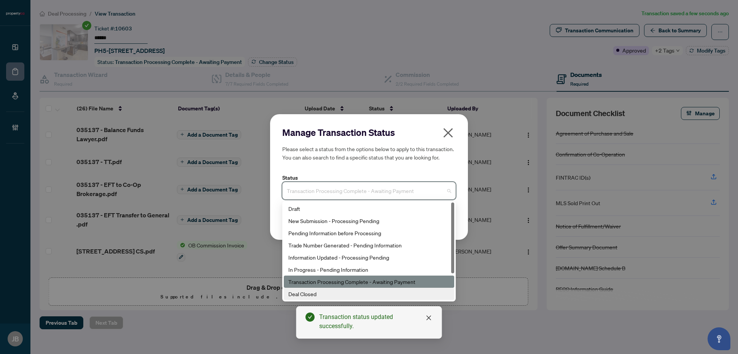
click at [313, 291] on div "Deal Closed" at bounding box center [369, 294] width 161 height 8
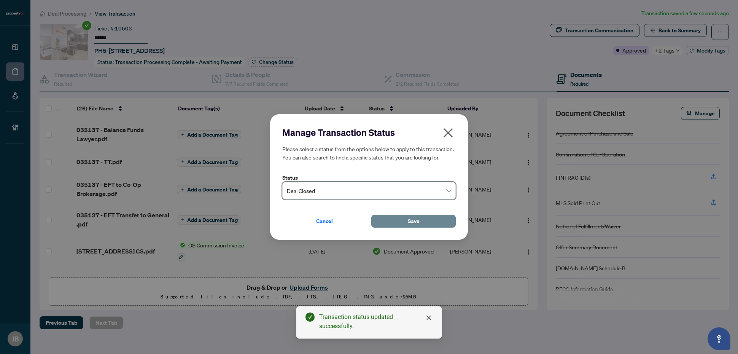
click at [423, 221] on button "Save" at bounding box center [413, 221] width 84 height 13
